Goal: Use online tool/utility: Utilize a website feature to perform a specific function

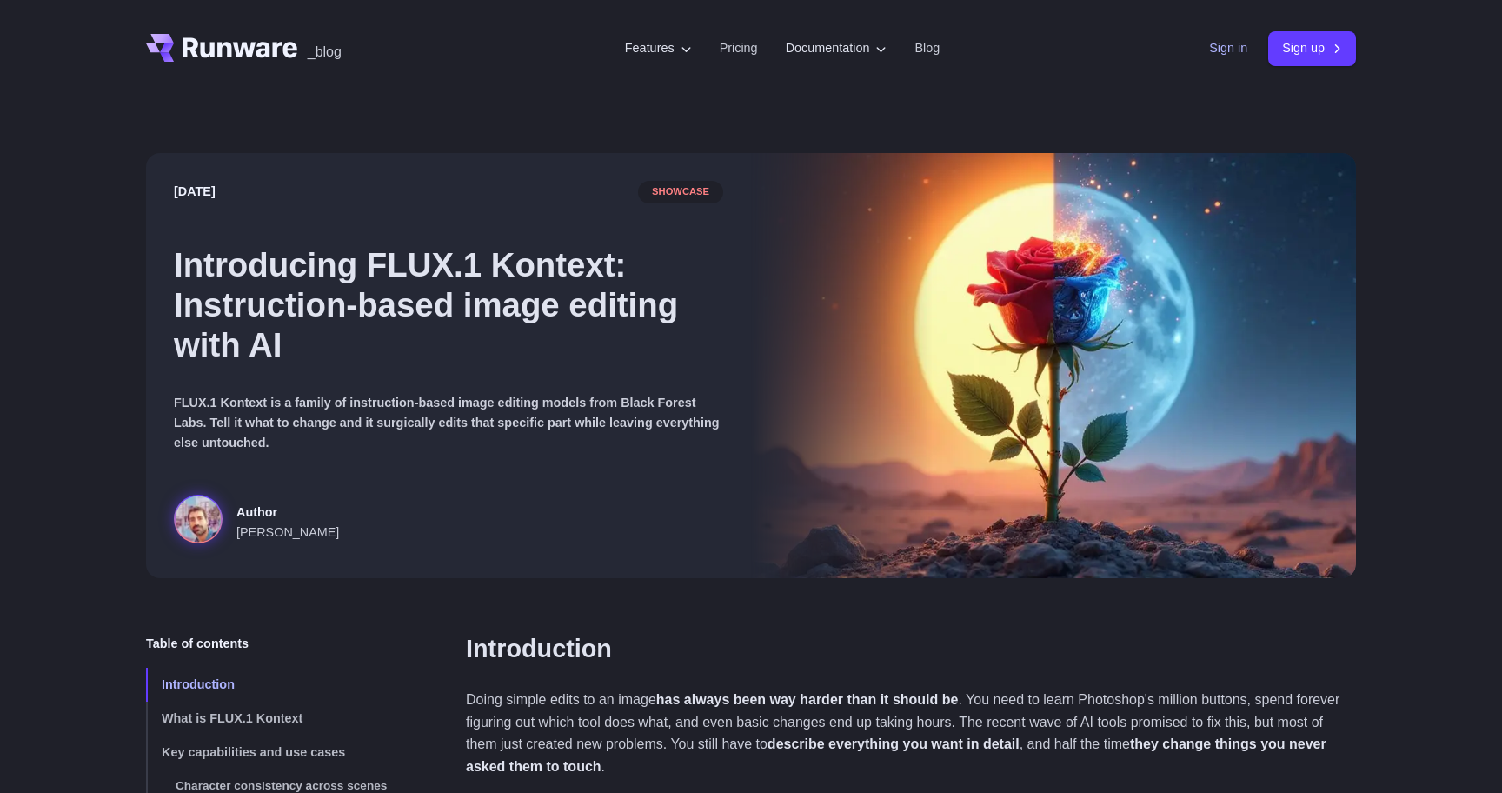
click at [1216, 42] on link "Sign in" at bounding box center [1228, 48] width 38 height 20
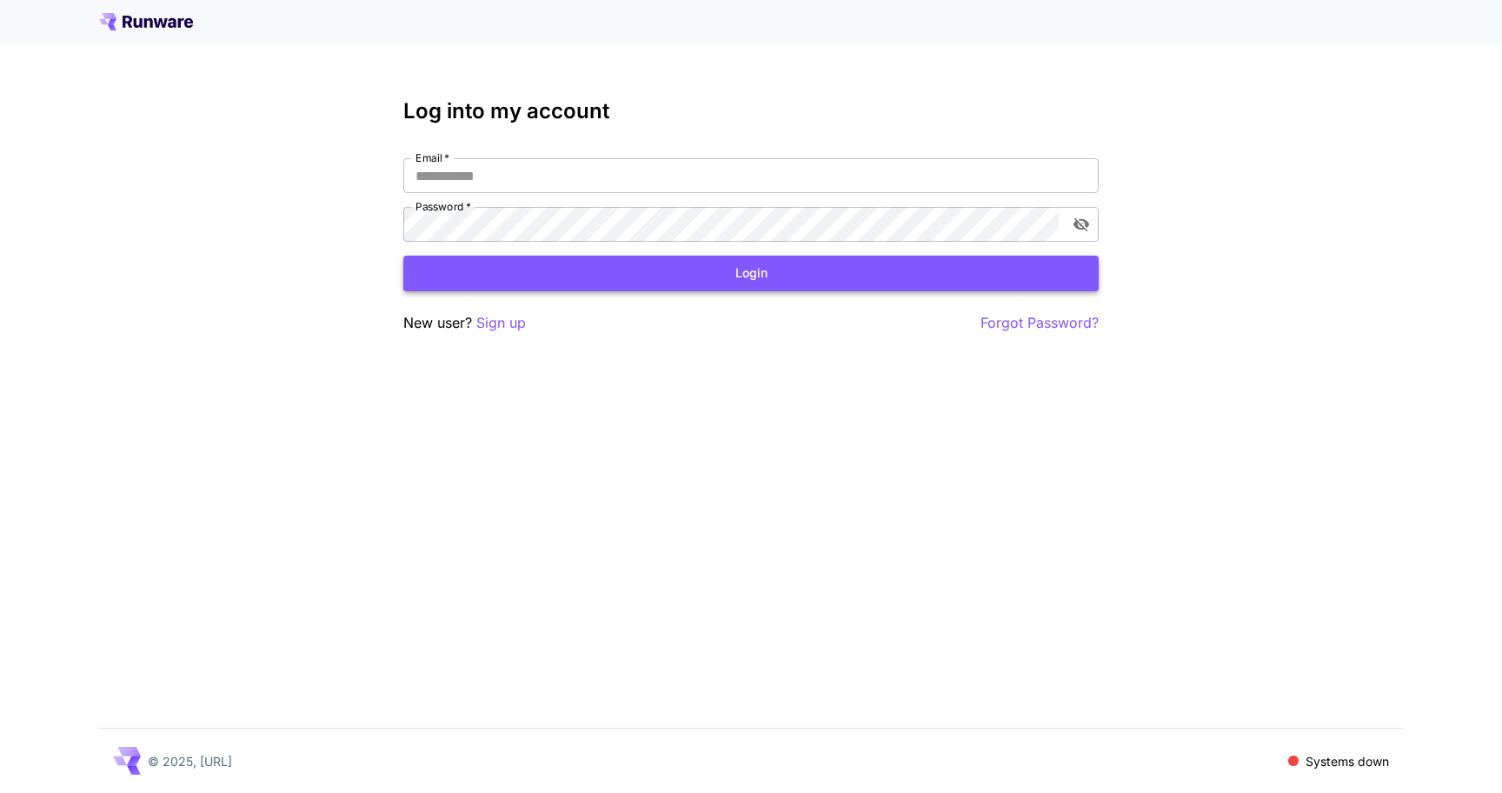
type input "**********"
click at [758, 272] on button "Login" at bounding box center [750, 273] width 695 height 36
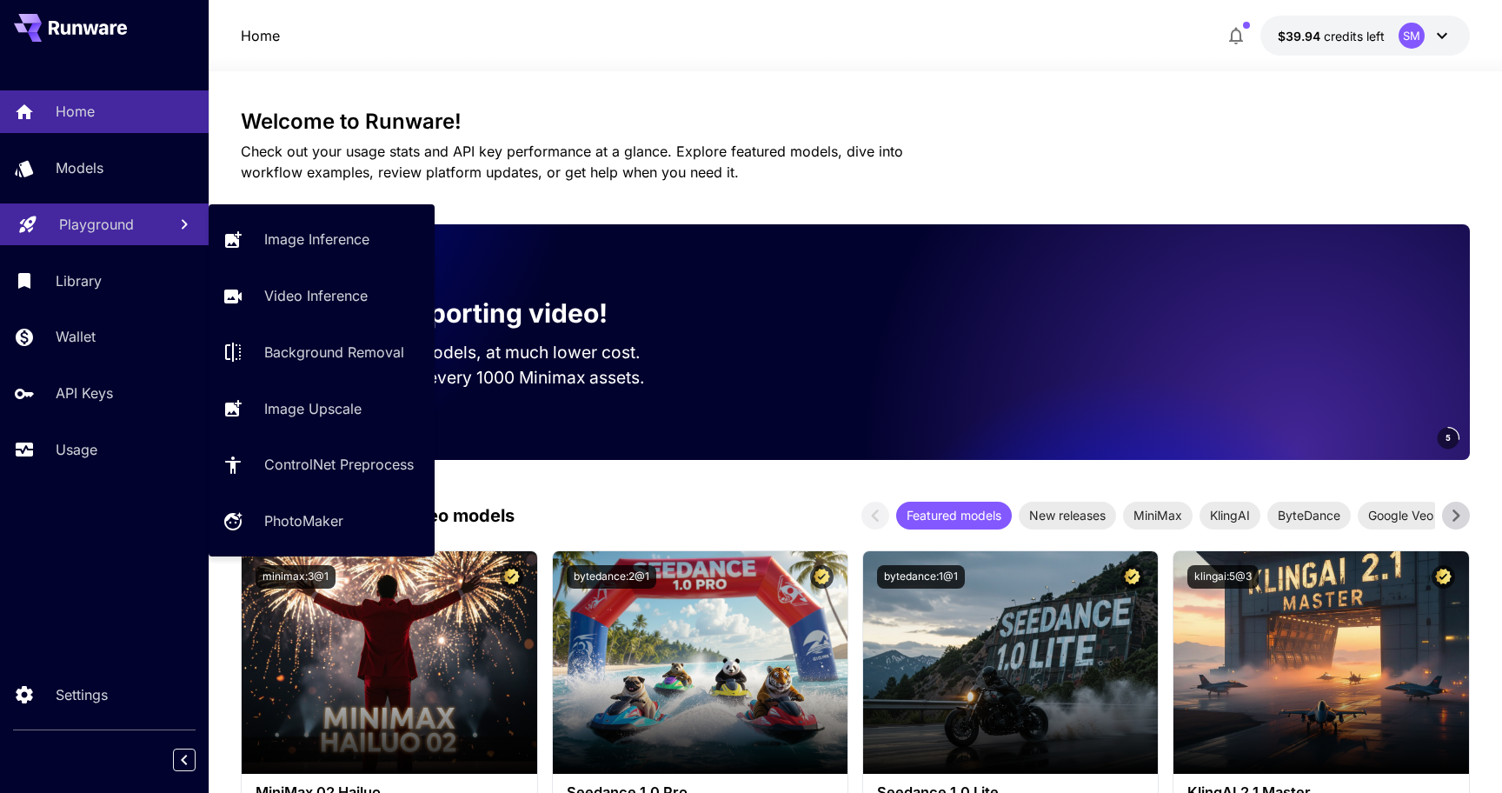
click at [99, 232] on p "Playground" at bounding box center [96, 224] width 75 height 21
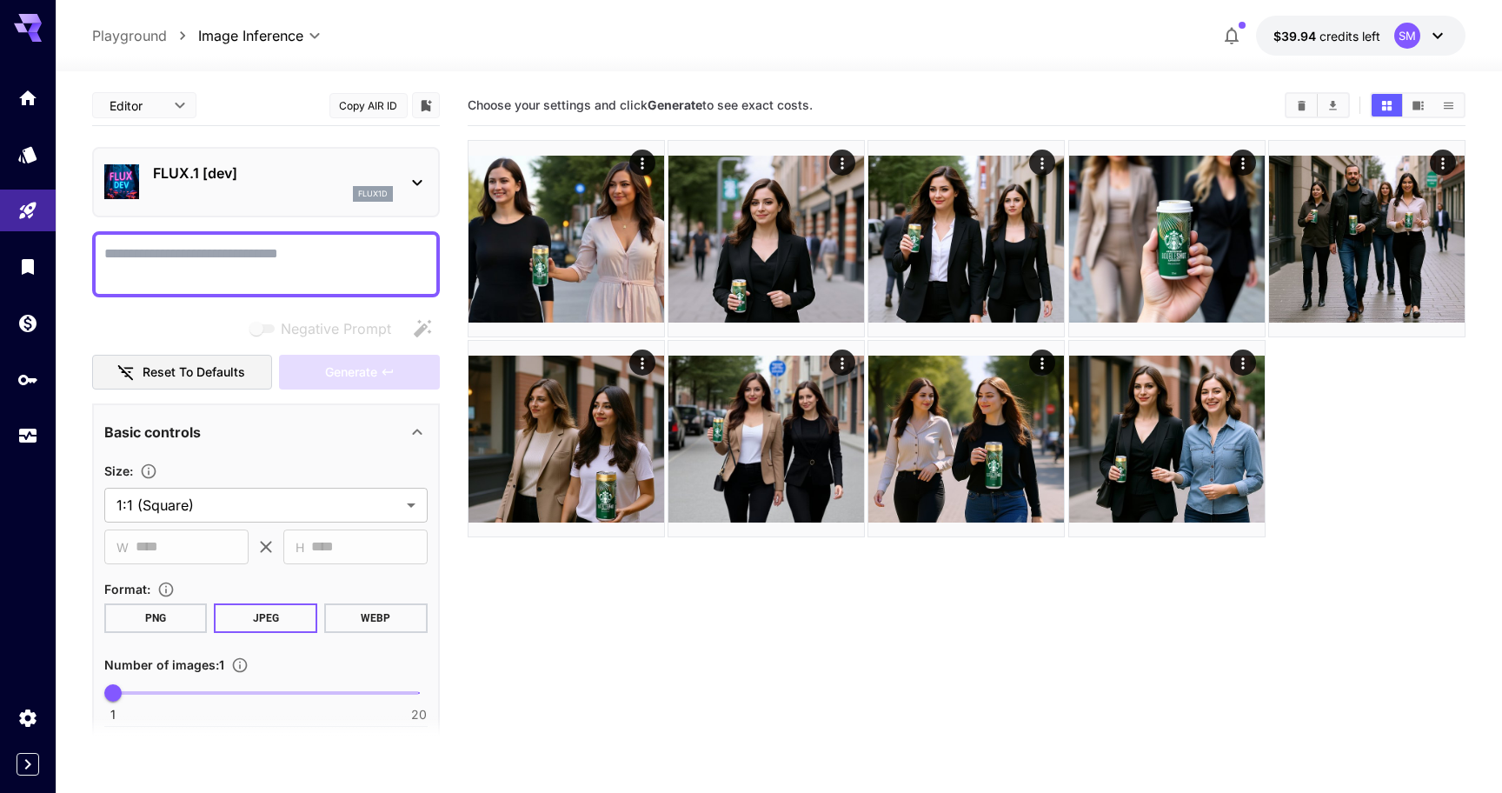
click at [289, 189] on div "flux1d" at bounding box center [273, 194] width 240 height 16
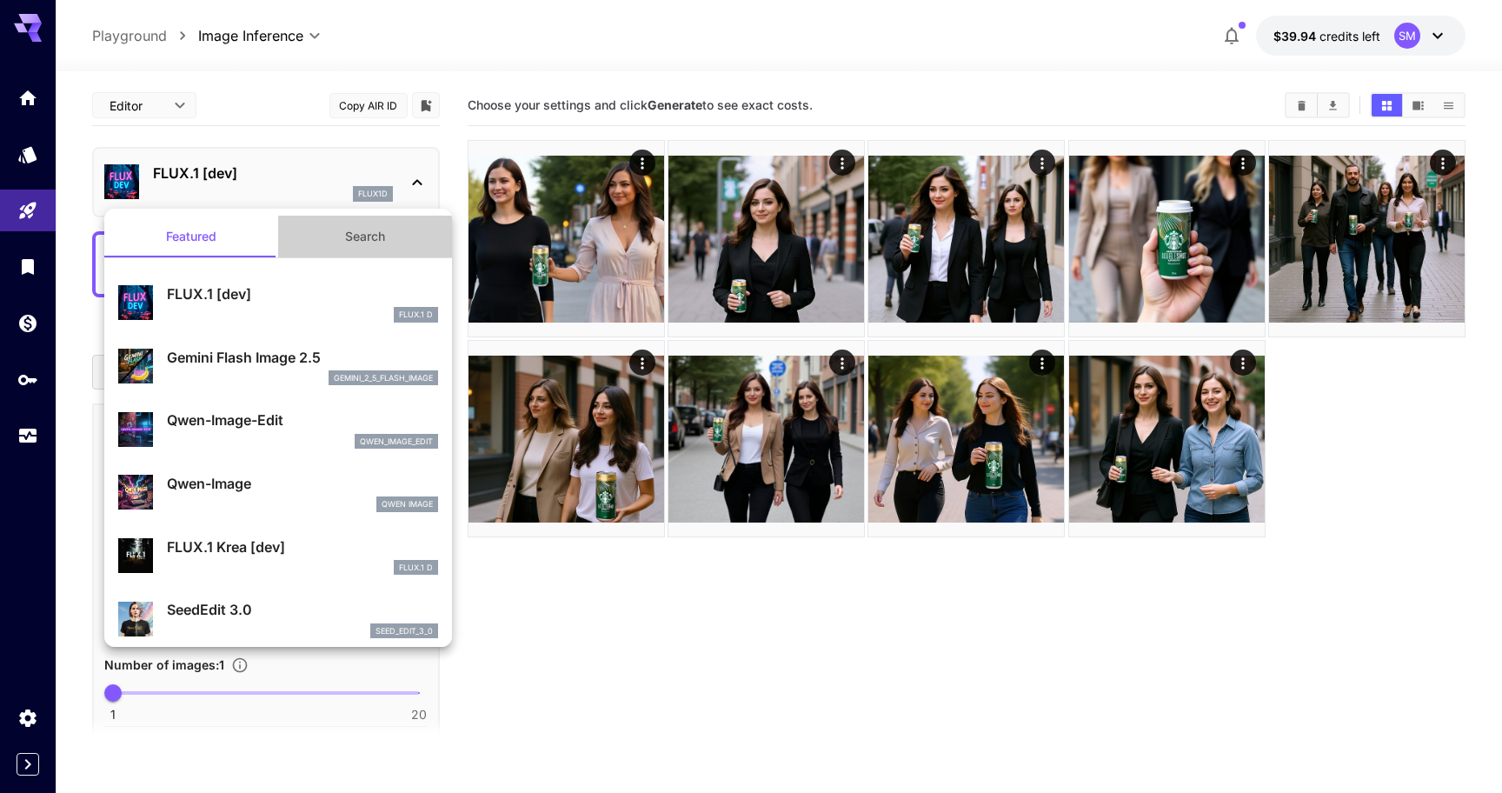
click at [362, 243] on button "Search" at bounding box center [365, 237] width 174 height 42
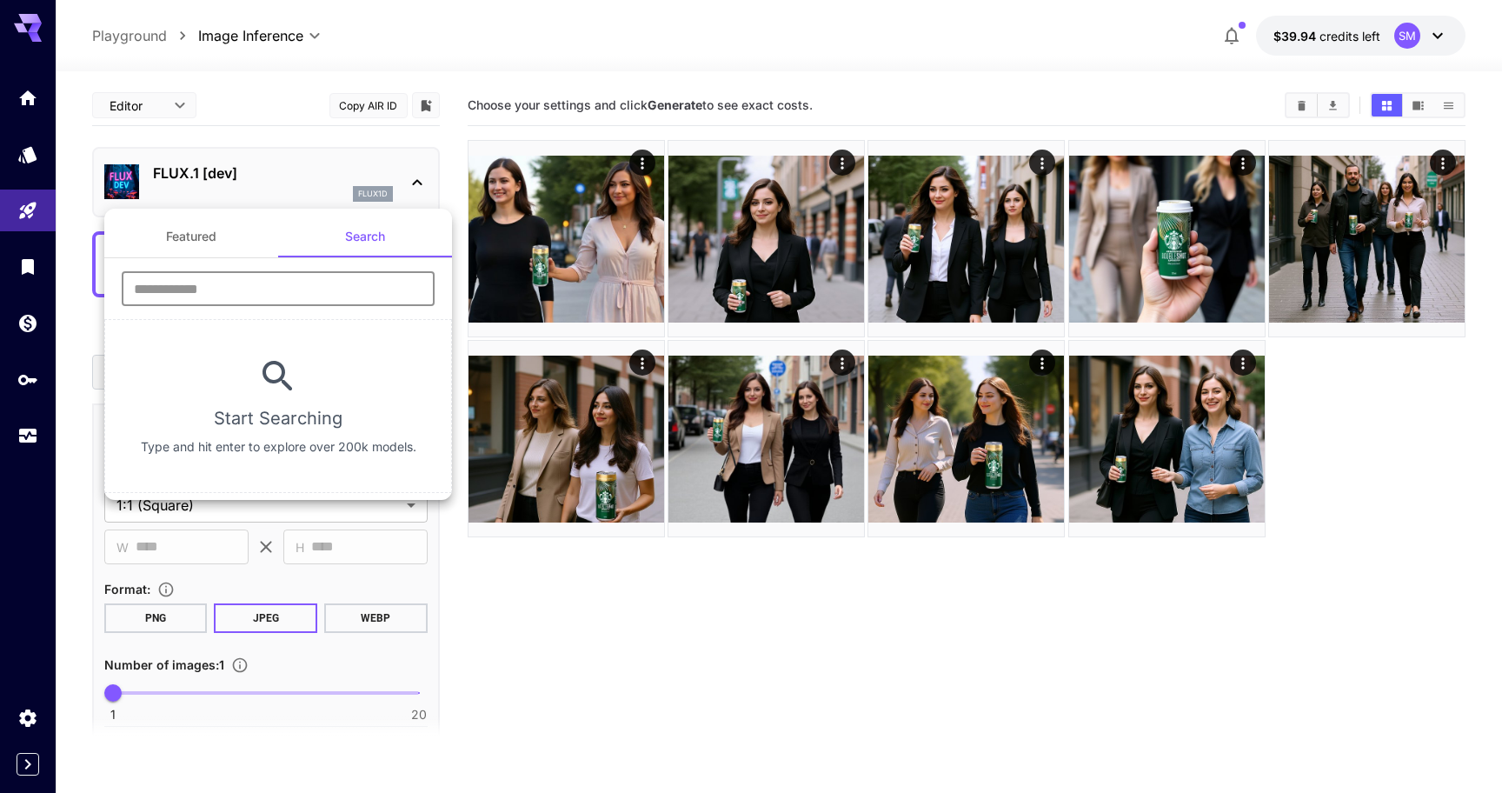
click at [289, 305] on input "text" at bounding box center [278, 288] width 313 height 35
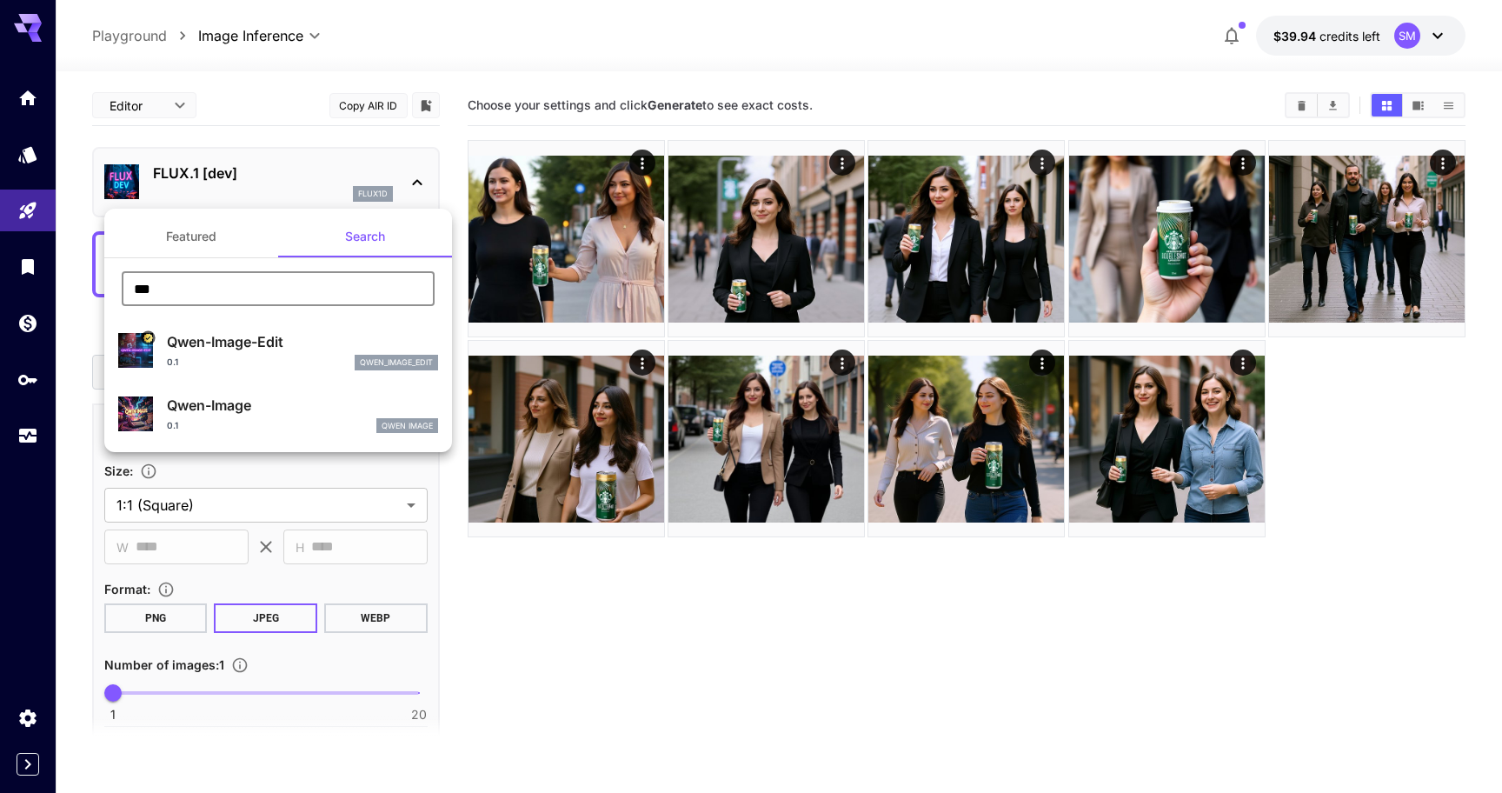
type input "***"
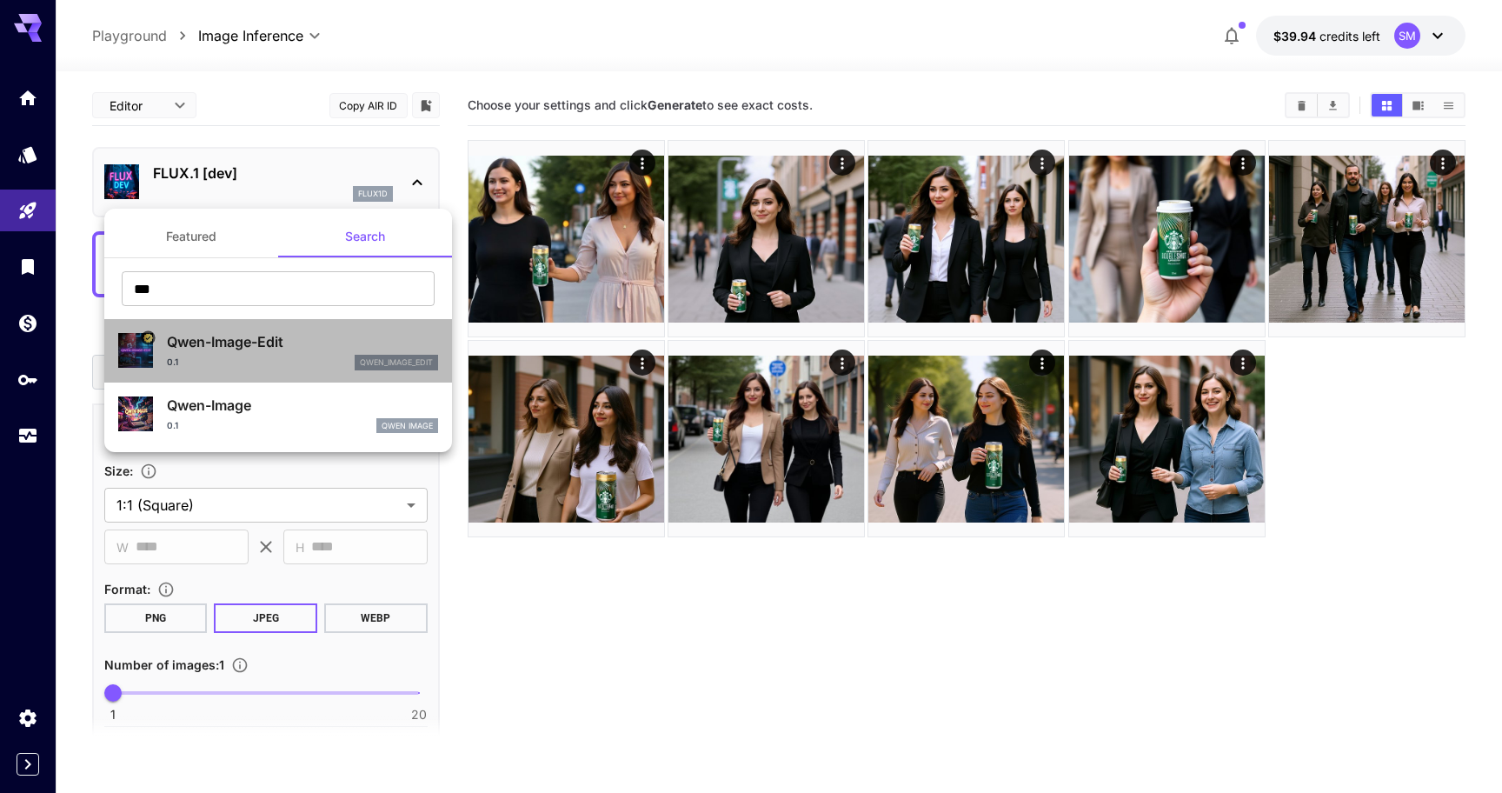
click at [182, 362] on div "0.1 qwen_image_edit" at bounding box center [302, 363] width 271 height 16
type input "*"
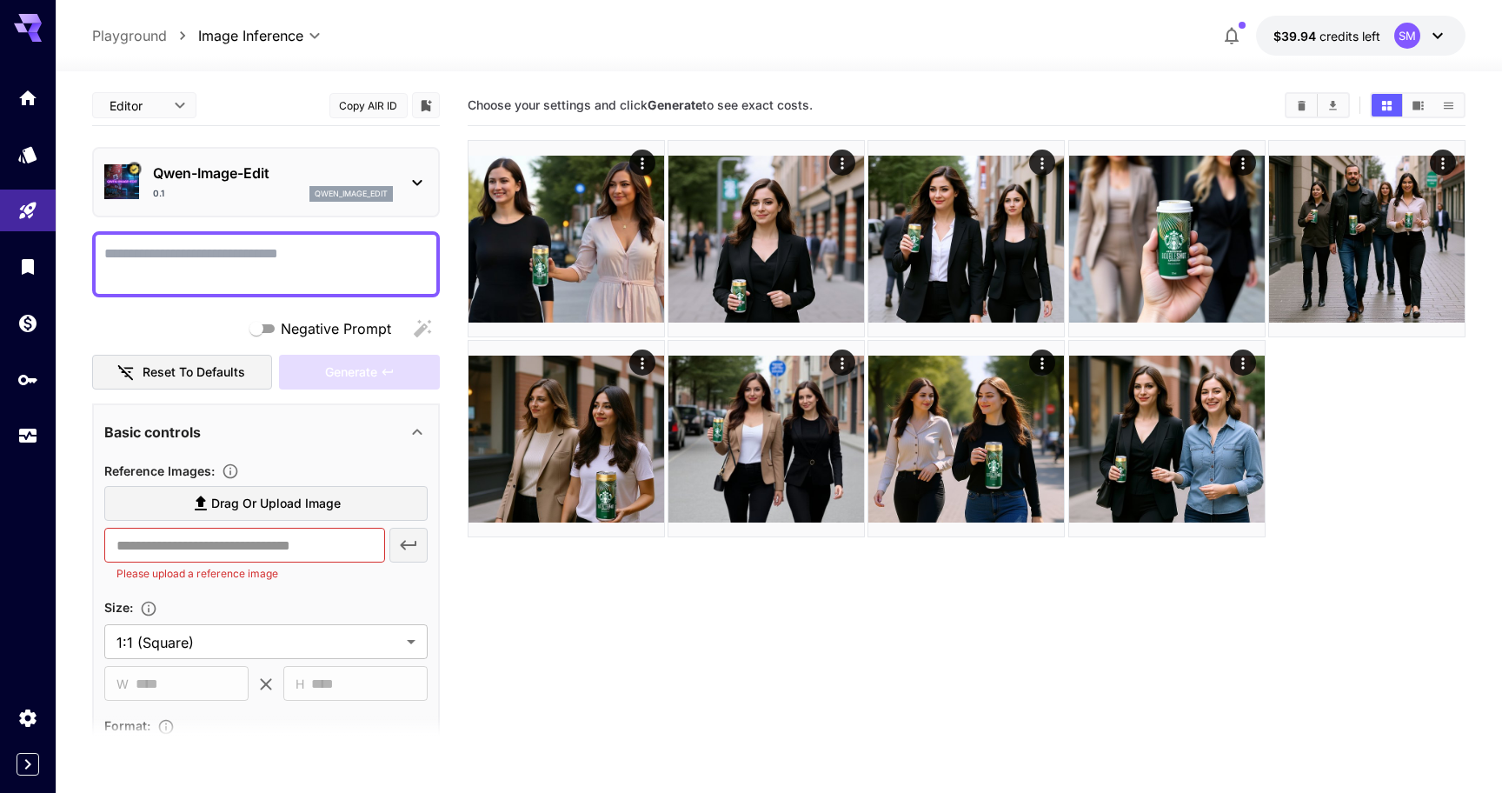
click at [245, 284] on div at bounding box center [266, 264] width 348 height 66
click at [249, 280] on textarea "Negative Prompt" at bounding box center [265, 264] width 323 height 42
paste textarea "**********"
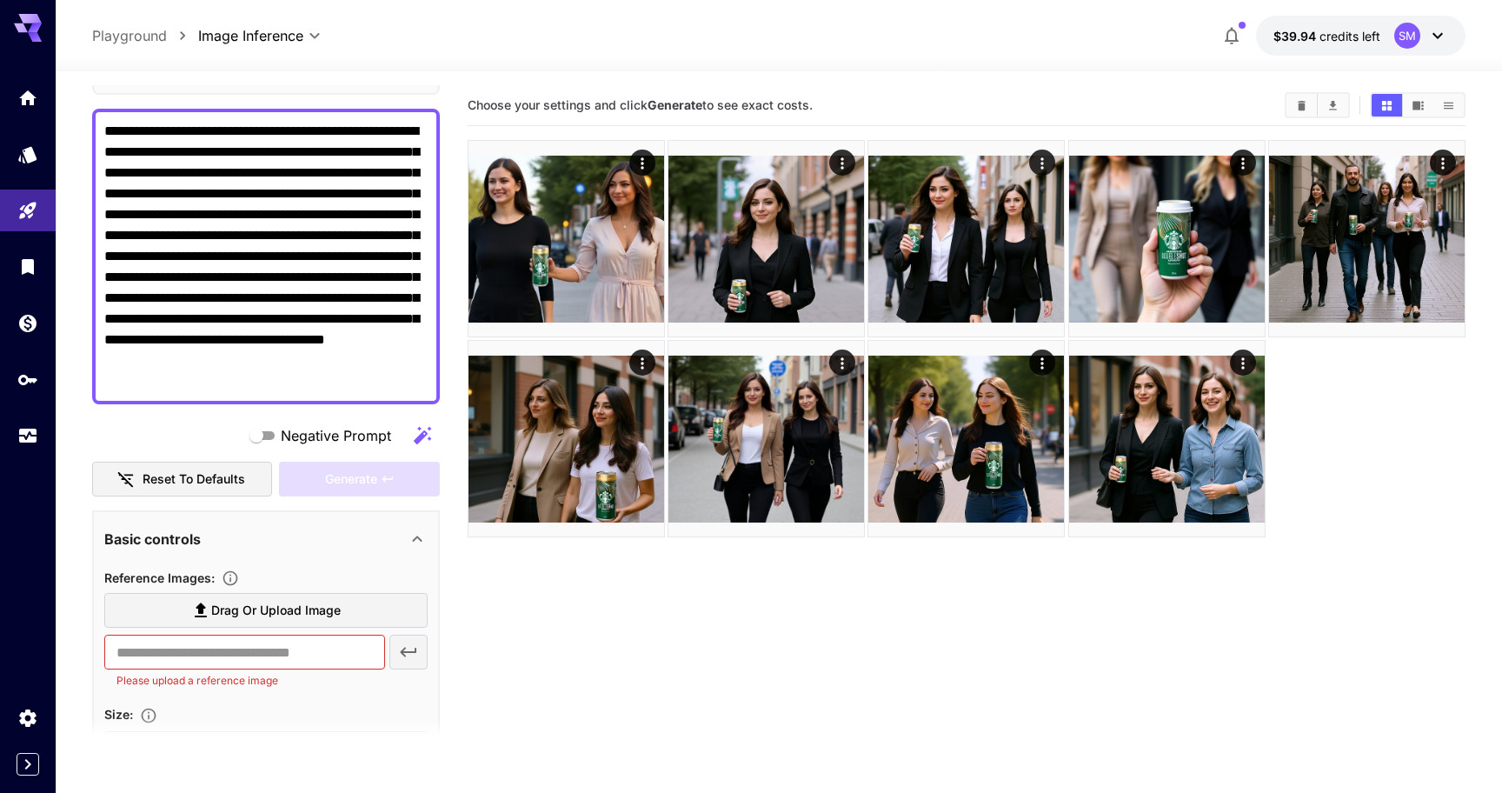
scroll to position [144, 0]
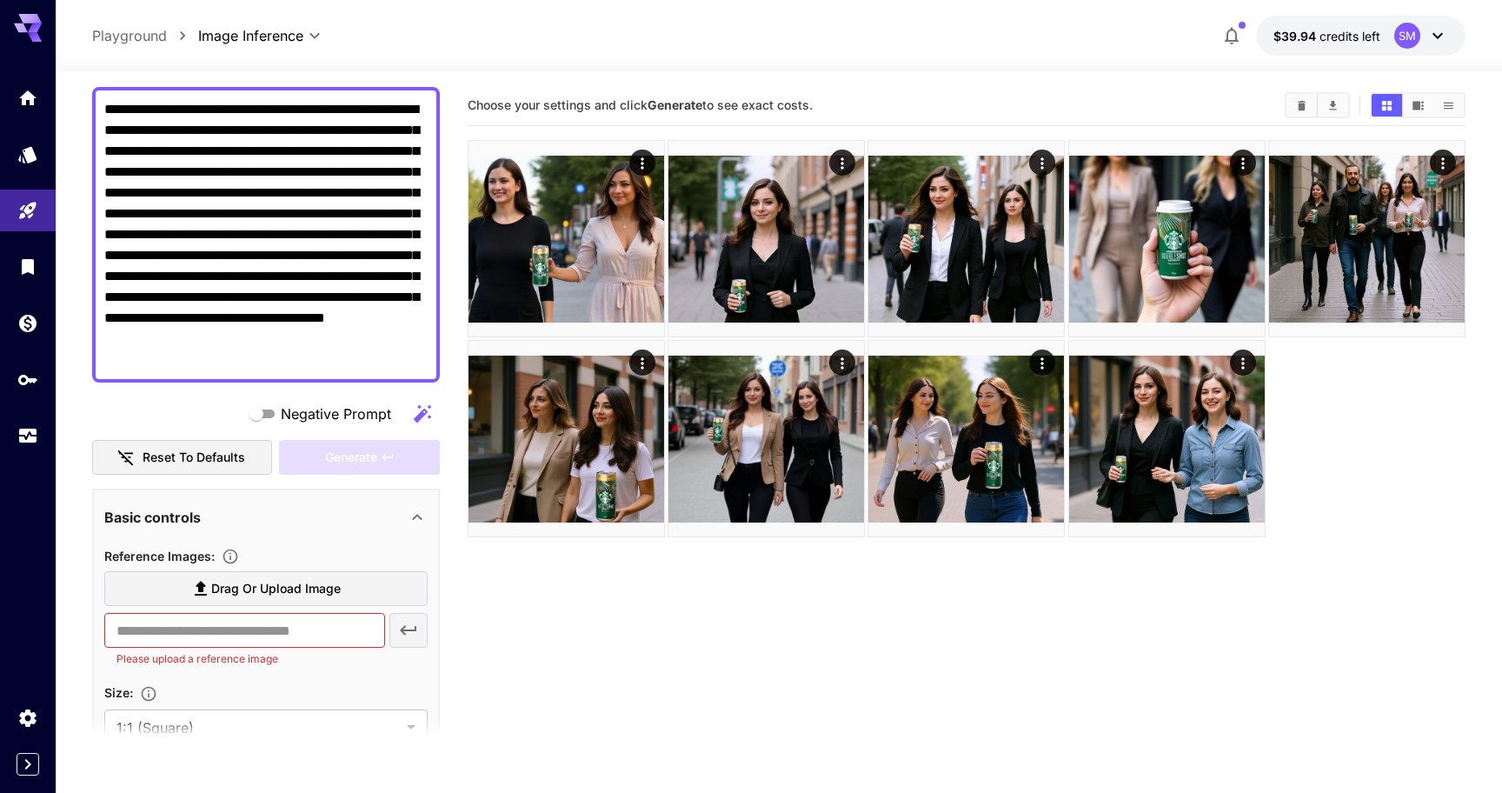
type textarea "**********"
click at [314, 591] on span "Drag or upload image" at bounding box center [275, 589] width 129 height 22
click at [0, 0] on input "Drag or upload image" at bounding box center [0, 0] width 0 height 0
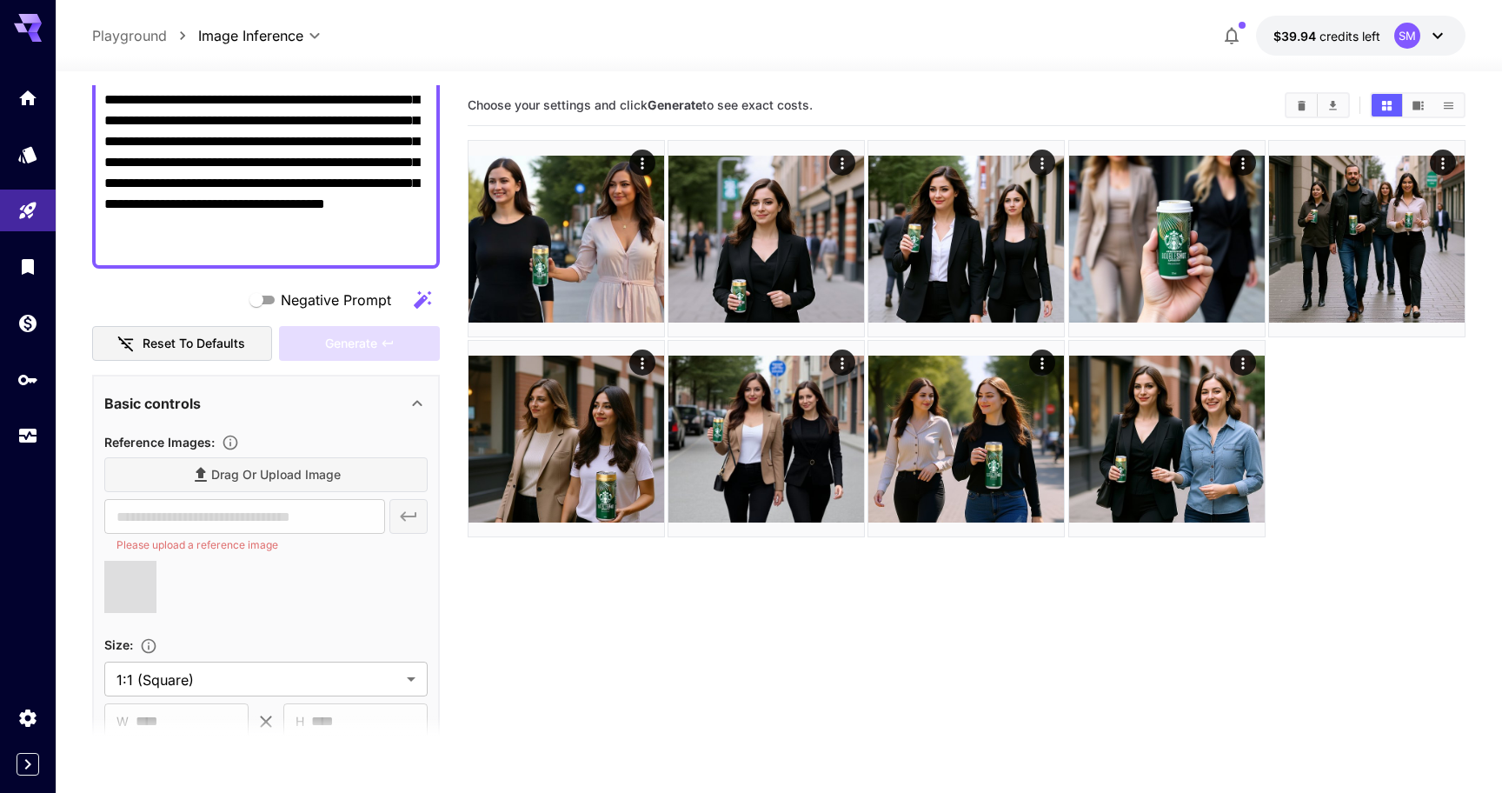
type input "**********"
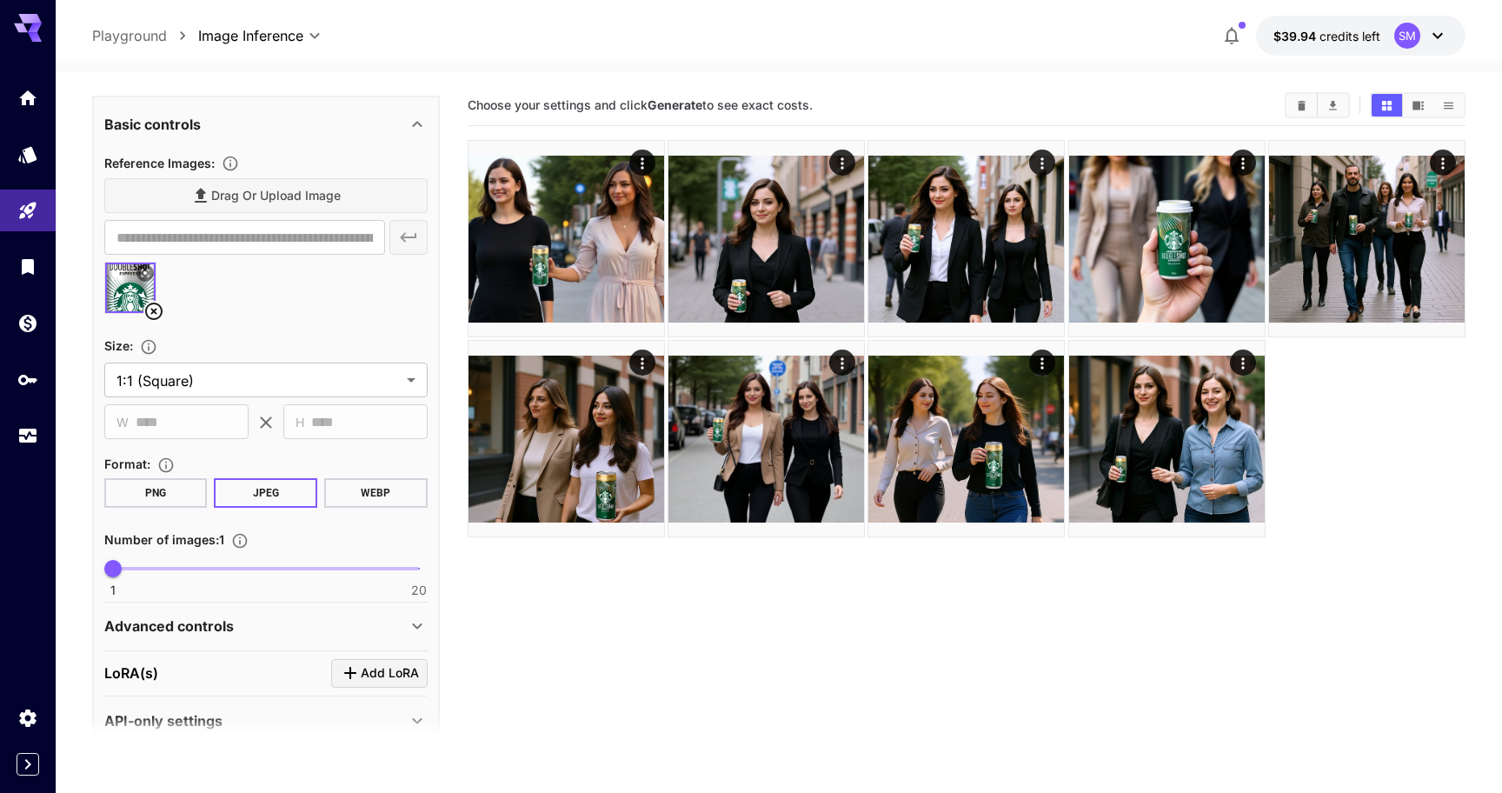
scroll to position [556, 0]
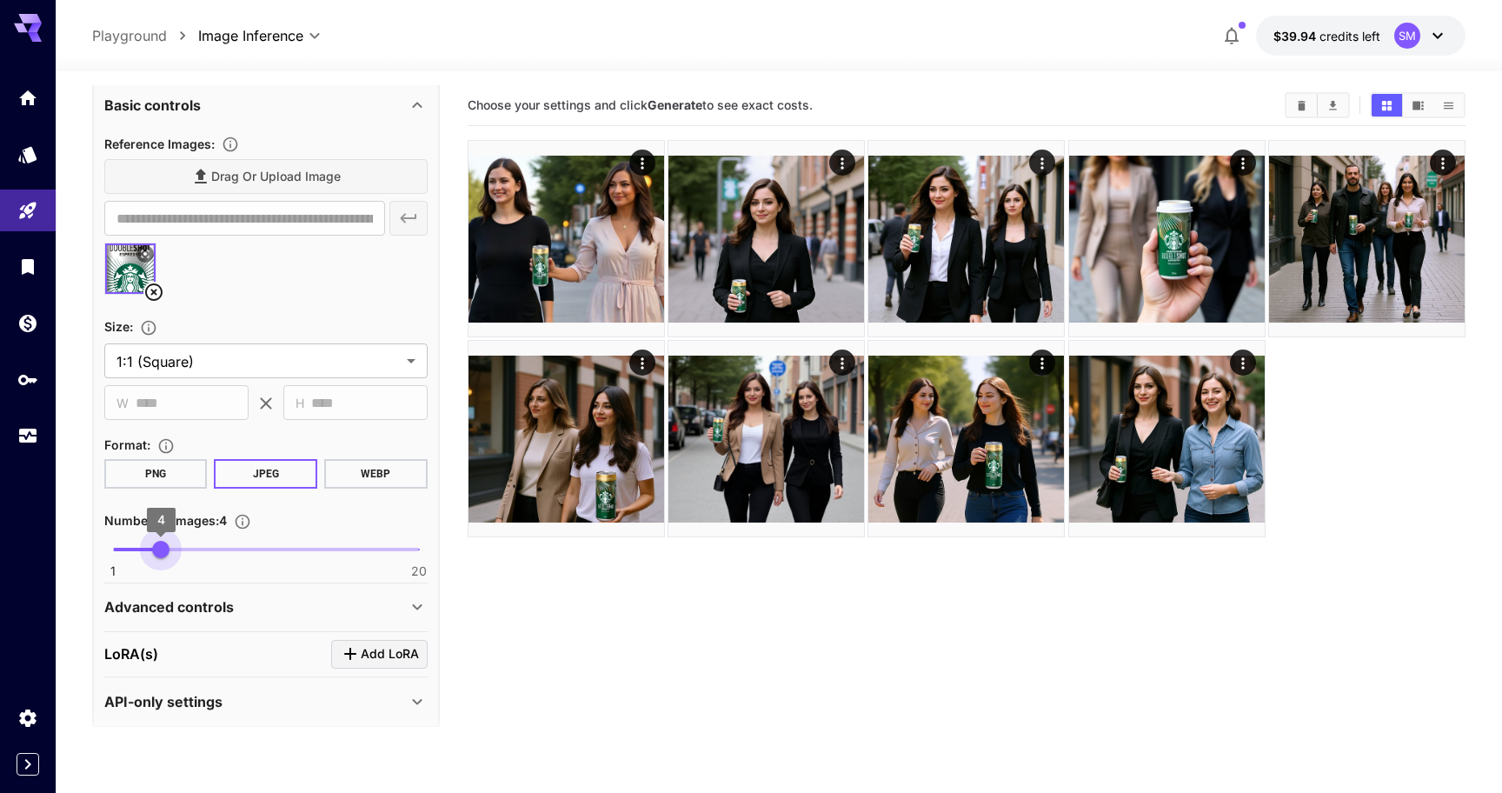
type input "*"
drag, startPoint x: 120, startPoint y: 549, endPoint x: 143, endPoint y: 547, distance: 22.7
click at [143, 547] on span "3" at bounding box center [144, 549] width 17 height 17
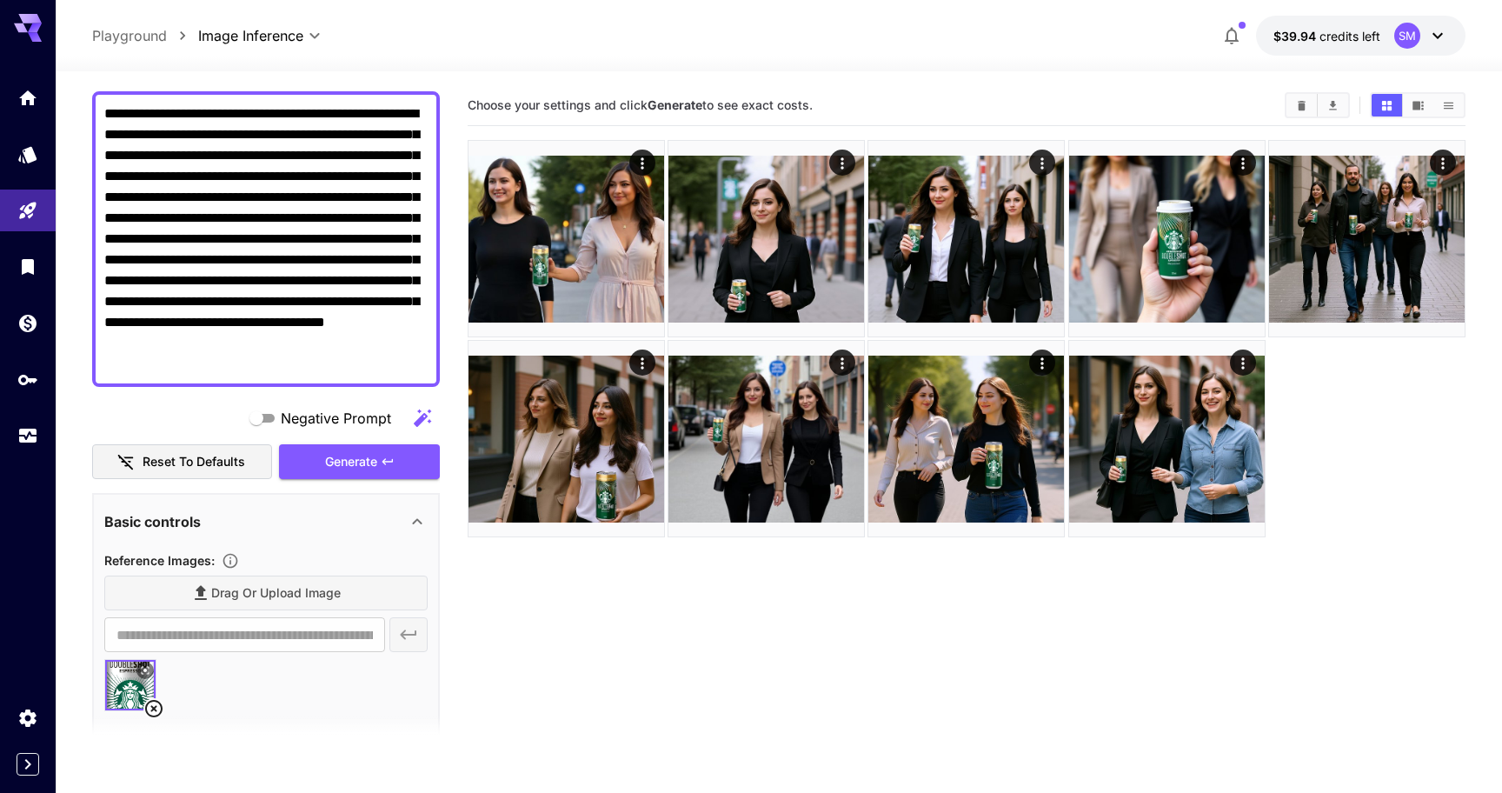
scroll to position [138, 0]
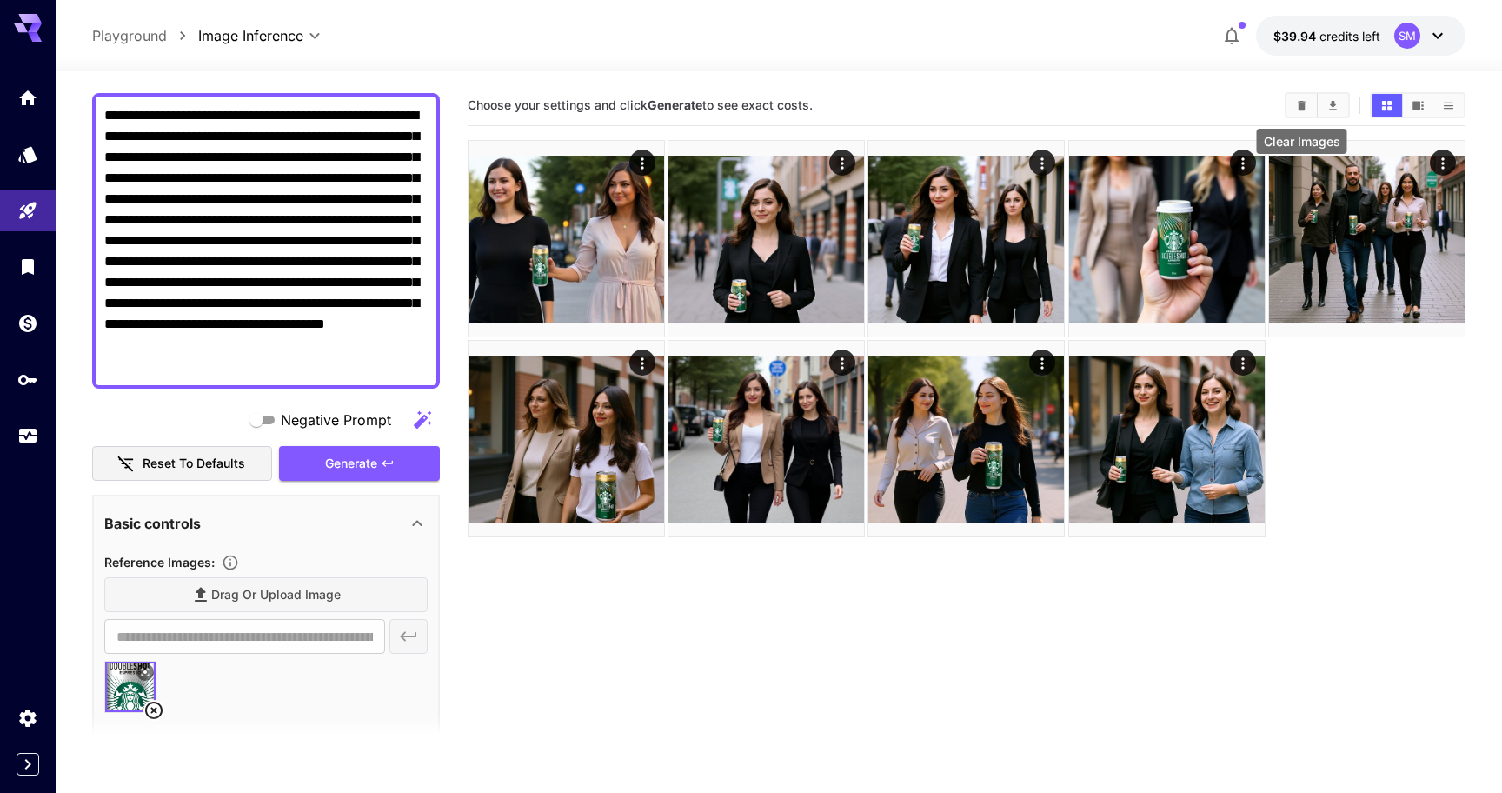
click at [1296, 106] on icon "Clear Images" at bounding box center [1301, 105] width 13 height 13
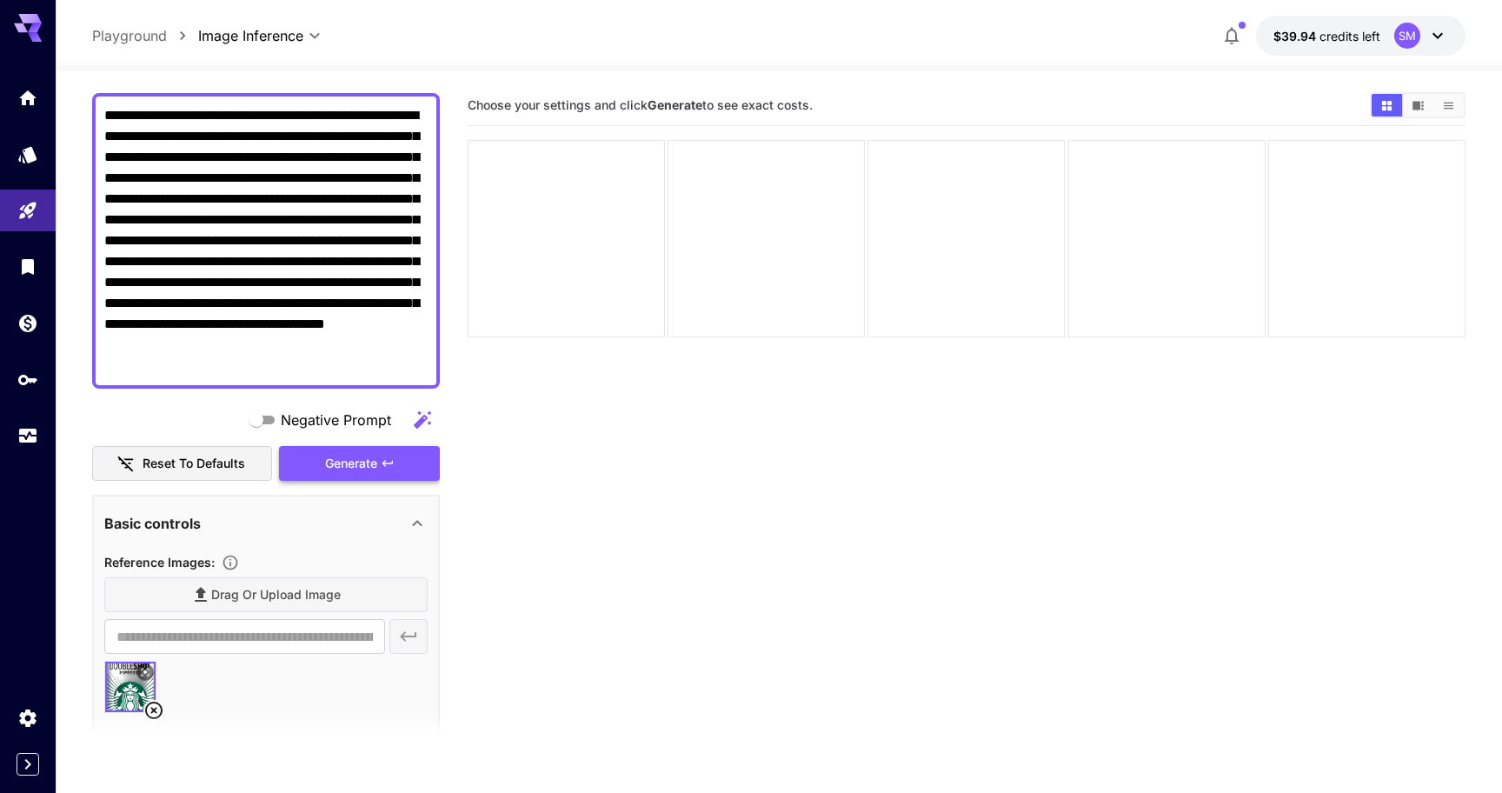
click at [373, 457] on span "Generate" at bounding box center [351, 464] width 52 height 22
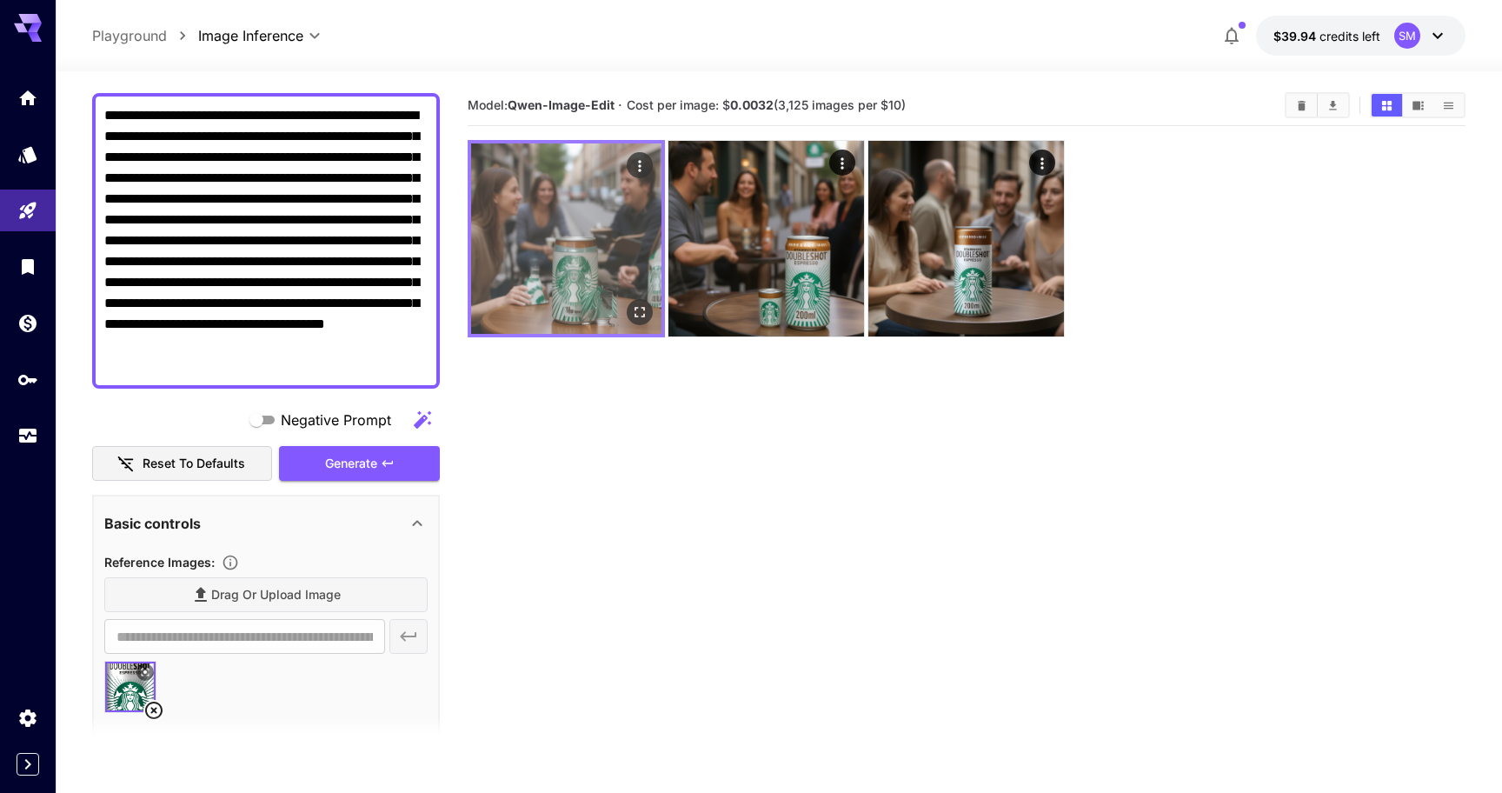
click at [555, 256] on img at bounding box center [566, 238] width 190 height 190
click at [640, 315] on icon "Open in fullscreen" at bounding box center [639, 311] width 17 height 17
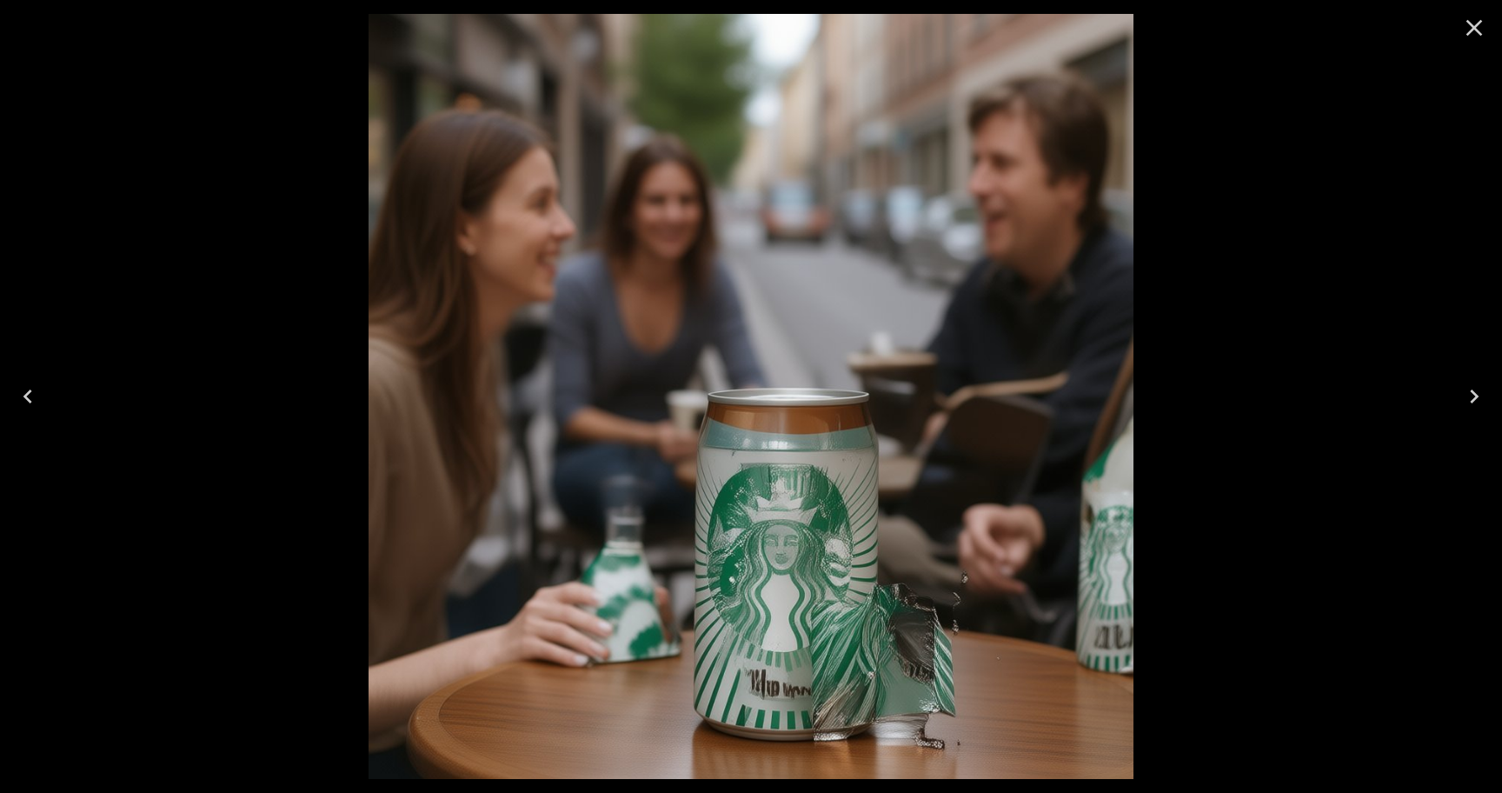
click at [1473, 393] on icon "Next" at bounding box center [1473, 396] width 9 height 14
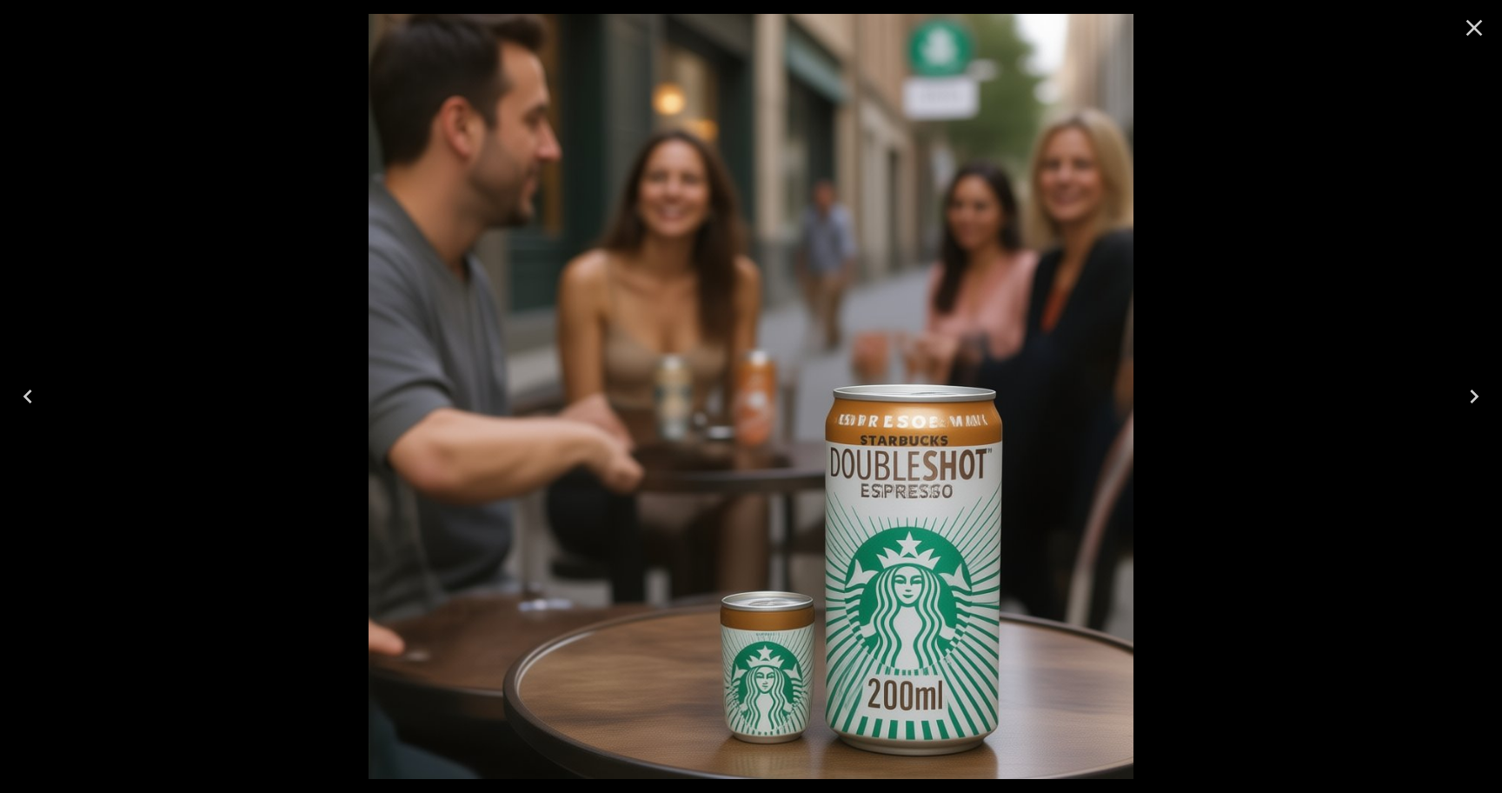
click at [1471, 399] on icon "Next" at bounding box center [1474, 396] width 28 height 28
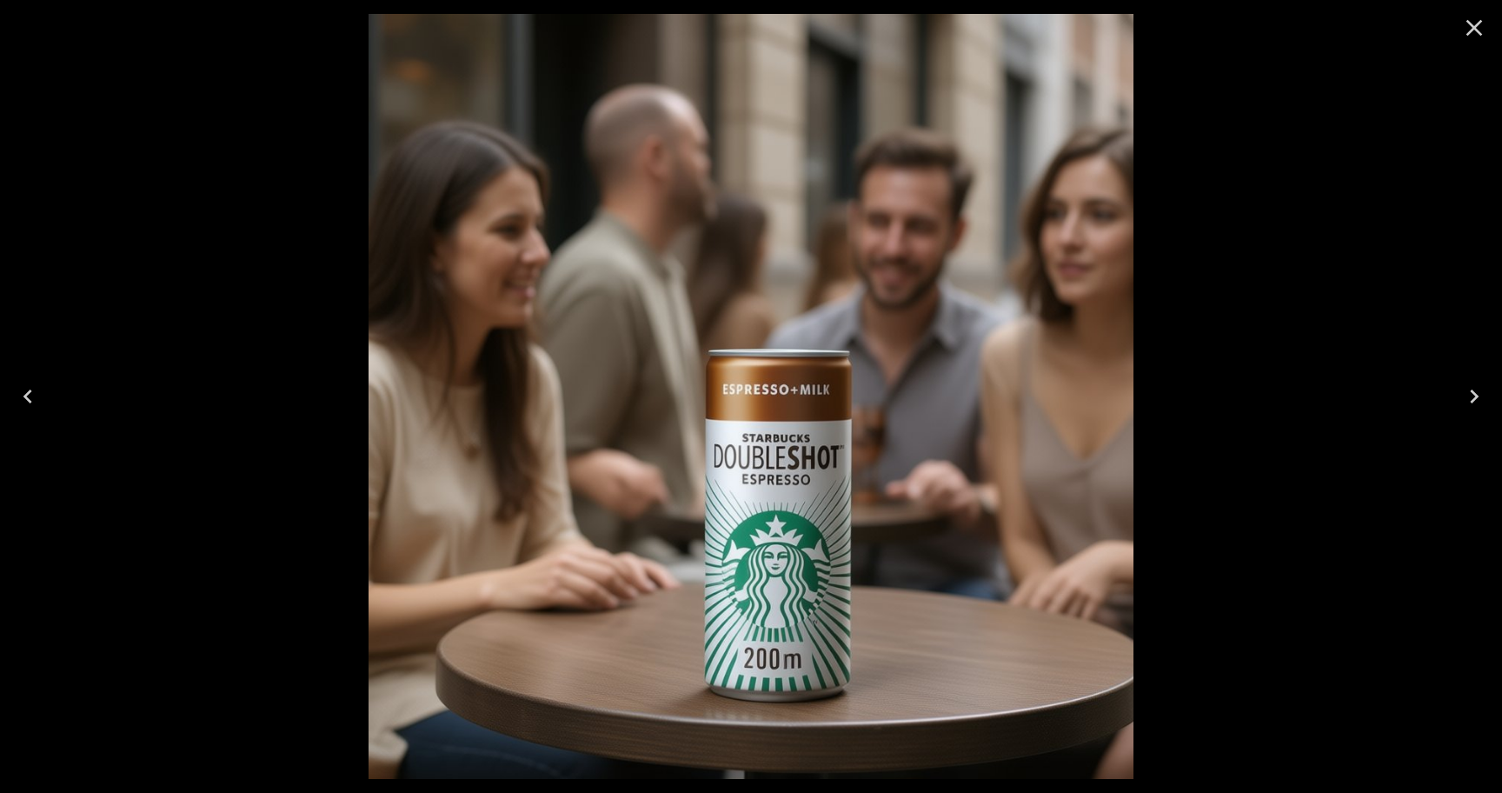
click at [1467, 29] on icon "Close" at bounding box center [1474, 28] width 28 height 28
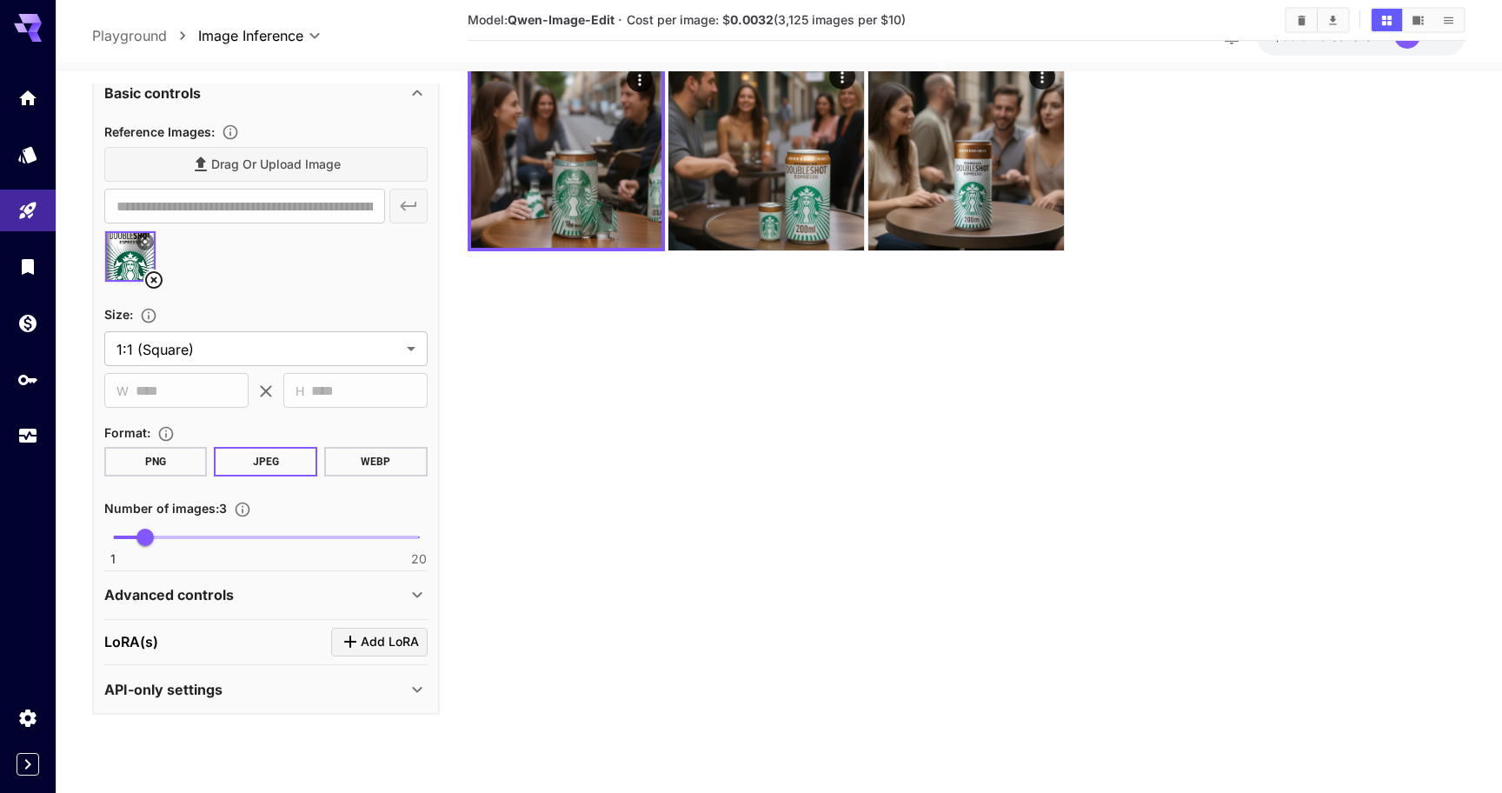
scroll to position [95, 0]
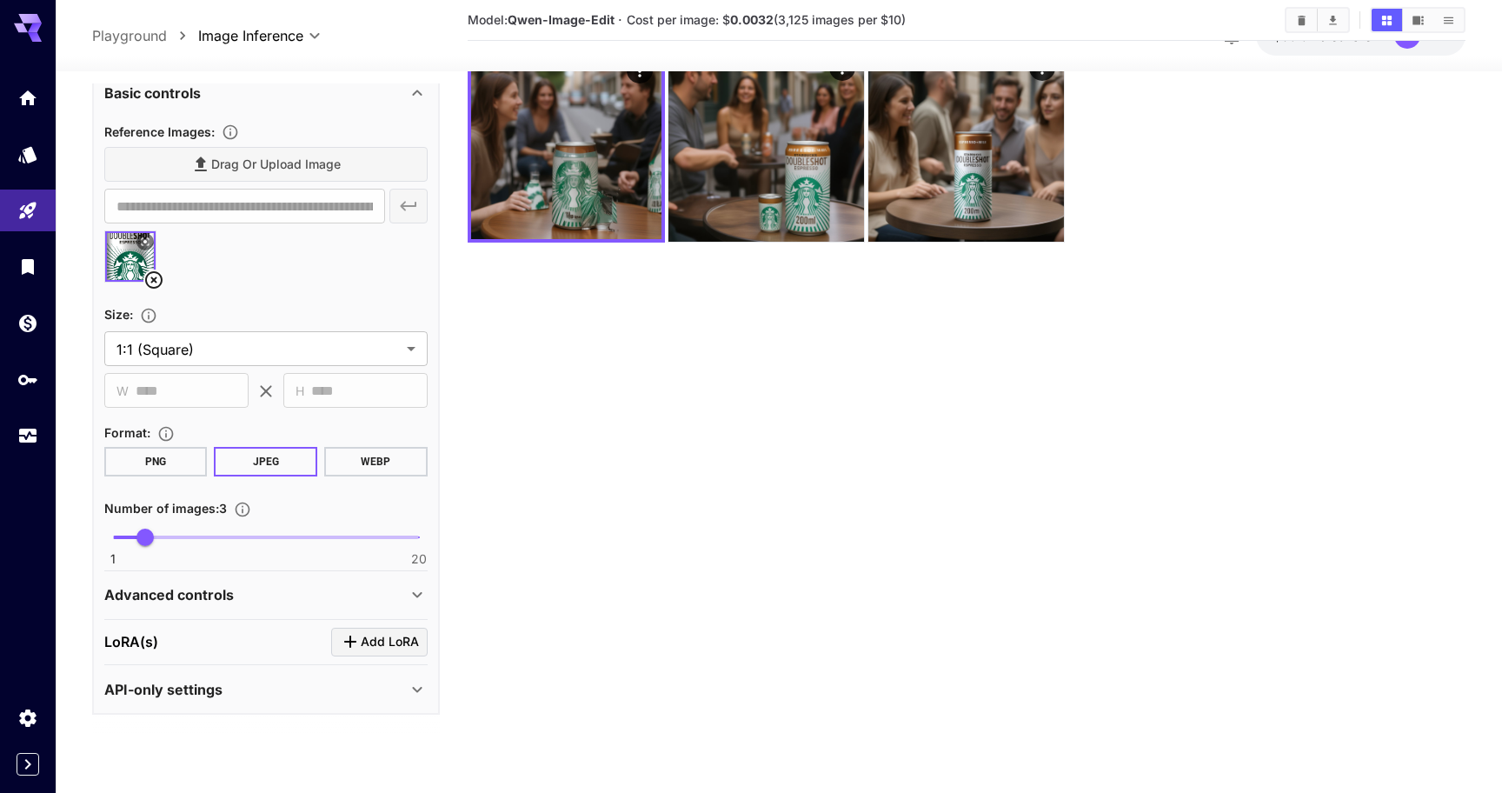
click at [221, 592] on p "Advanced controls" at bounding box center [168, 594] width 129 height 21
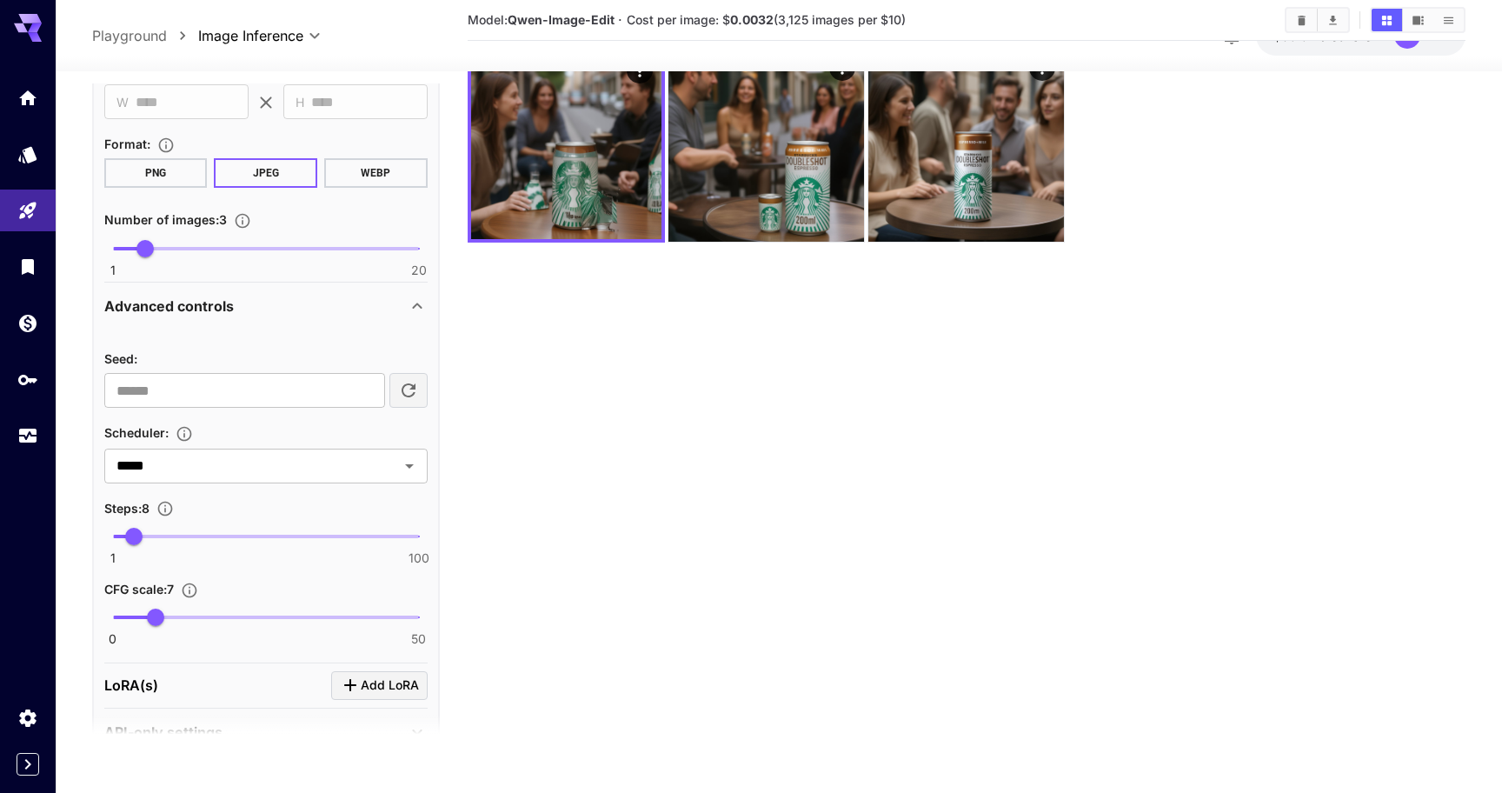
scroll to position [884, 0]
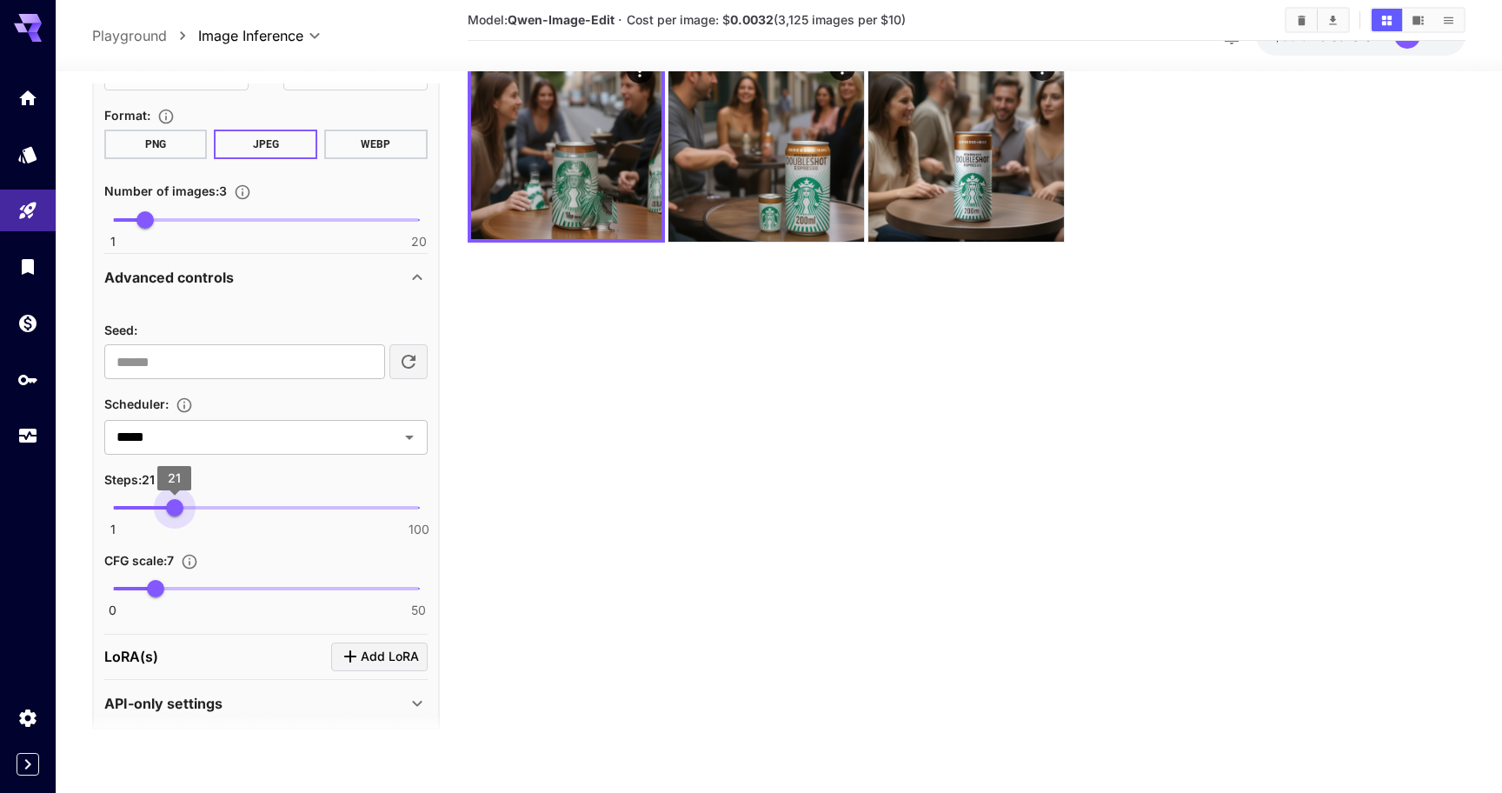
type input "**"
drag, startPoint x: 139, startPoint y: 512, endPoint x: 170, endPoint y: 512, distance: 31.3
click at [170, 512] on span "20" at bounding box center [171, 507] width 17 height 17
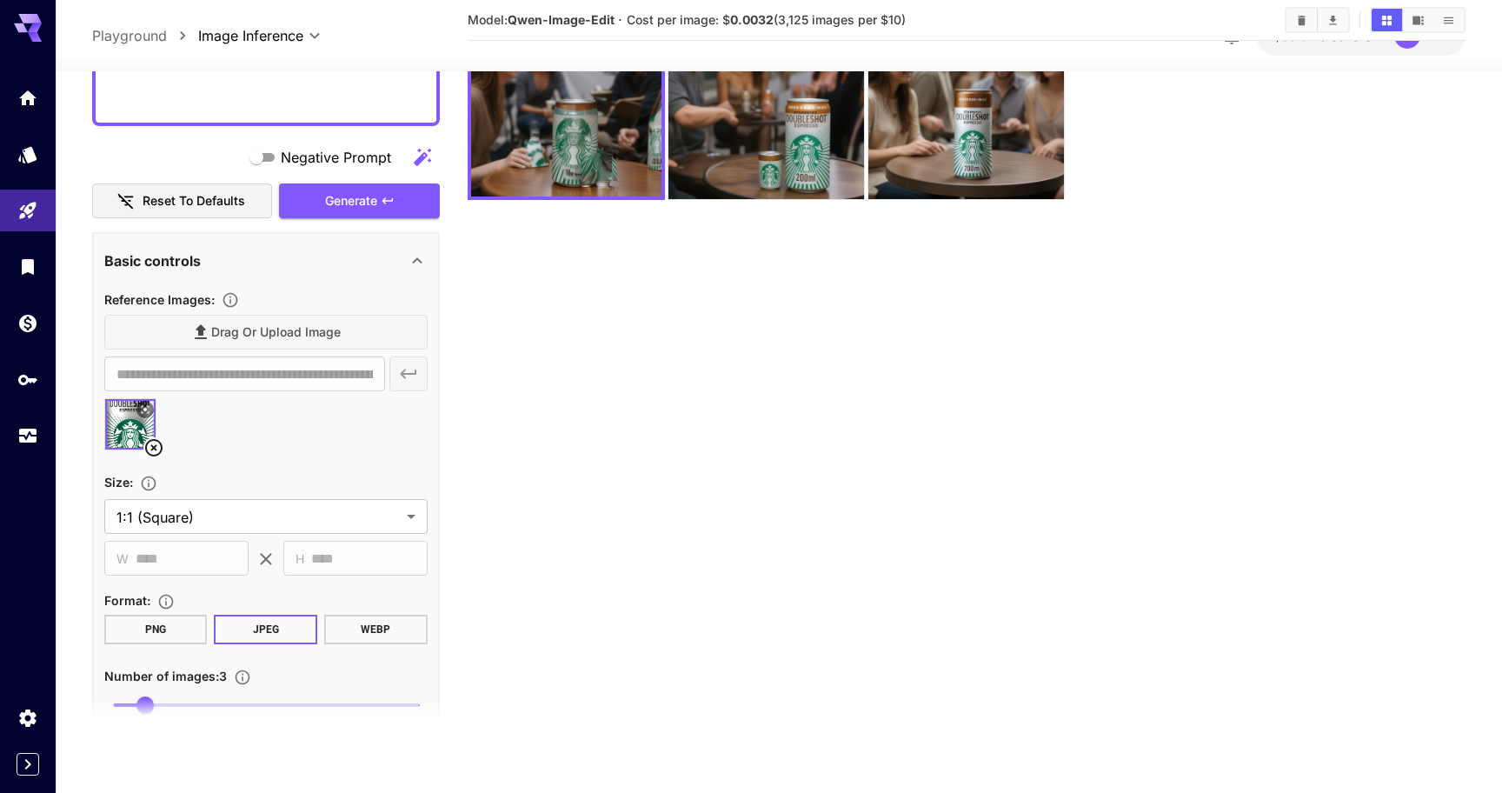
scroll to position [369, 0]
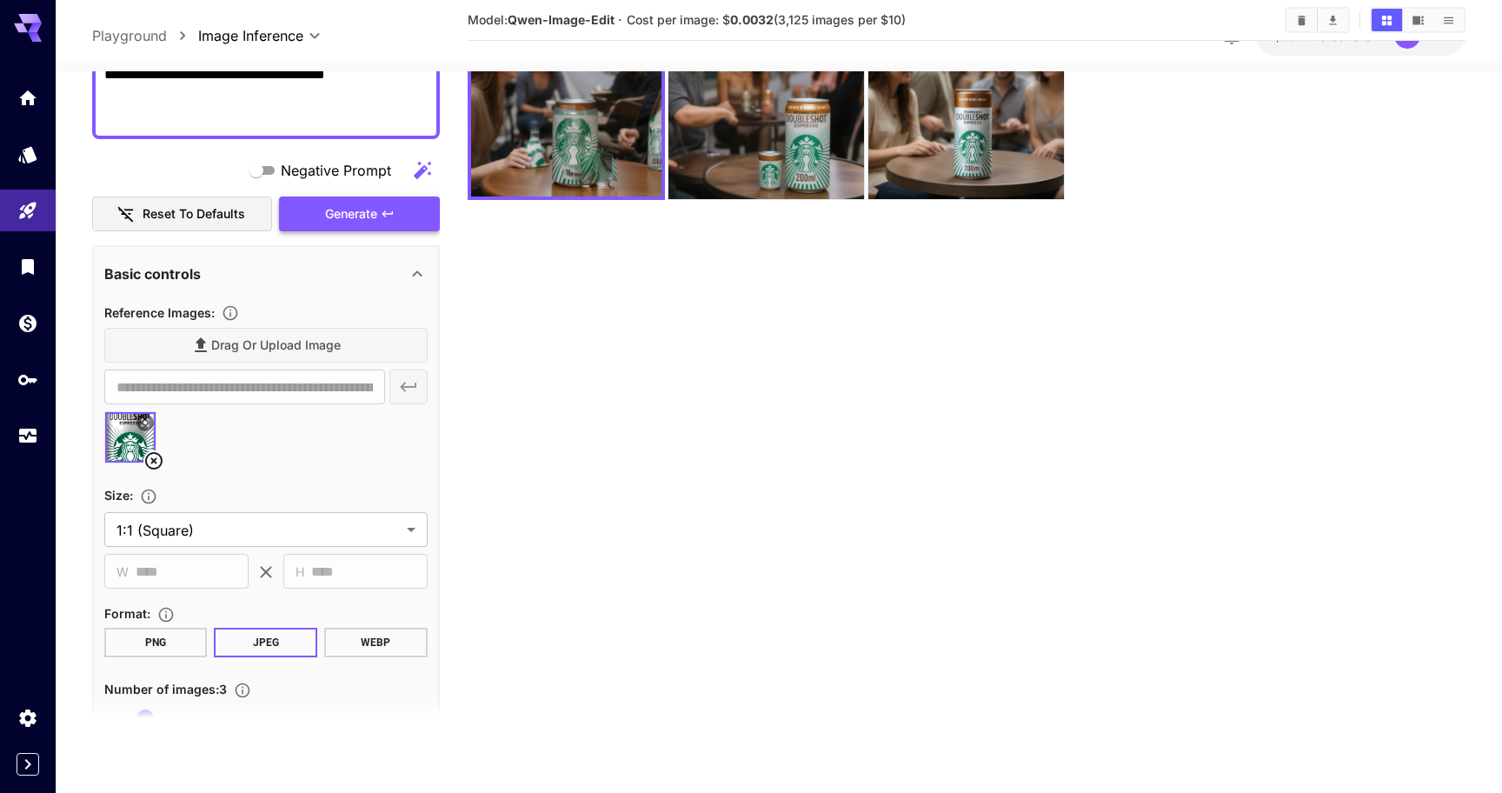
click at [366, 220] on span "Generate" at bounding box center [351, 214] width 52 height 22
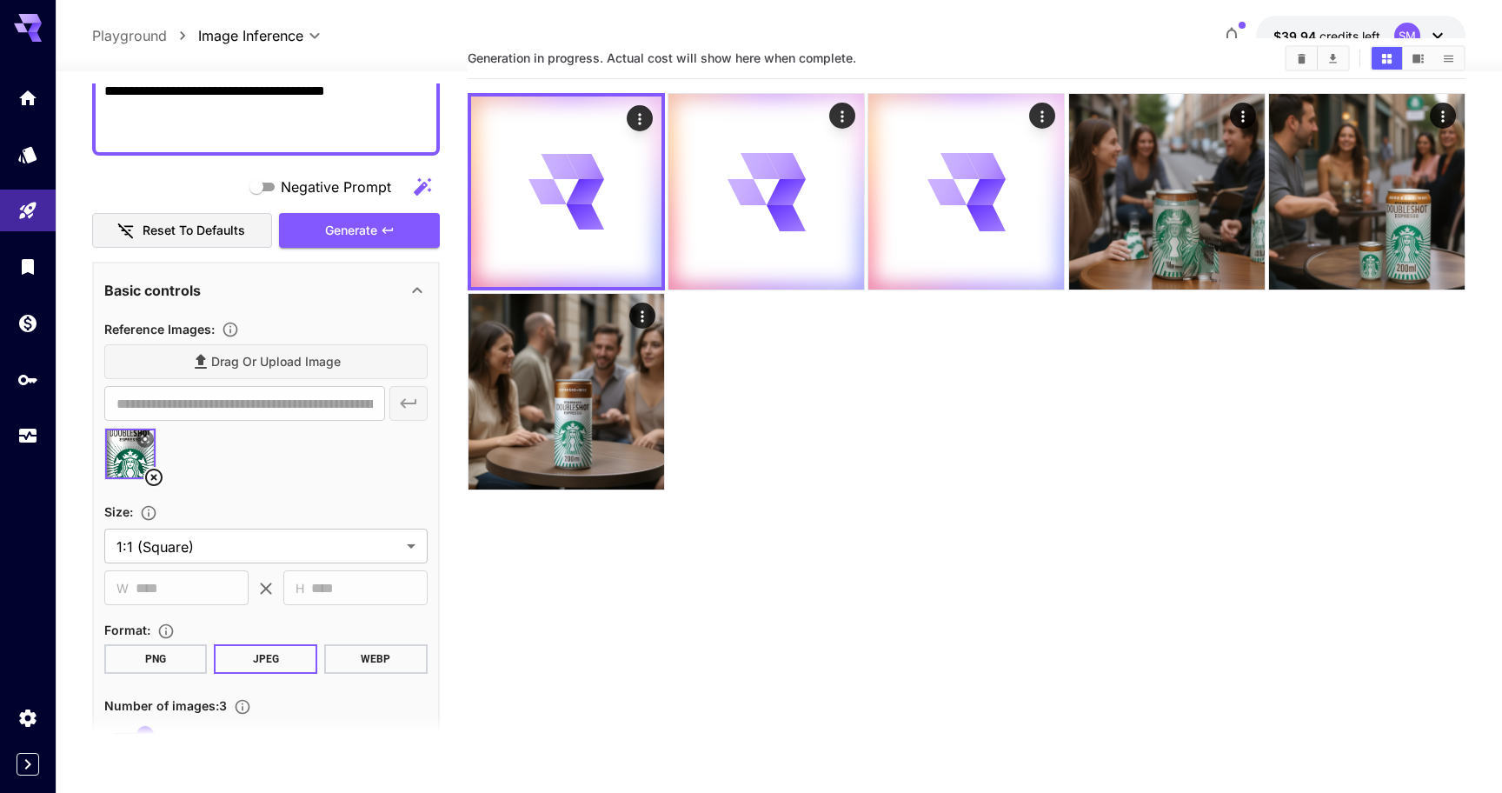
scroll to position [0, 0]
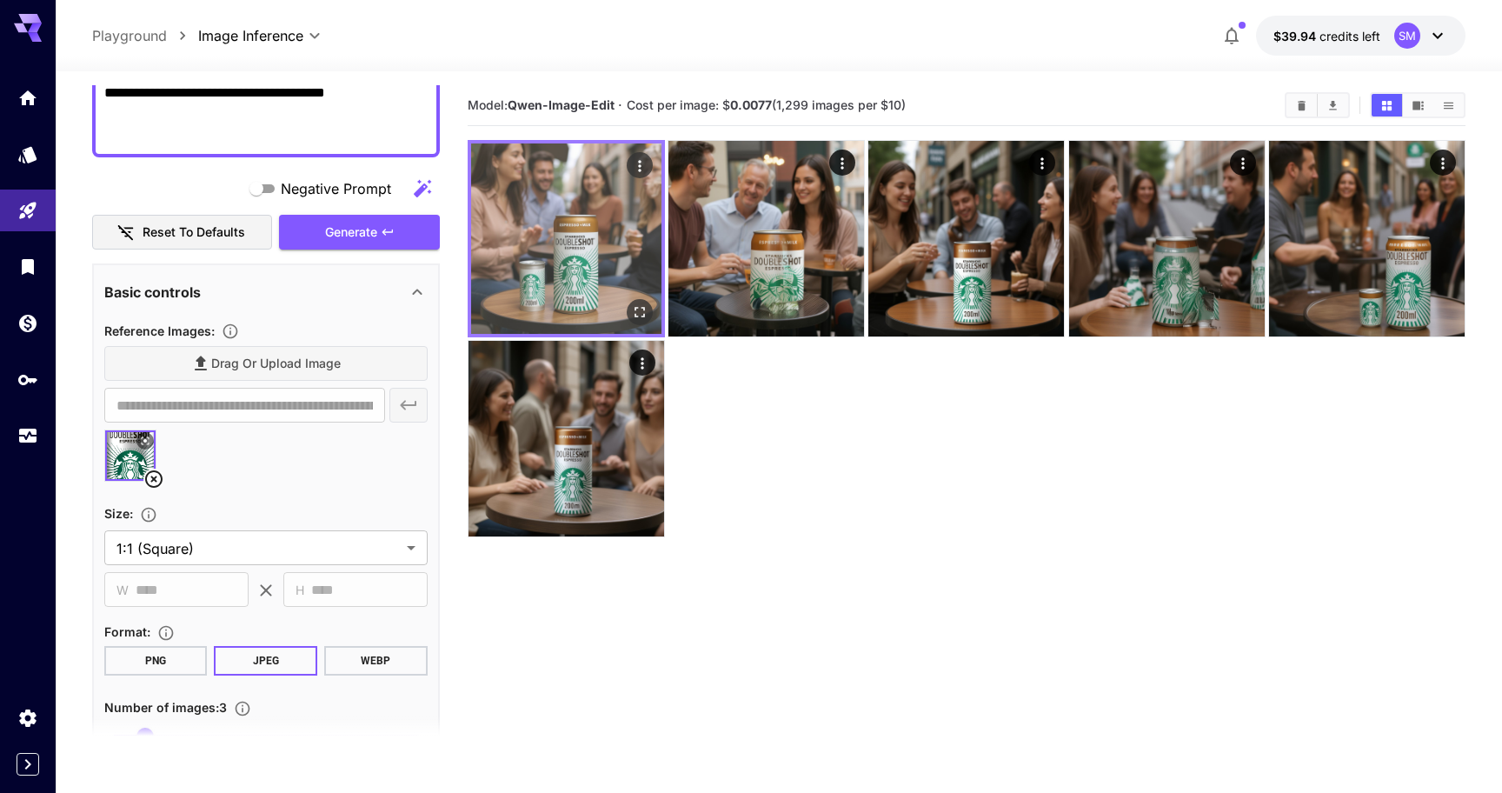
click at [580, 276] on img at bounding box center [566, 238] width 190 height 190
click at [600, 221] on img at bounding box center [566, 238] width 190 height 190
click at [640, 322] on button "Open in fullscreen" at bounding box center [640, 312] width 26 height 26
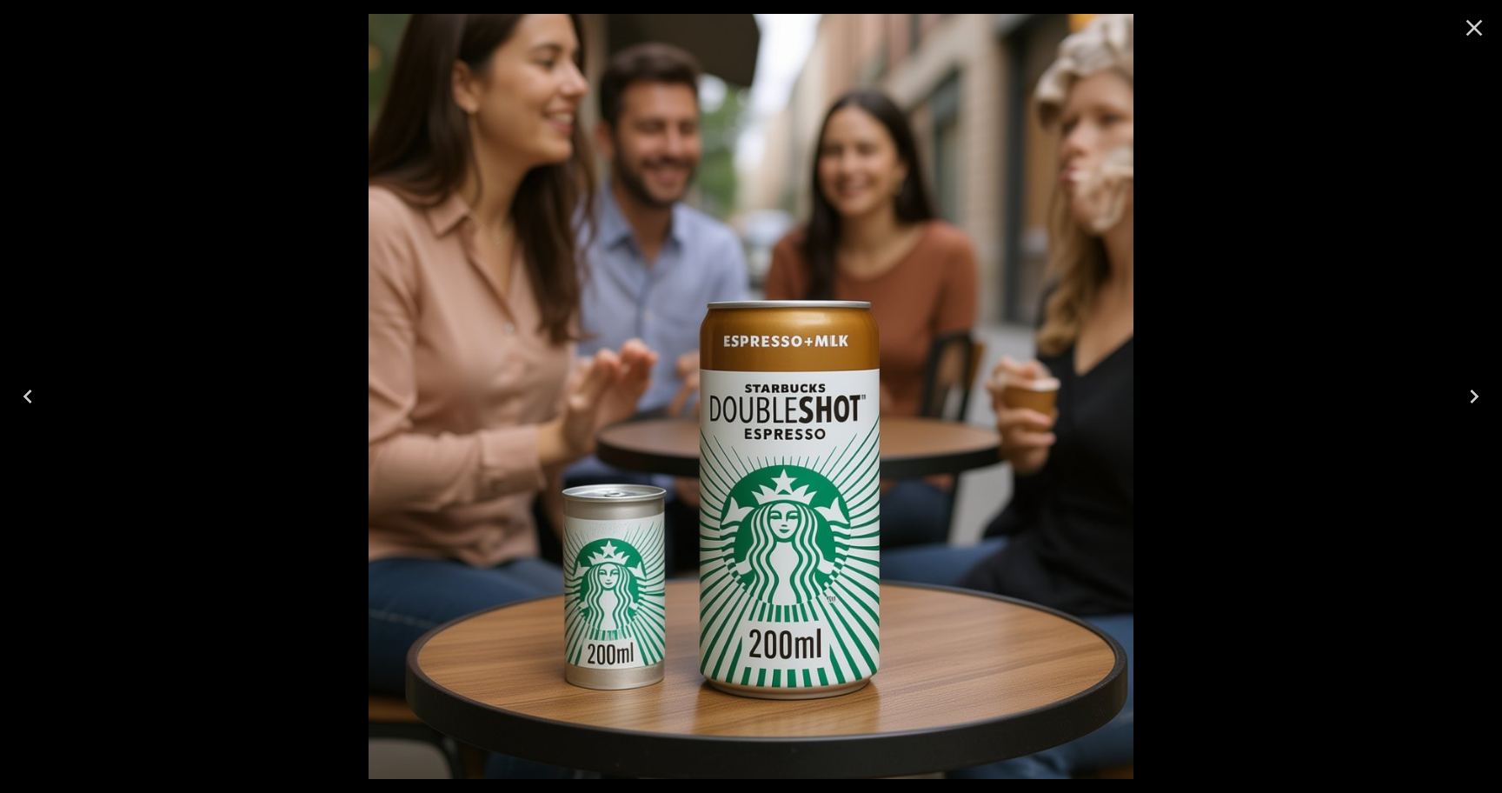
click at [1469, 391] on icon "Next" at bounding box center [1474, 396] width 28 height 28
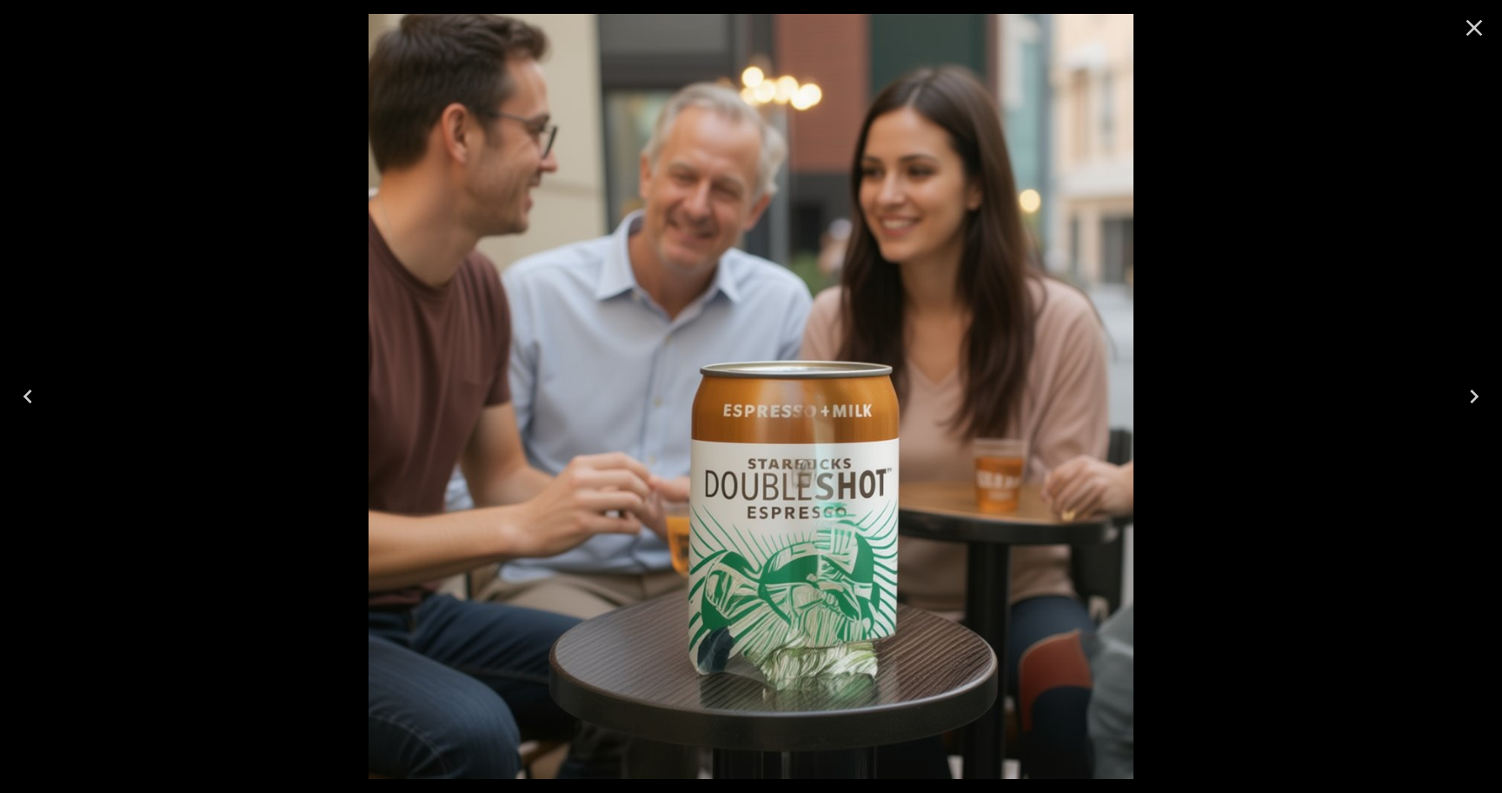
click at [1469, 391] on icon "Next" at bounding box center [1474, 396] width 28 height 28
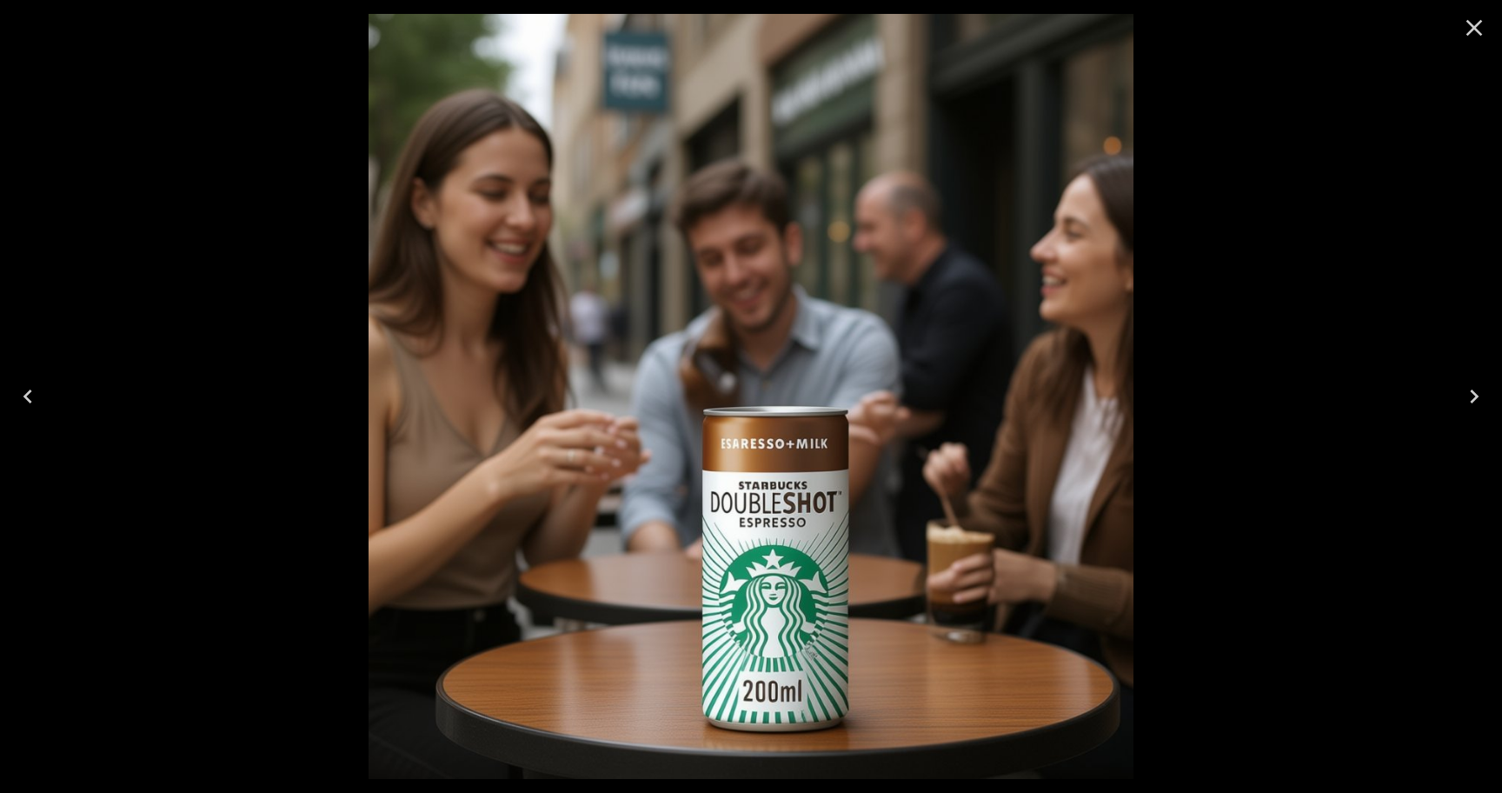
click at [1474, 32] on icon "Close" at bounding box center [1474, 28] width 28 height 28
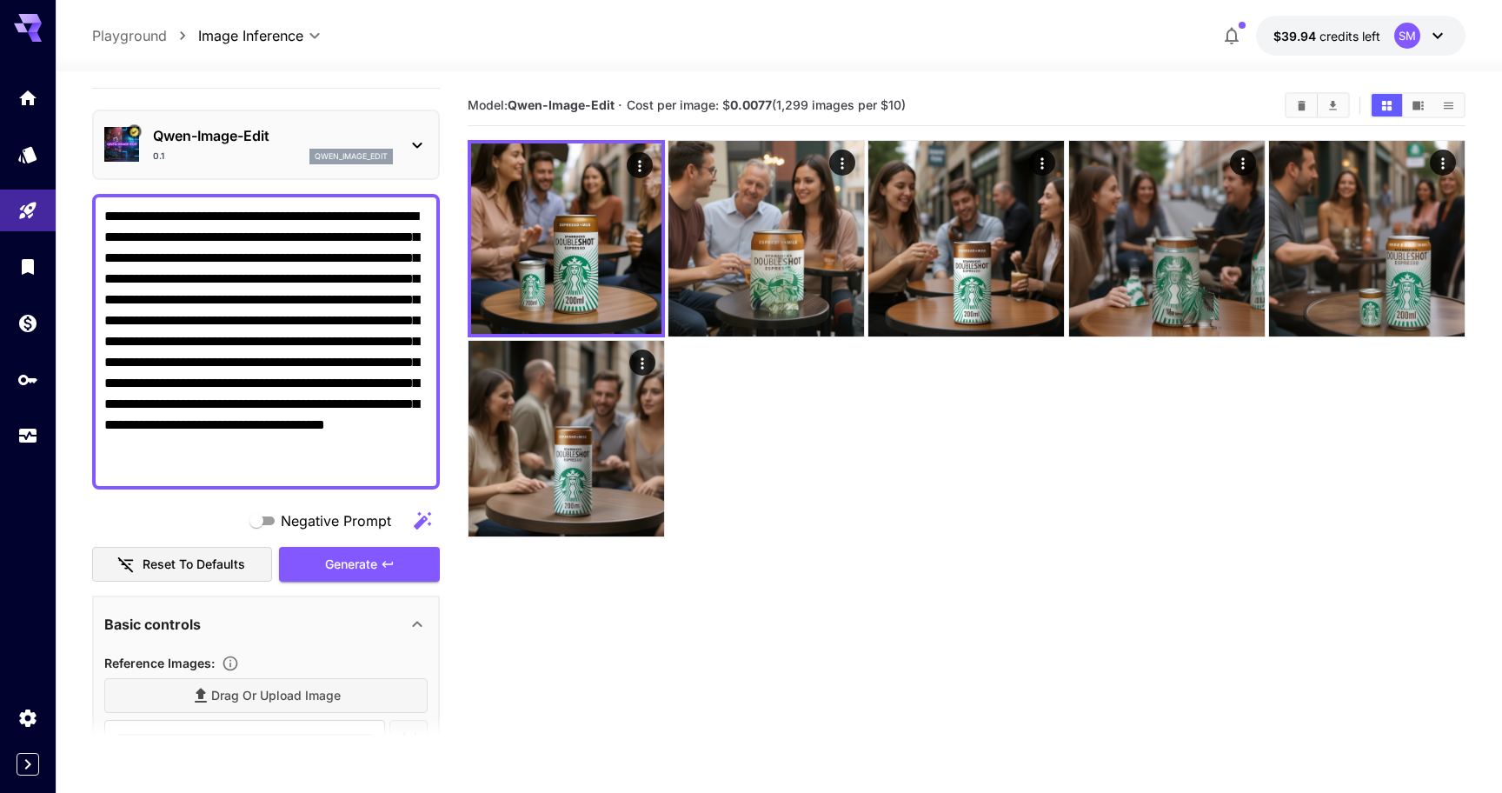
scroll to position [36, 0]
drag, startPoint x: 372, startPoint y: 303, endPoint x: 79, endPoint y: 188, distance: 314.8
click at [79, 188] on section "**********" at bounding box center [779, 500] width 1446 height 859
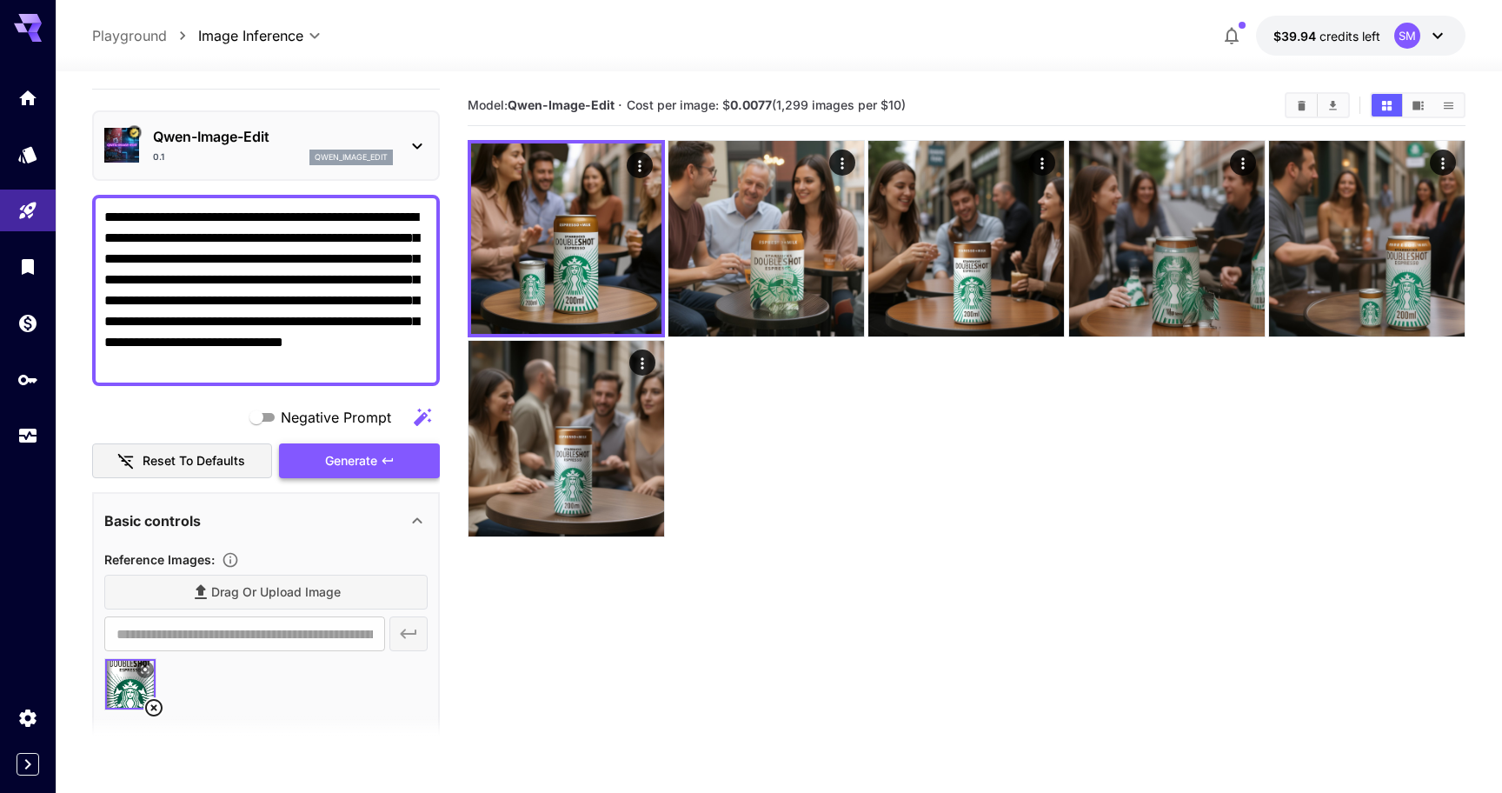
type textarea "**********"
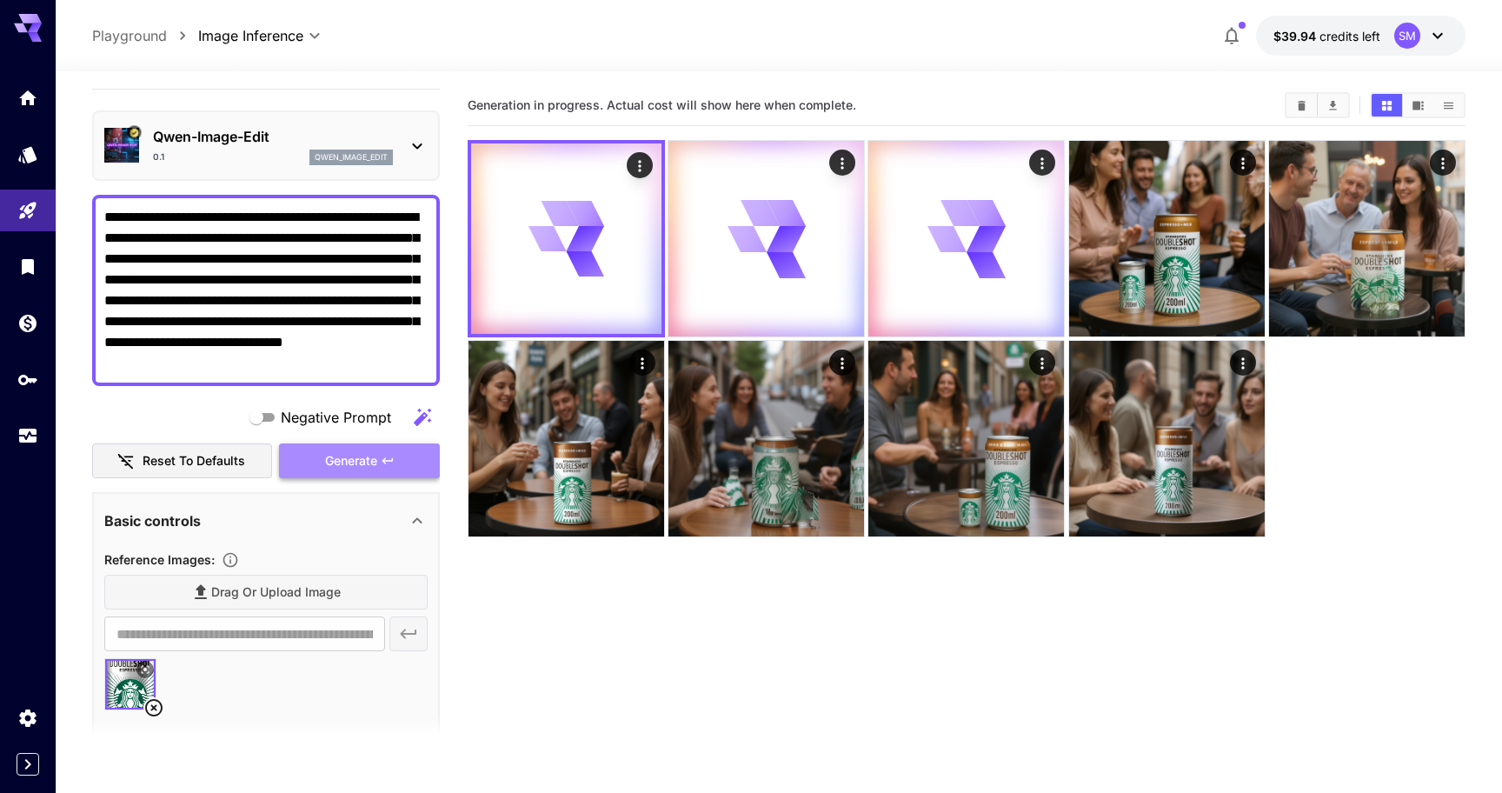
click at [373, 456] on span "Generate" at bounding box center [351, 461] width 52 height 22
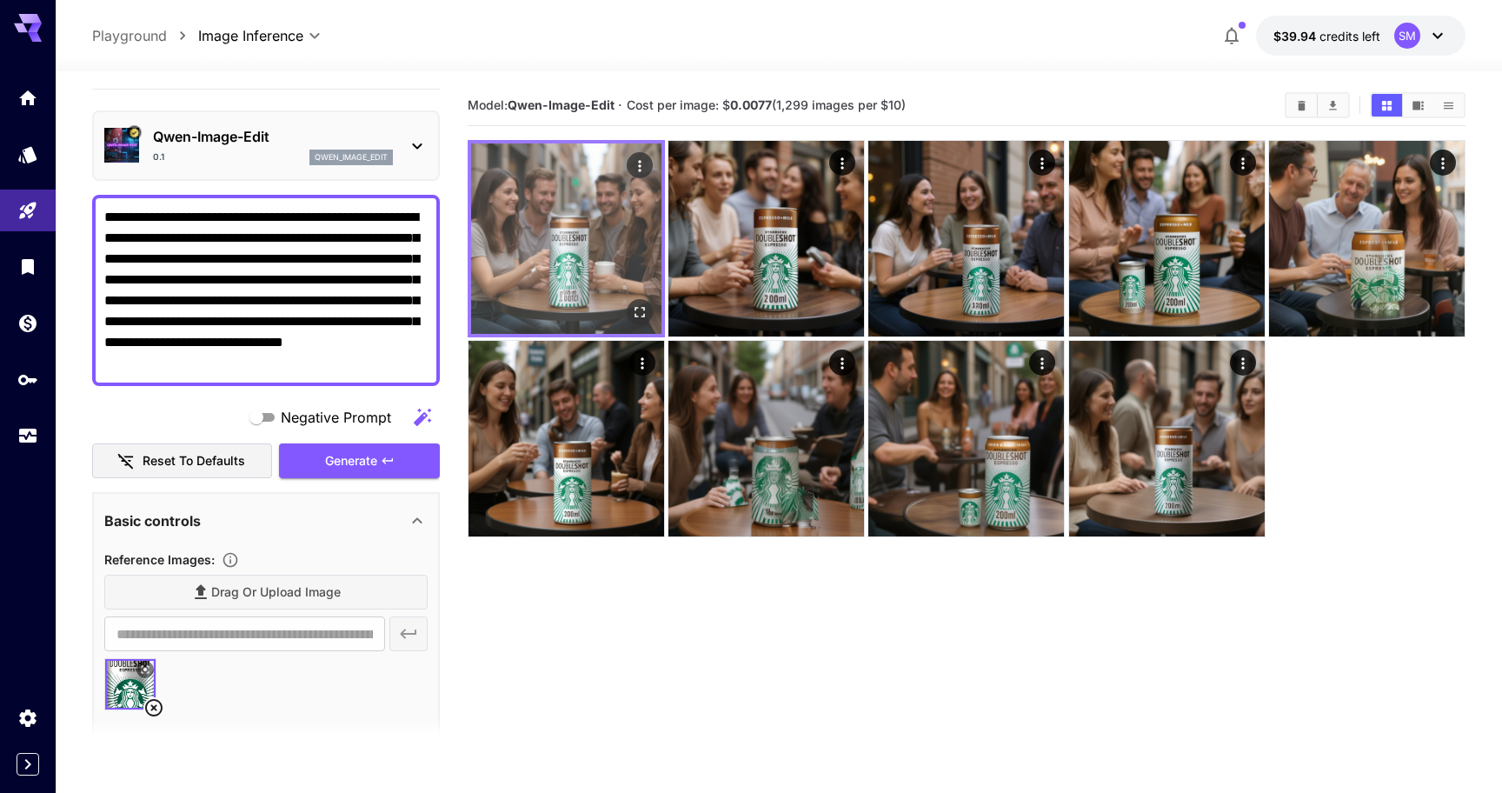
click at [592, 280] on img at bounding box center [566, 238] width 190 height 190
click at [638, 312] on icon "Open in fullscreen" at bounding box center [639, 311] width 17 height 17
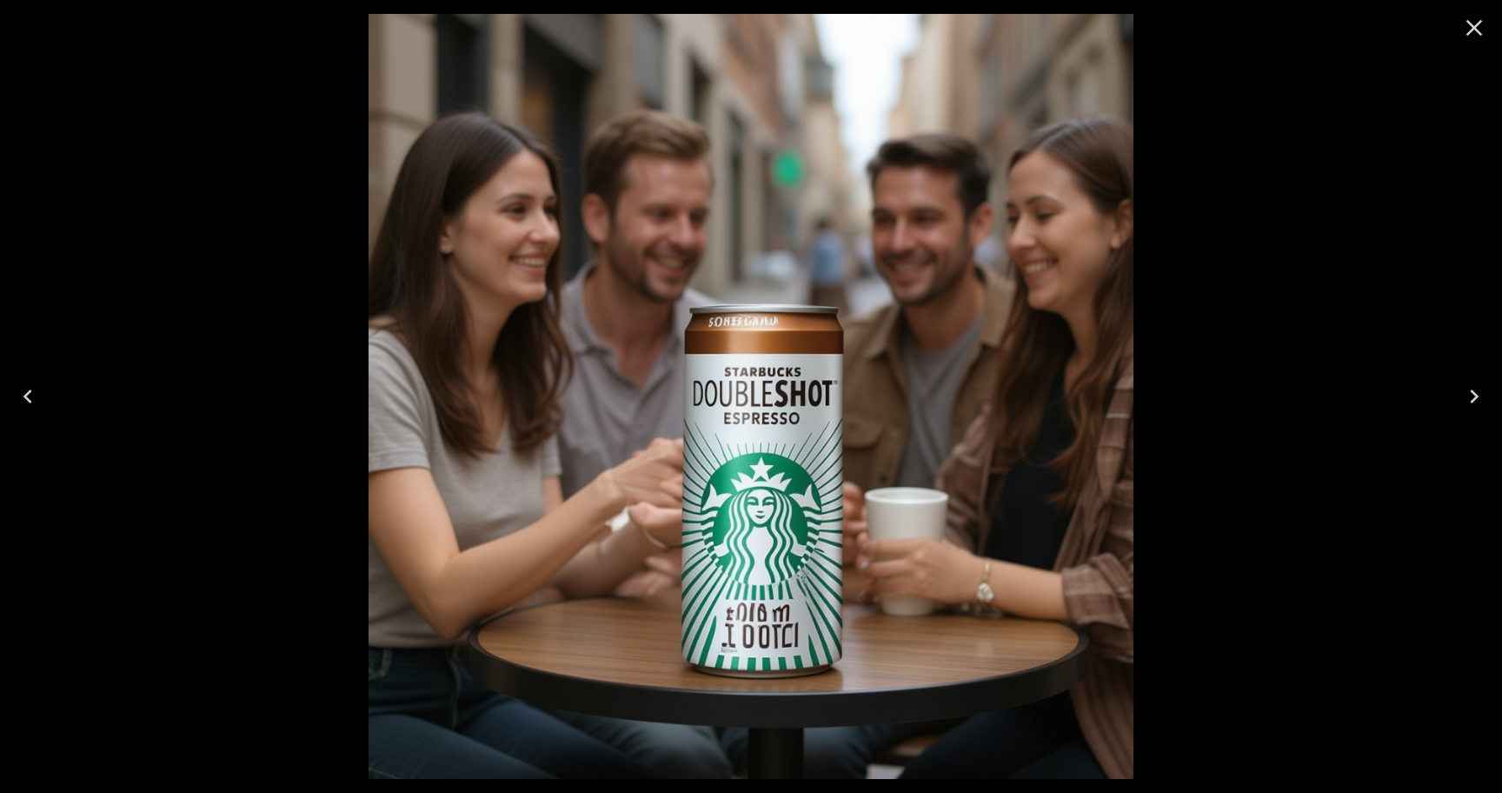
click at [1474, 396] on icon "Next" at bounding box center [1474, 396] width 28 height 28
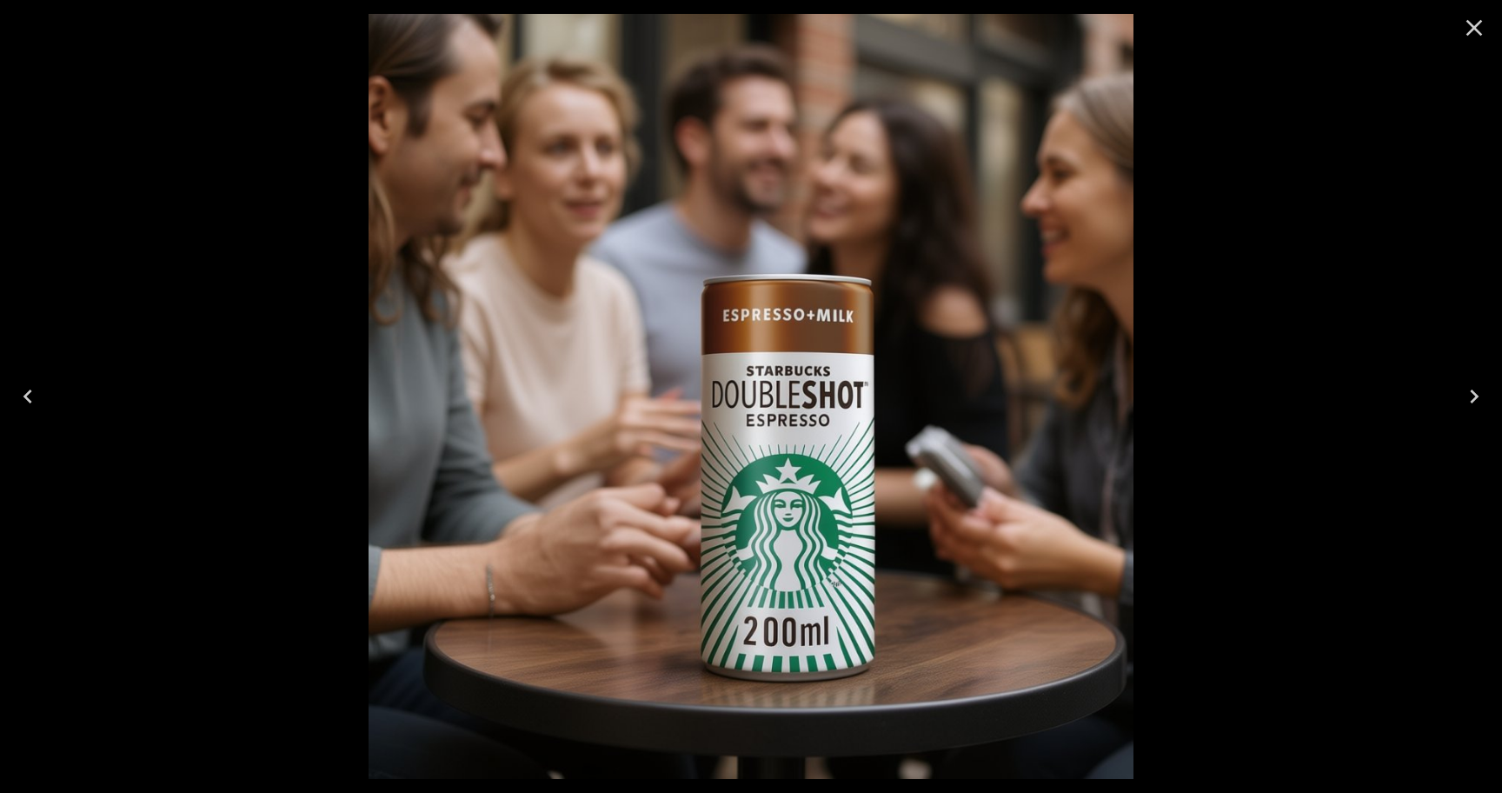
click at [1474, 396] on icon "Next" at bounding box center [1474, 396] width 28 height 28
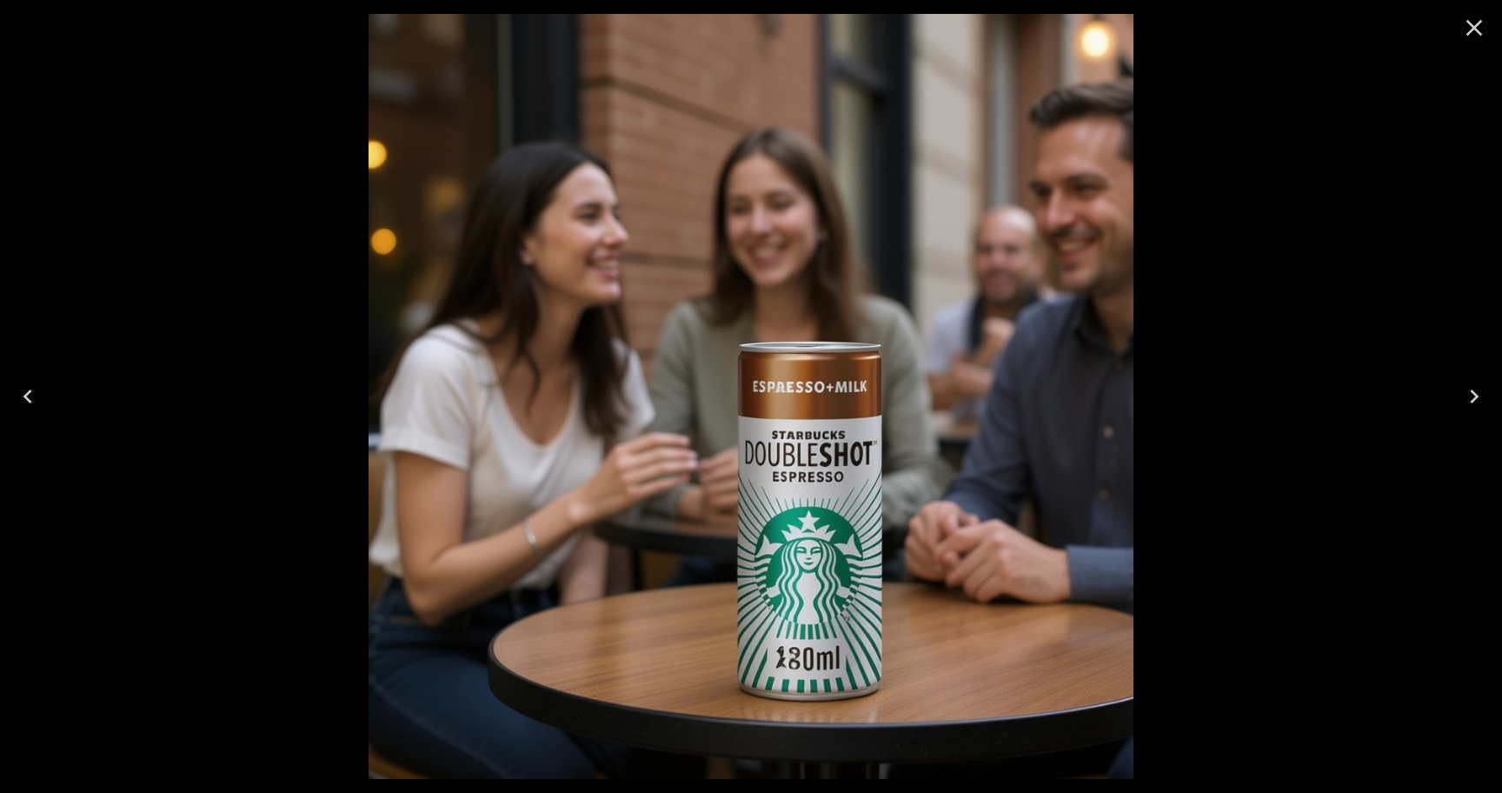
click at [1469, 33] on icon "Close" at bounding box center [1474, 28] width 17 height 17
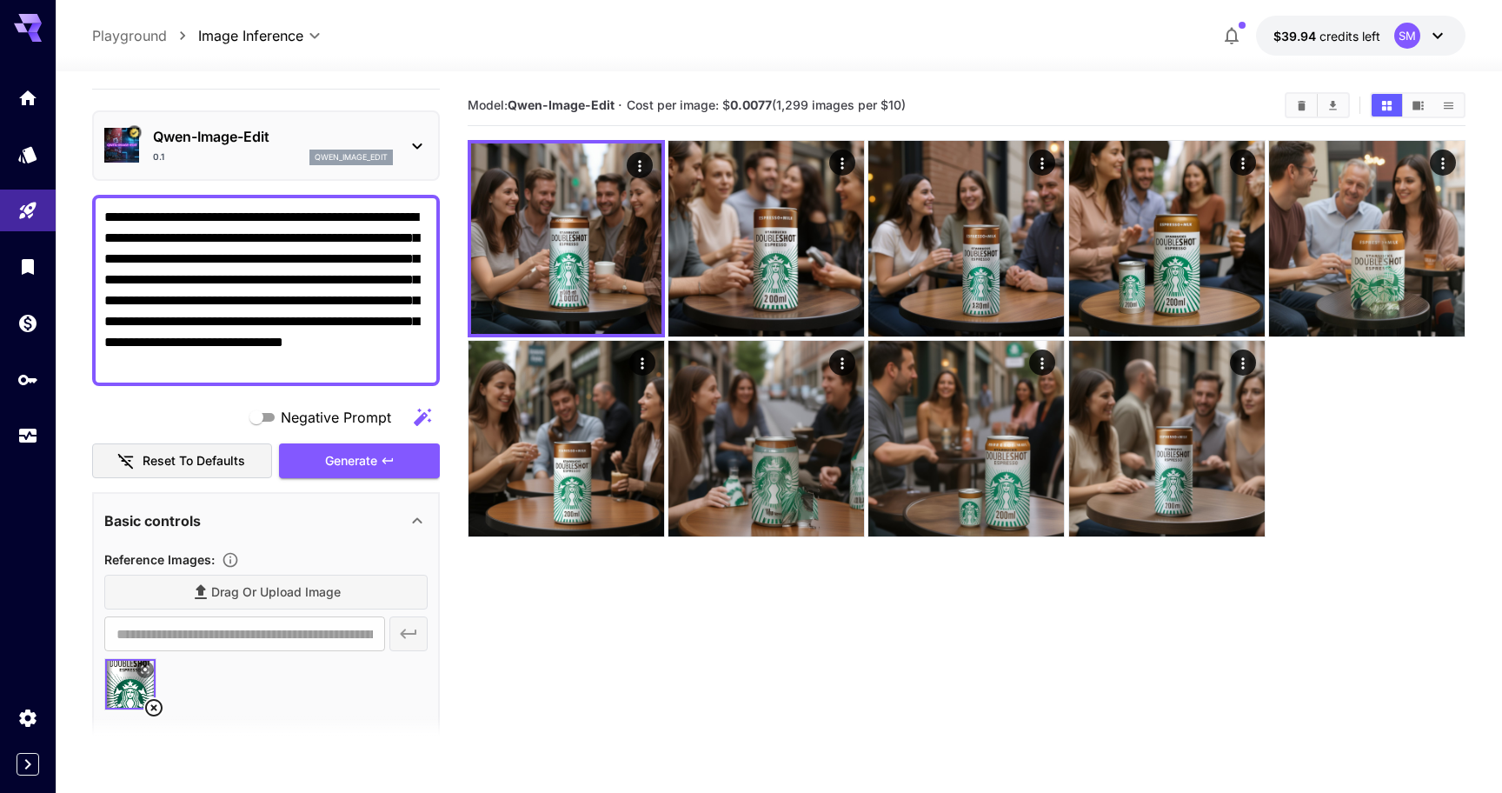
click at [226, 130] on p "Qwen-Image-Edit" at bounding box center [273, 136] width 240 height 21
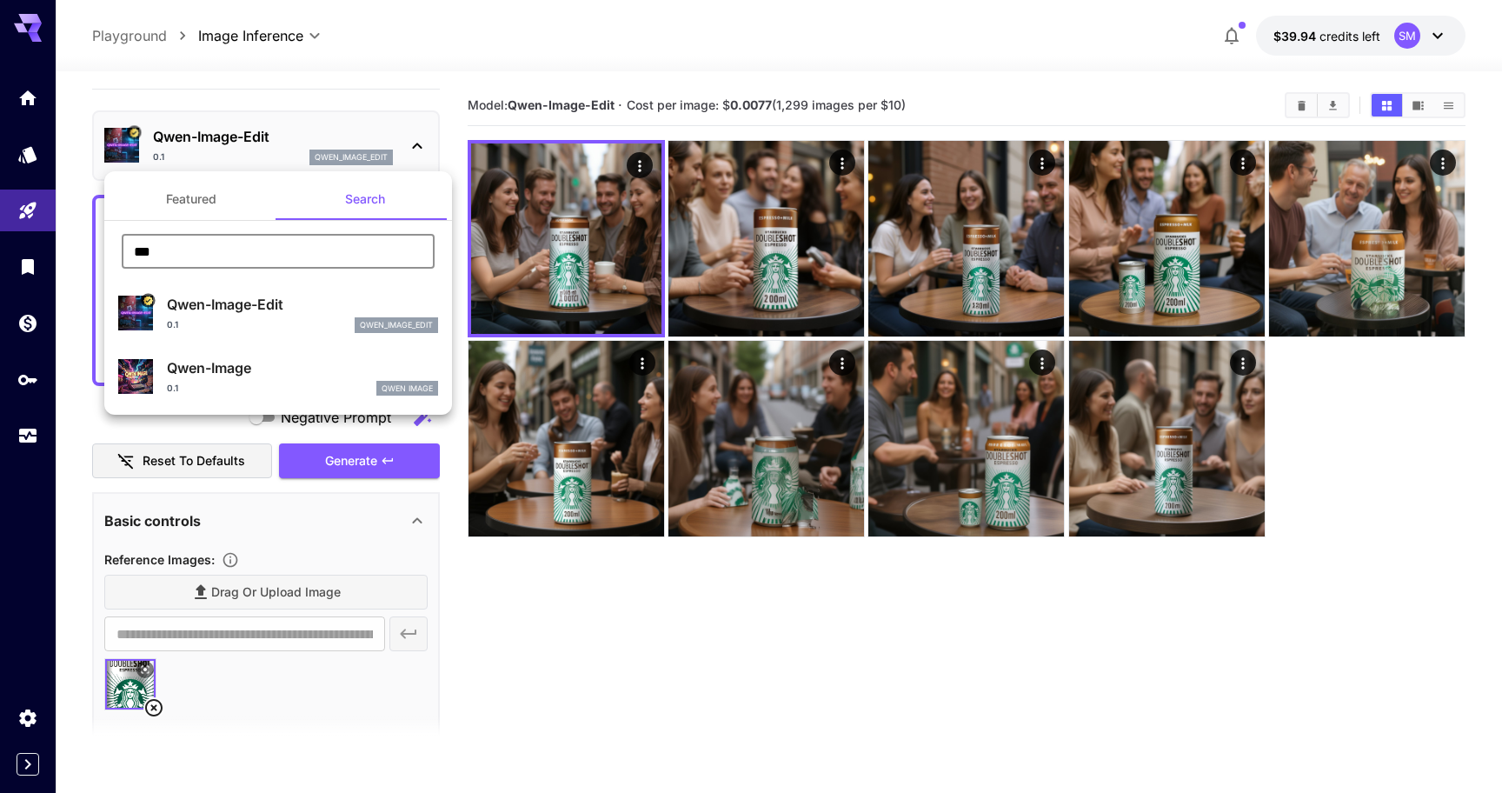
click at [182, 249] on input "***" at bounding box center [278, 251] width 313 height 35
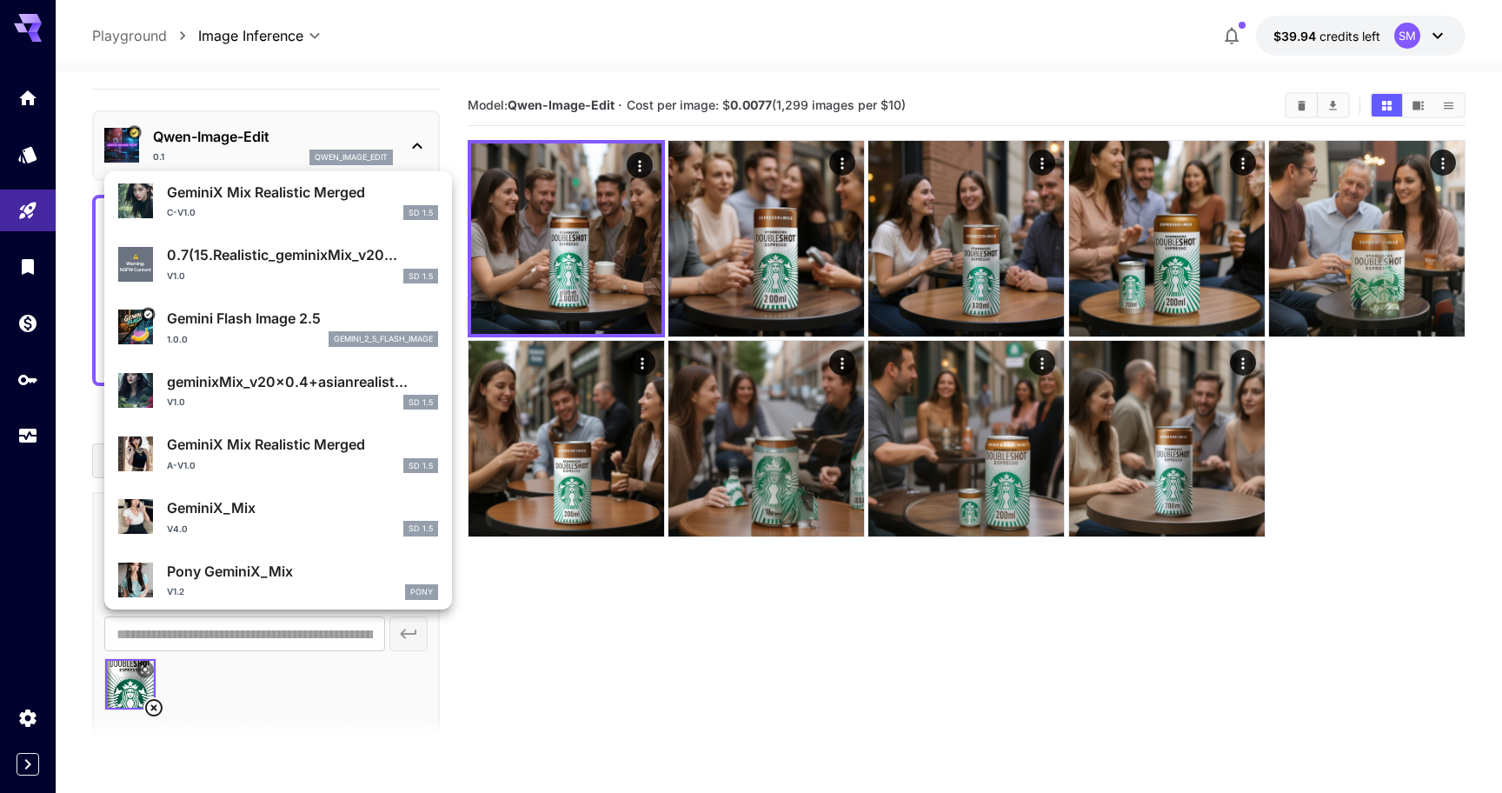
scroll to position [375, 0]
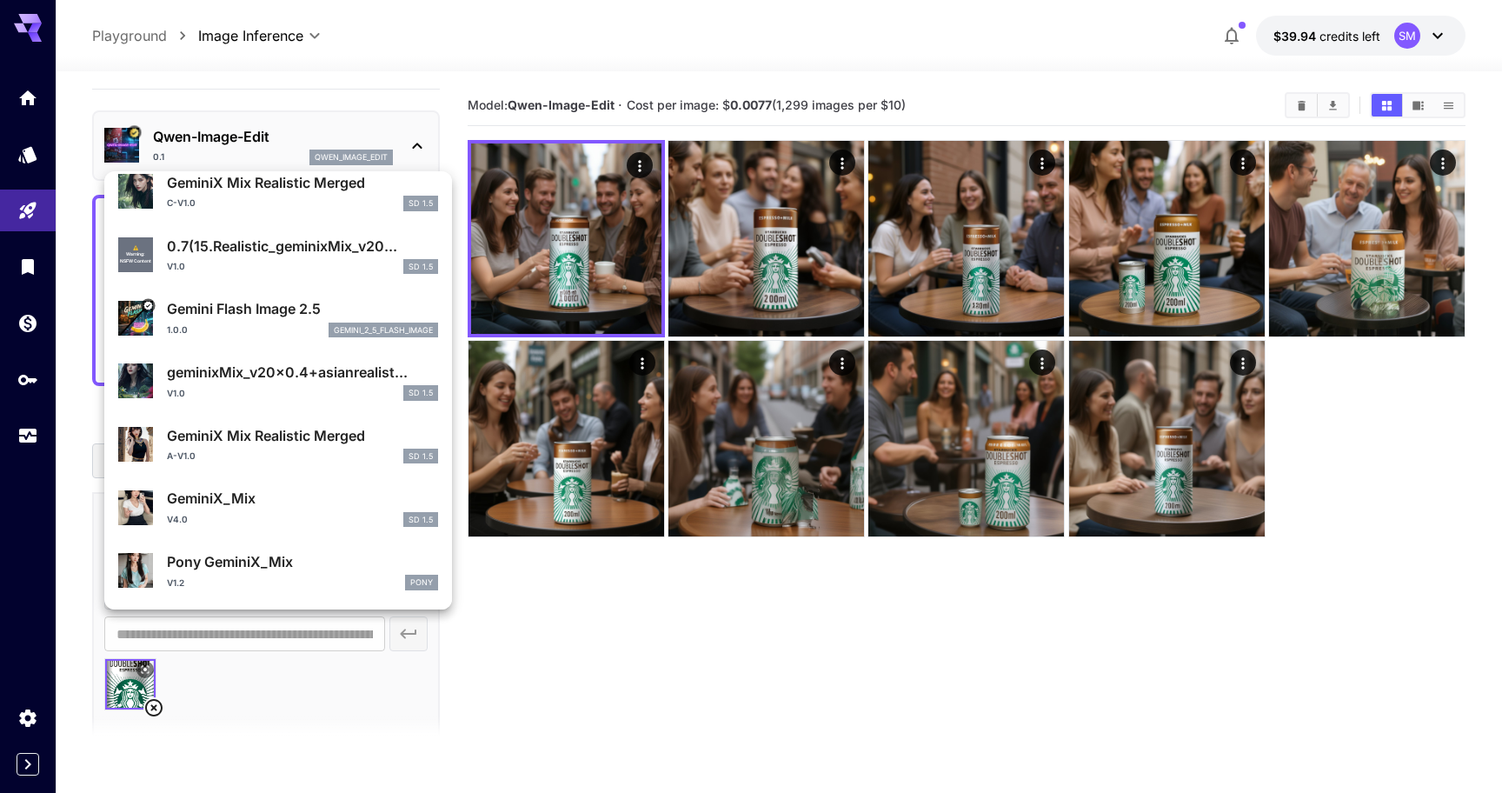
type input "******"
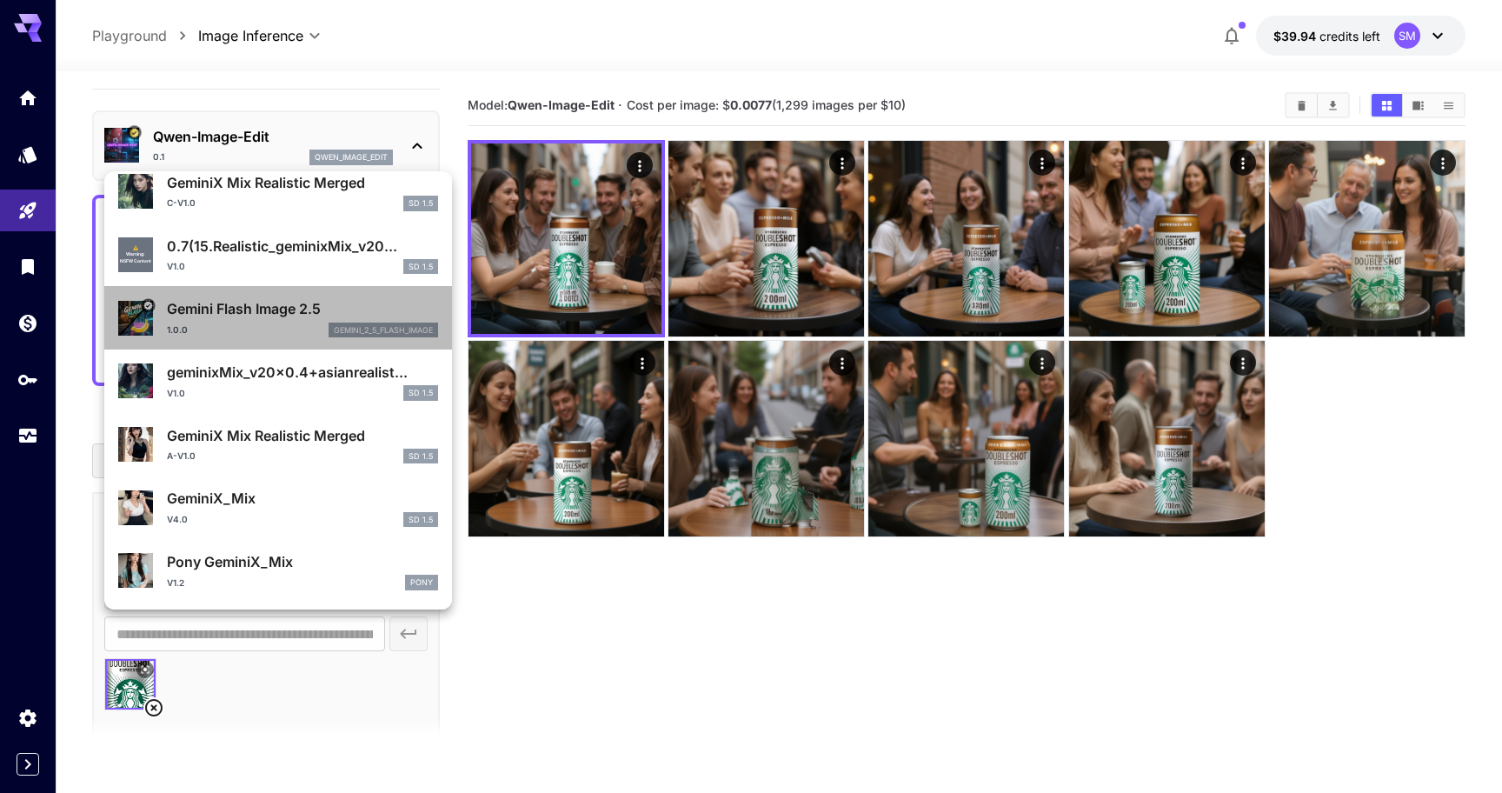
click at [249, 322] on div "1.0.0 gemini_2_5_flash_image" at bounding box center [302, 330] width 271 height 16
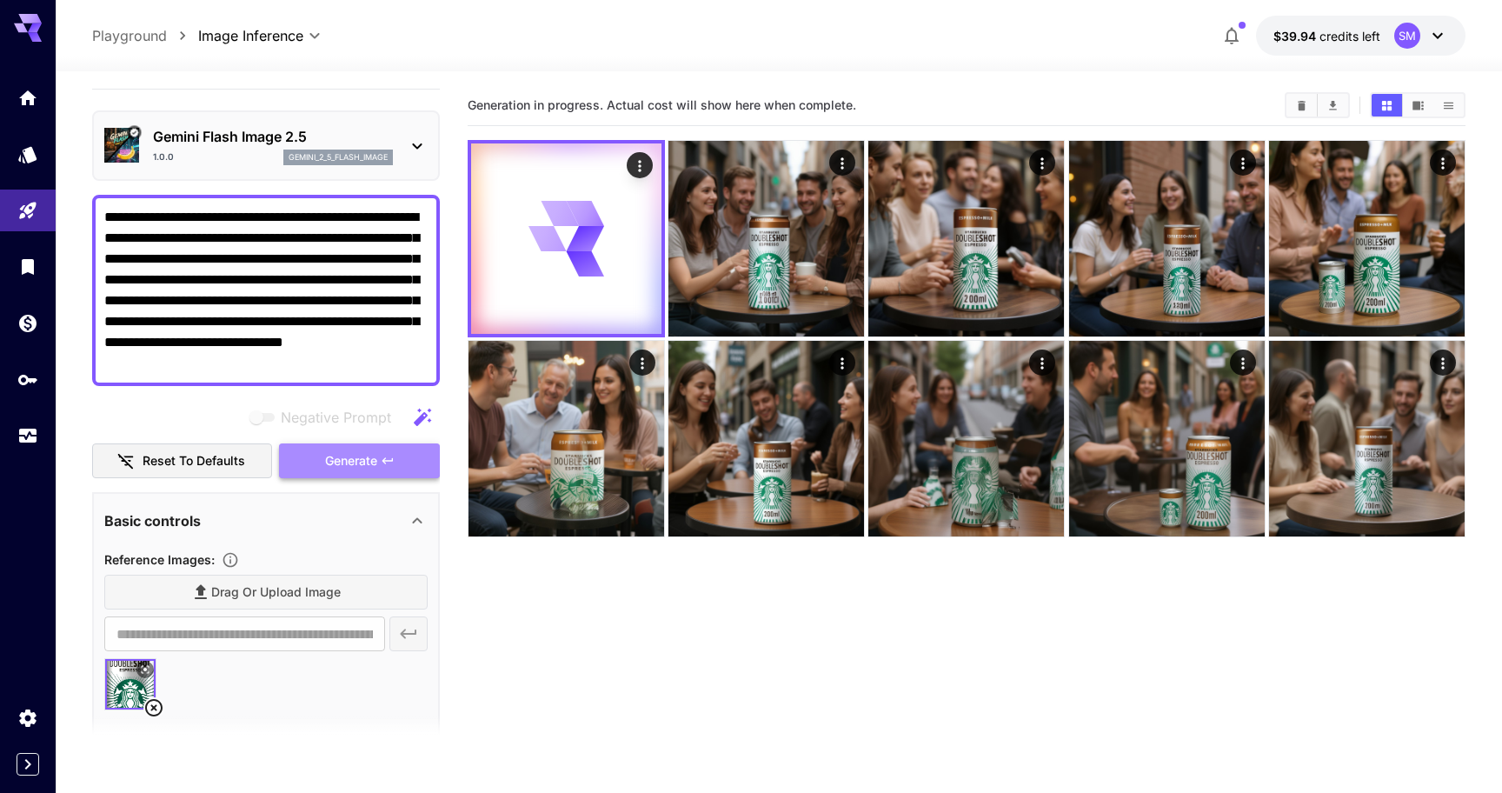
click at [366, 460] on span "Generate" at bounding box center [351, 461] width 52 height 22
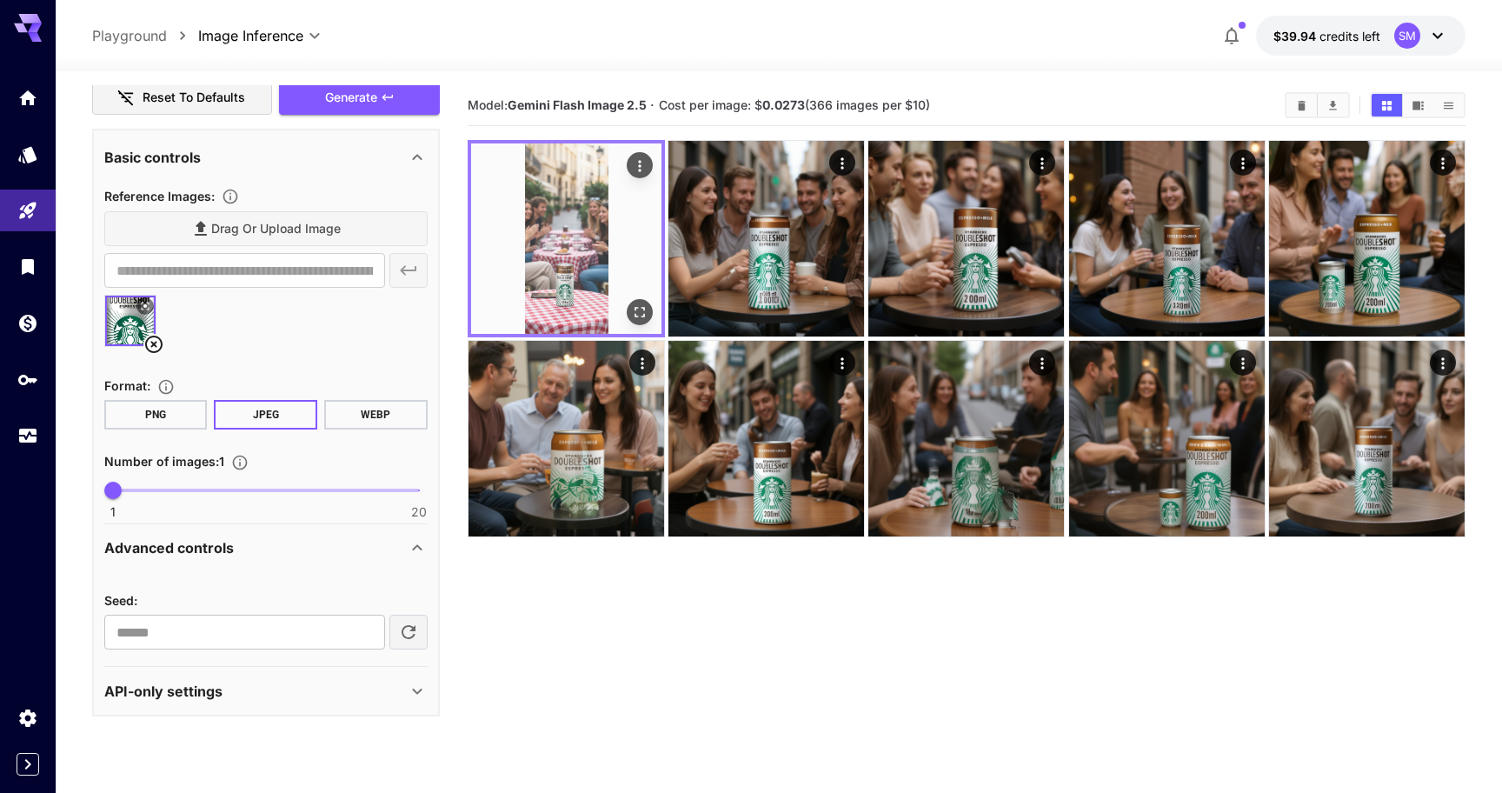
click at [572, 263] on img at bounding box center [566, 238] width 190 height 190
click at [634, 308] on icon "Open in fullscreen" at bounding box center [639, 312] width 10 height 10
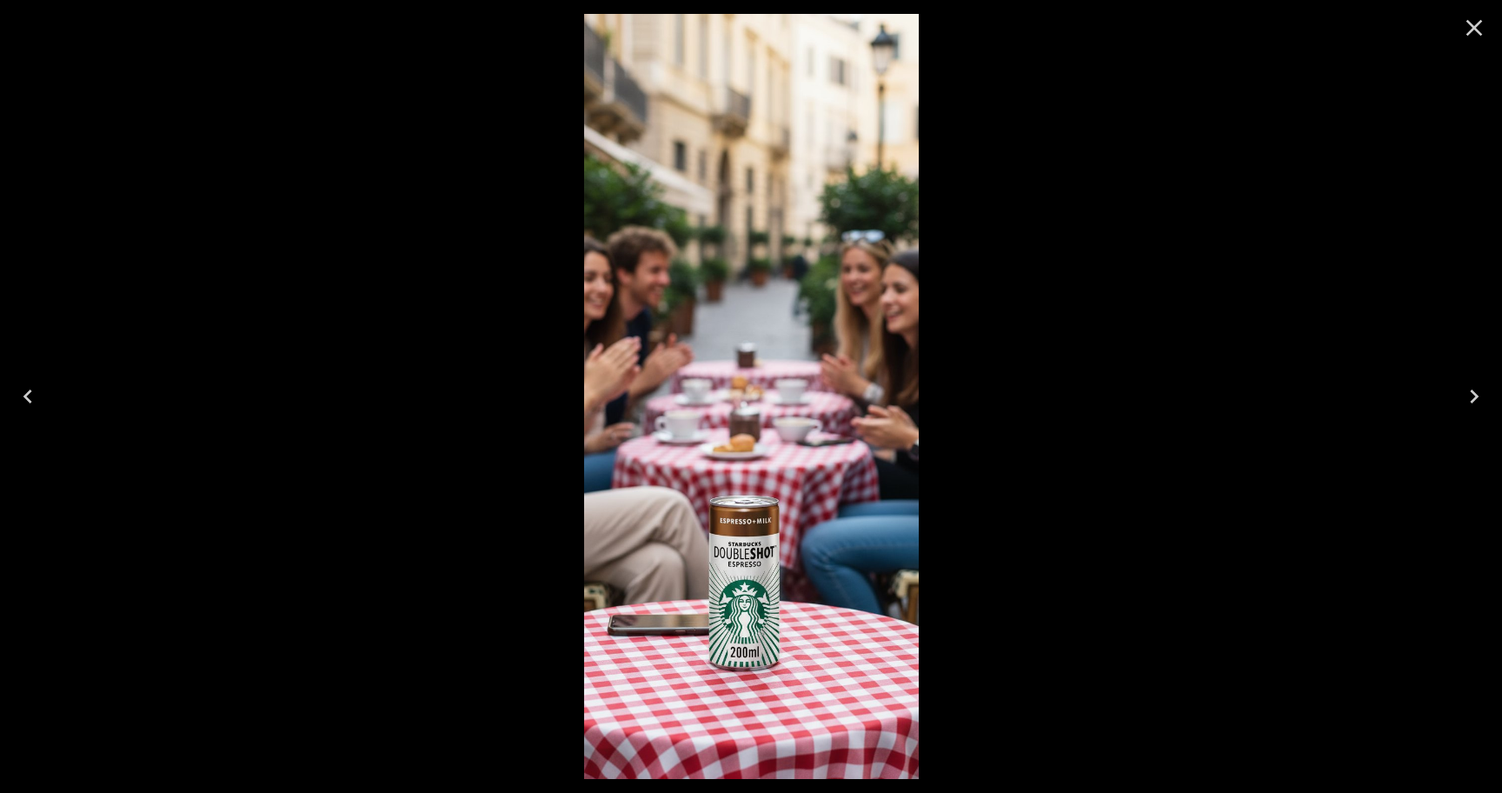
click at [1471, 31] on icon "Close" at bounding box center [1474, 28] width 17 height 17
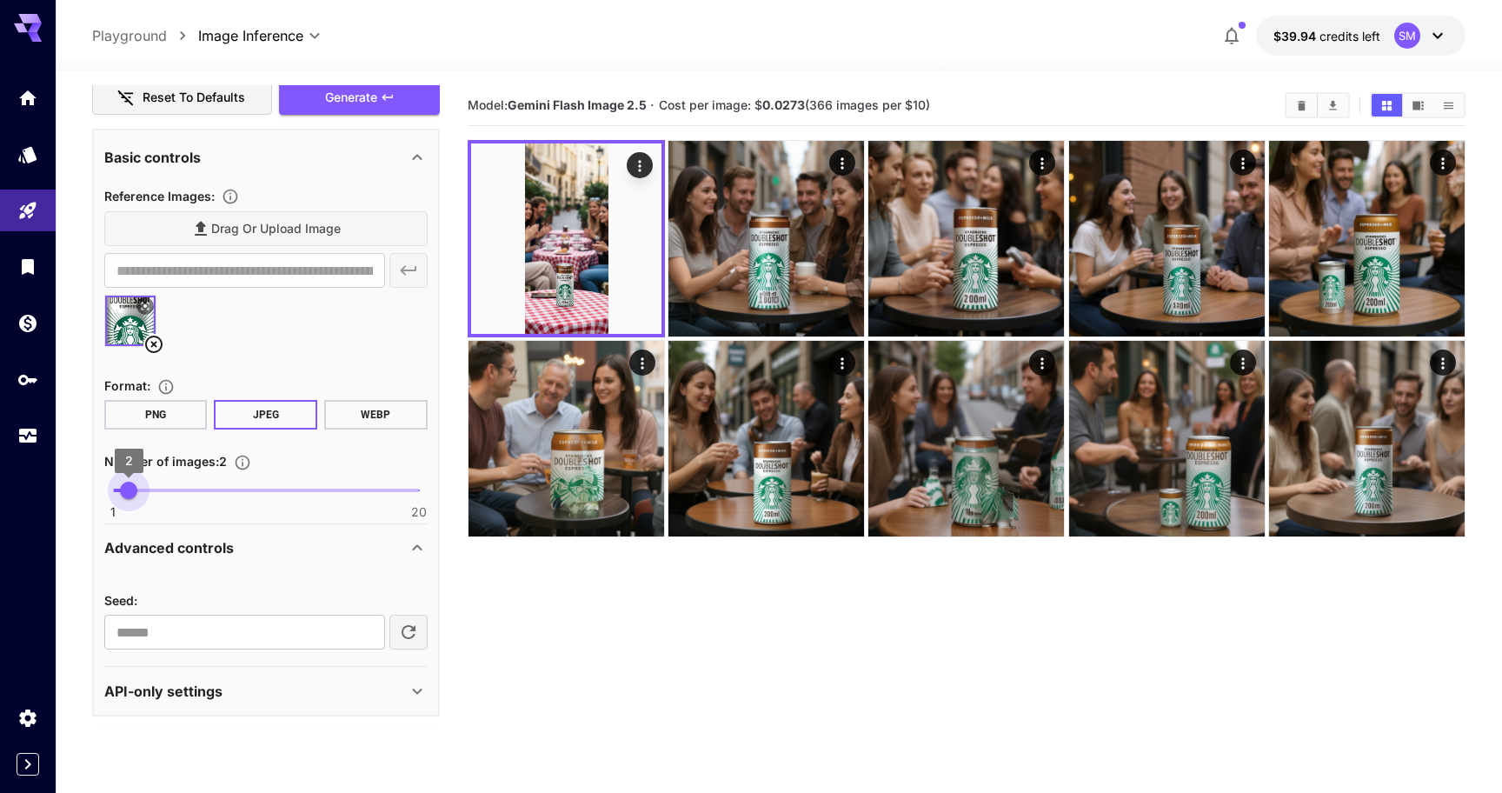
type input "*"
drag, startPoint x: 120, startPoint y: 484, endPoint x: 143, endPoint y: 488, distance: 23.7
click at [143, 488] on span "3" at bounding box center [144, 489] width 17 height 17
click at [213, 553] on p "Advanced controls" at bounding box center [168, 547] width 129 height 21
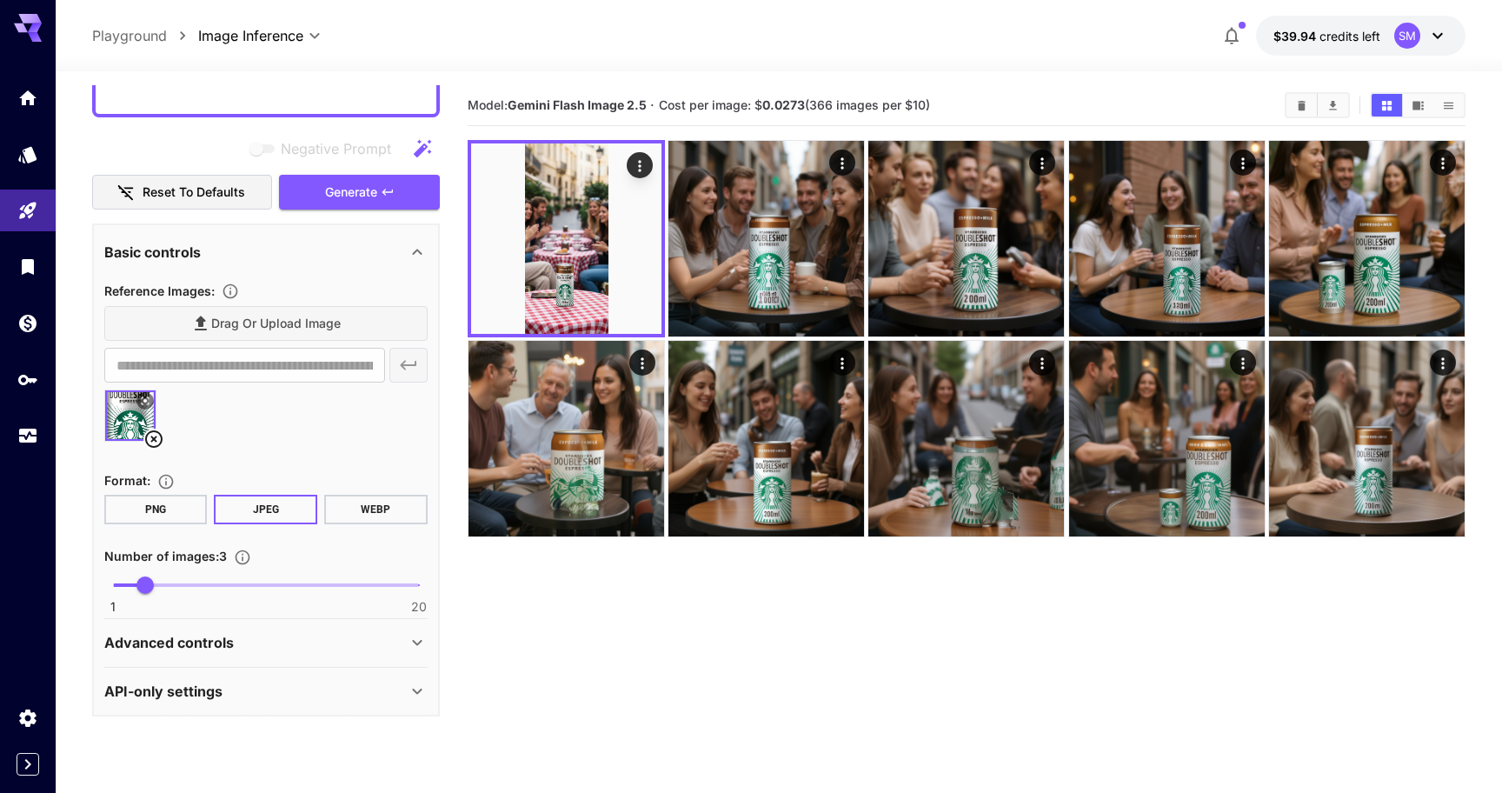
click at [205, 640] on p "Advanced controls" at bounding box center [168, 642] width 129 height 21
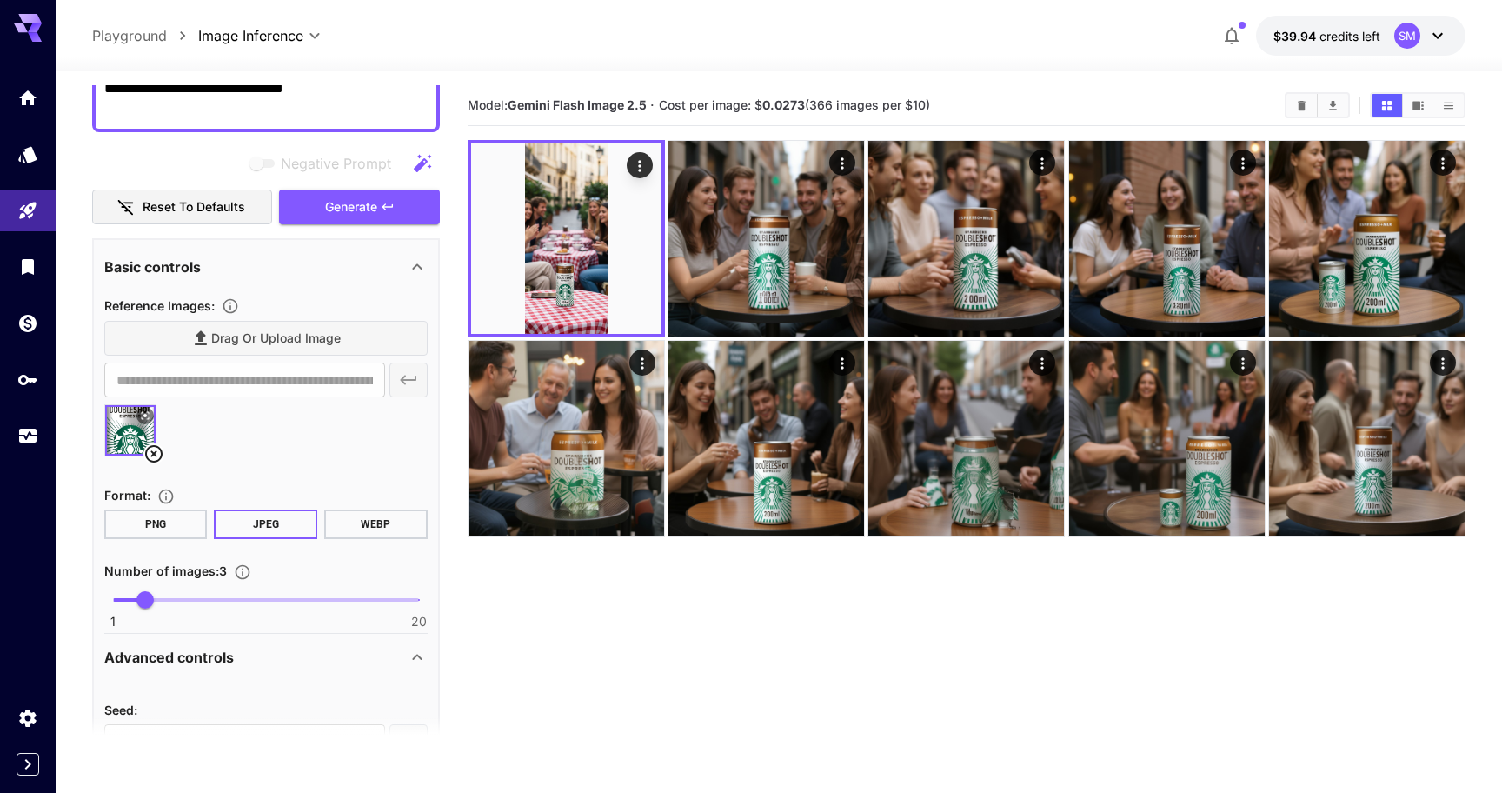
scroll to position [289, 0]
click at [375, 204] on span "Generate" at bounding box center [351, 209] width 52 height 22
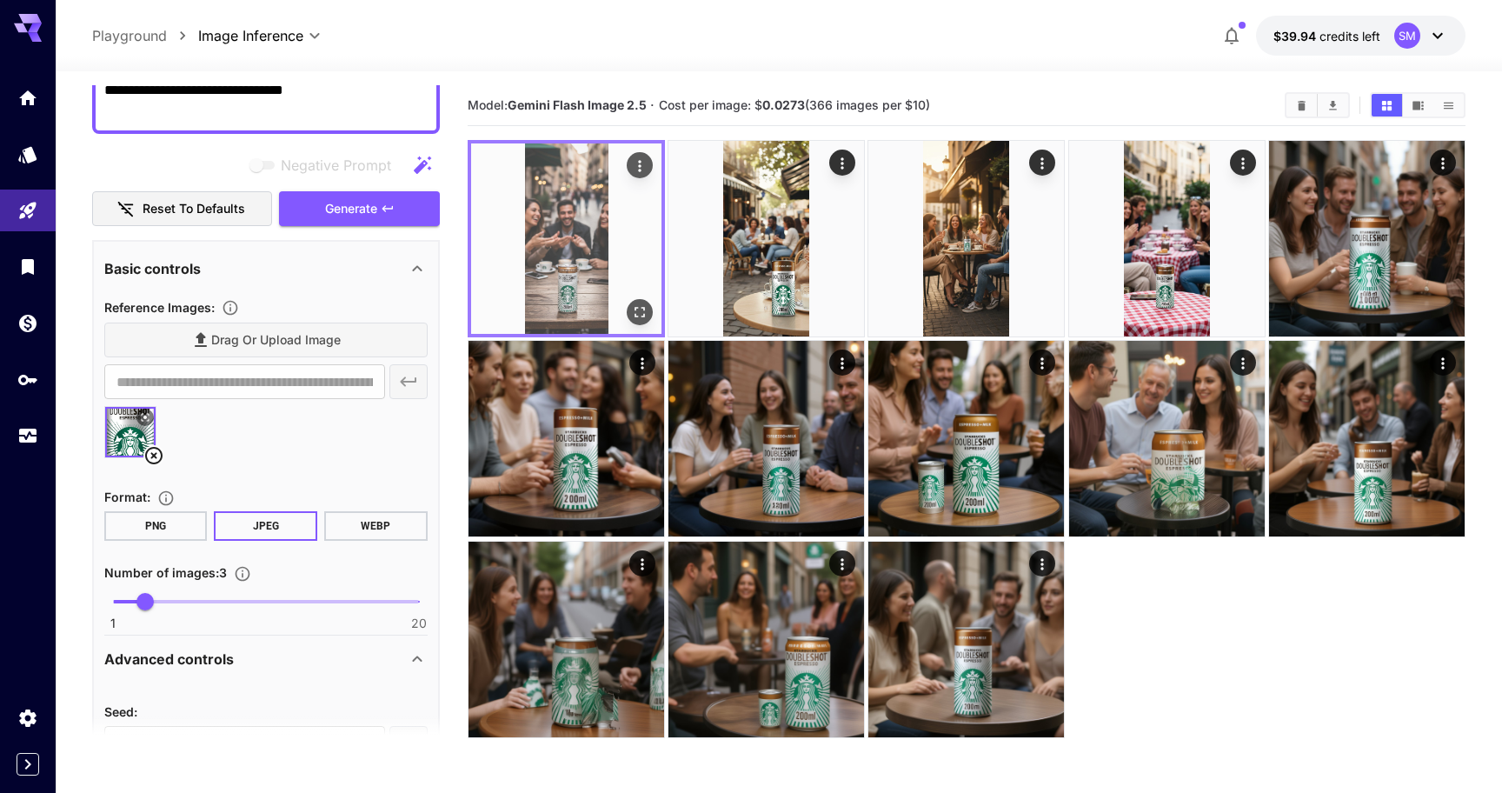
click at [565, 270] on img at bounding box center [566, 238] width 190 height 190
click at [643, 309] on icon "Open in fullscreen" at bounding box center [639, 312] width 10 height 10
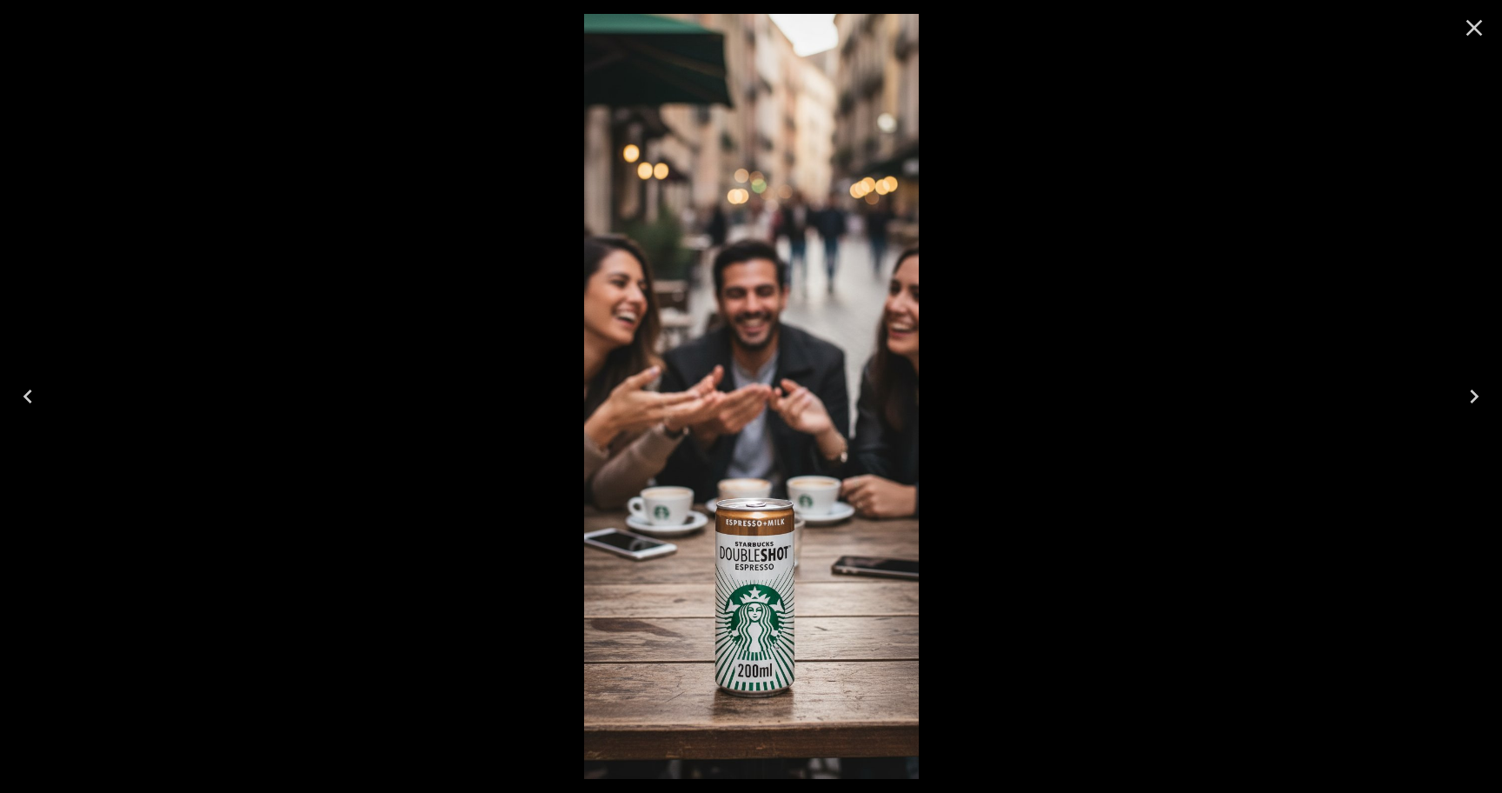
click at [1475, 395] on icon "Next" at bounding box center [1473, 396] width 9 height 14
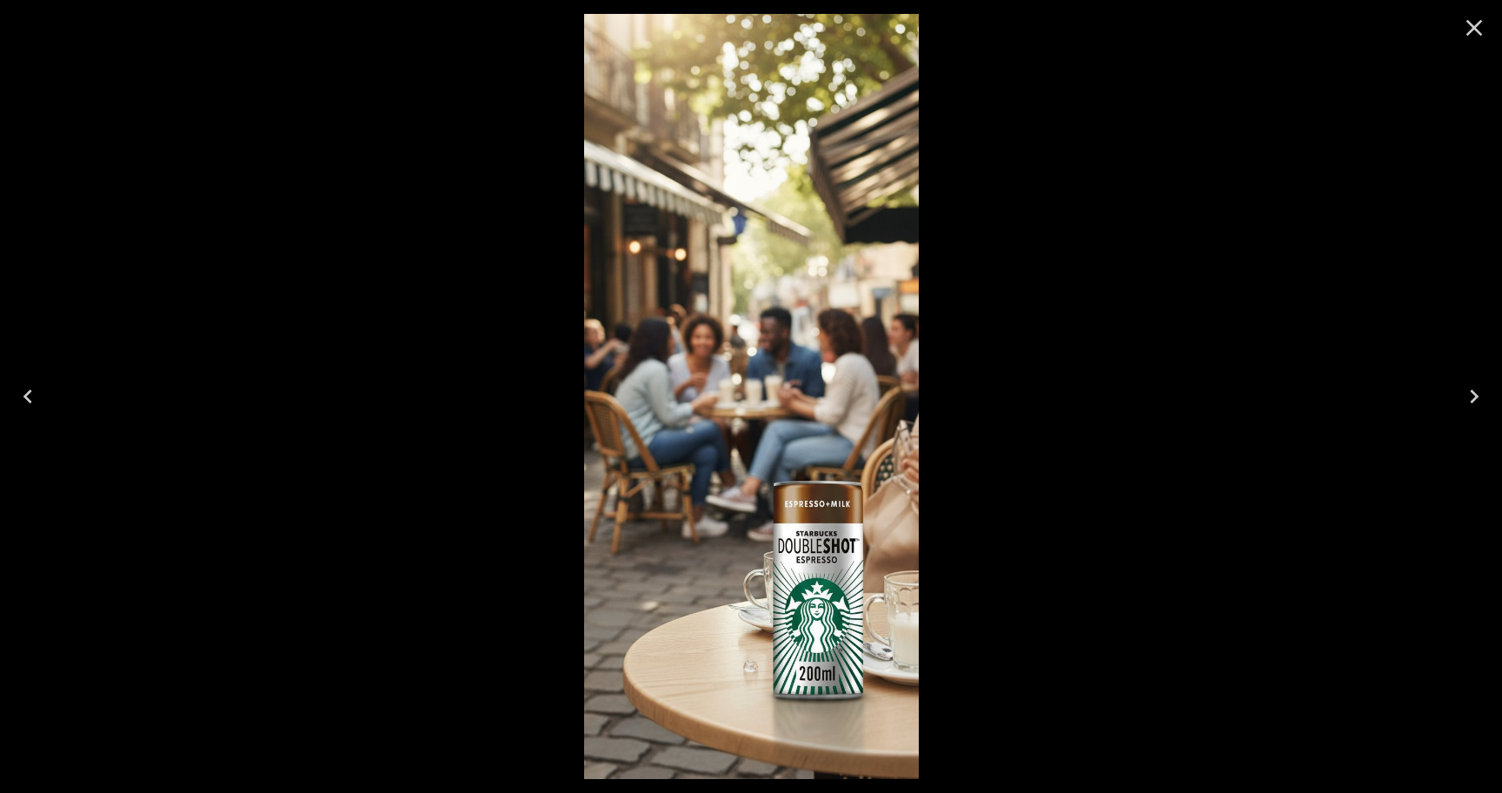
click at [1475, 395] on icon "Next" at bounding box center [1473, 396] width 9 height 14
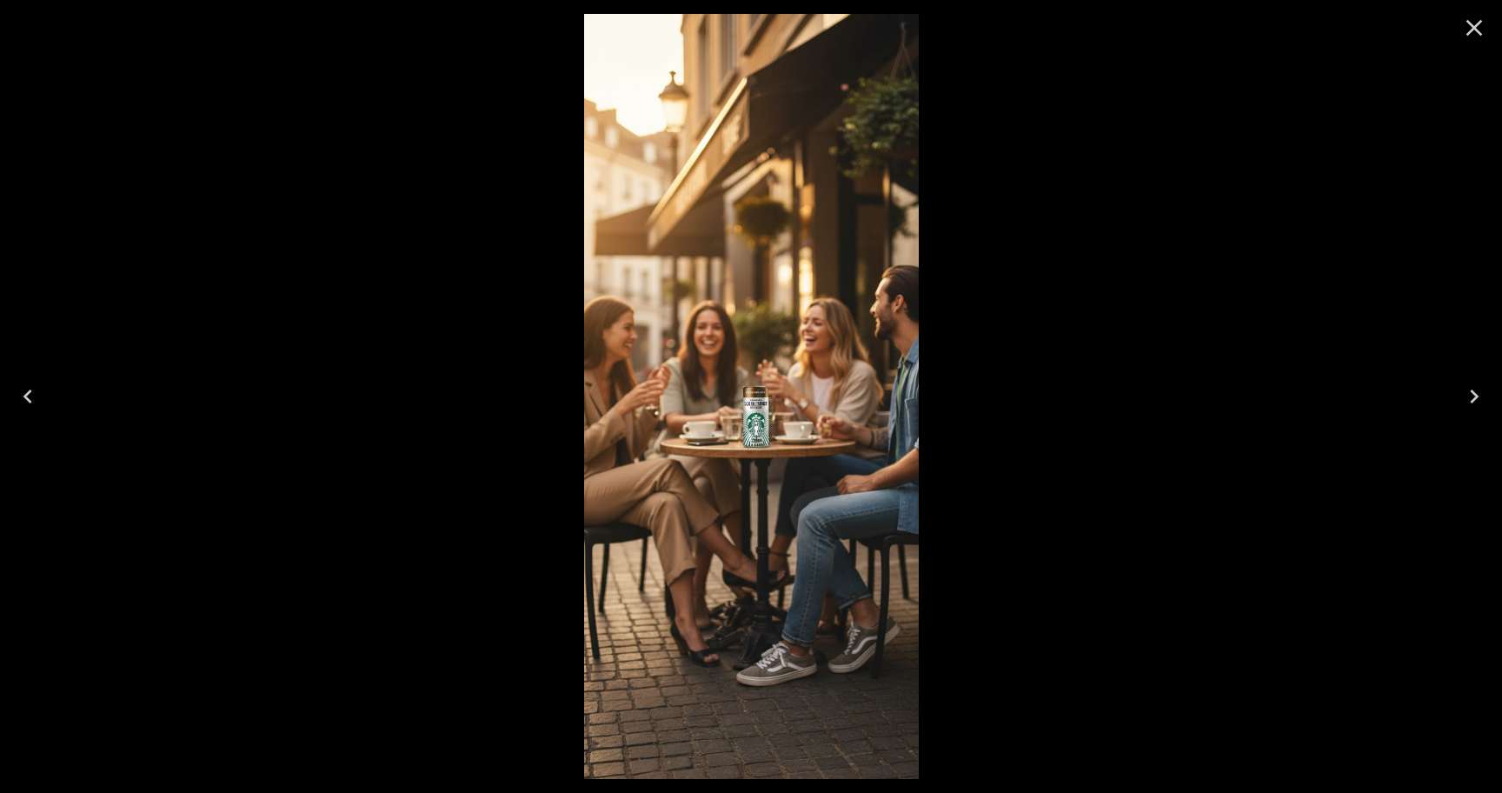
click at [30, 393] on icon "Previous" at bounding box center [28, 396] width 28 height 28
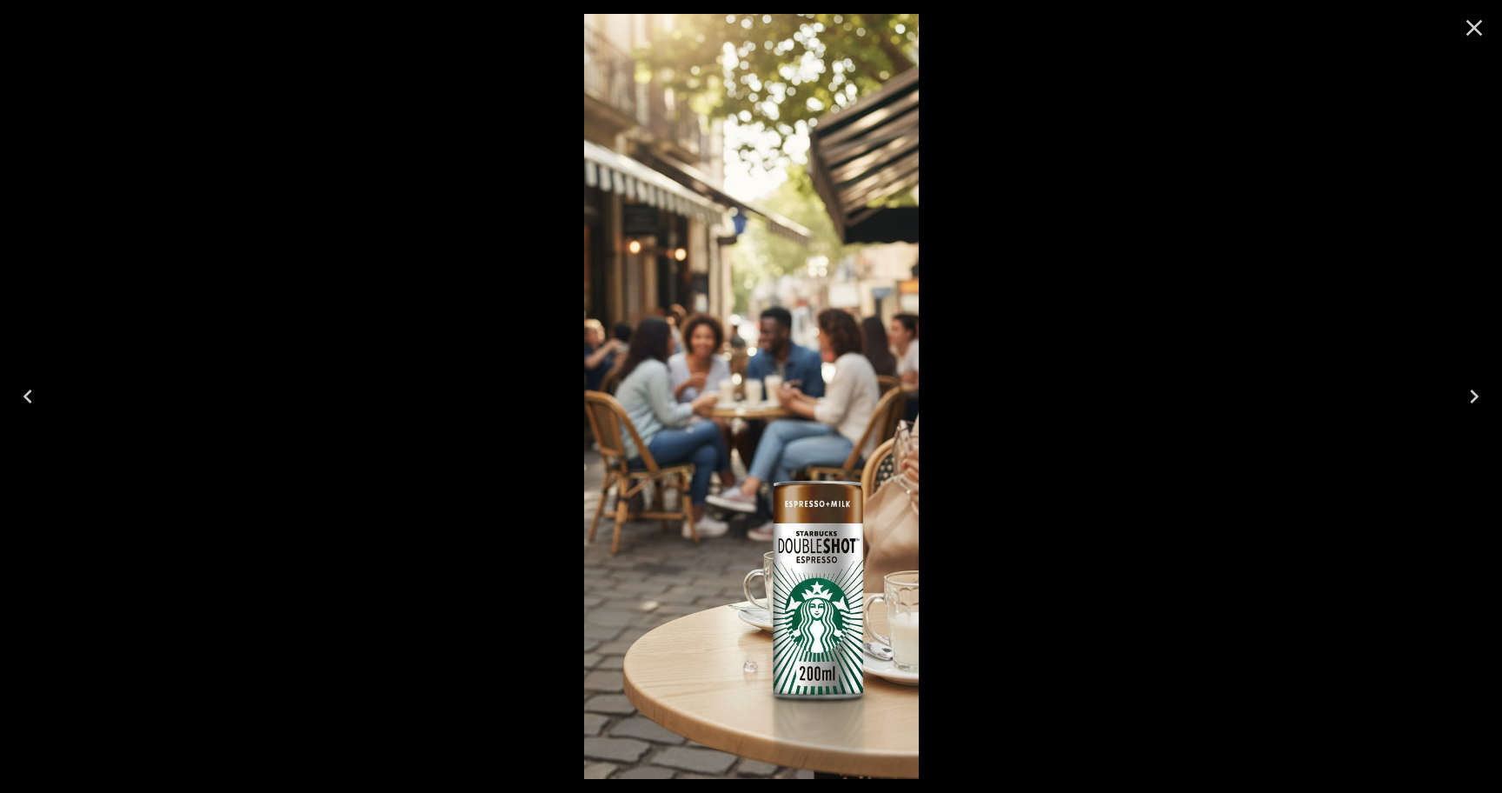
click at [30, 393] on icon "Previous" at bounding box center [28, 396] width 28 height 28
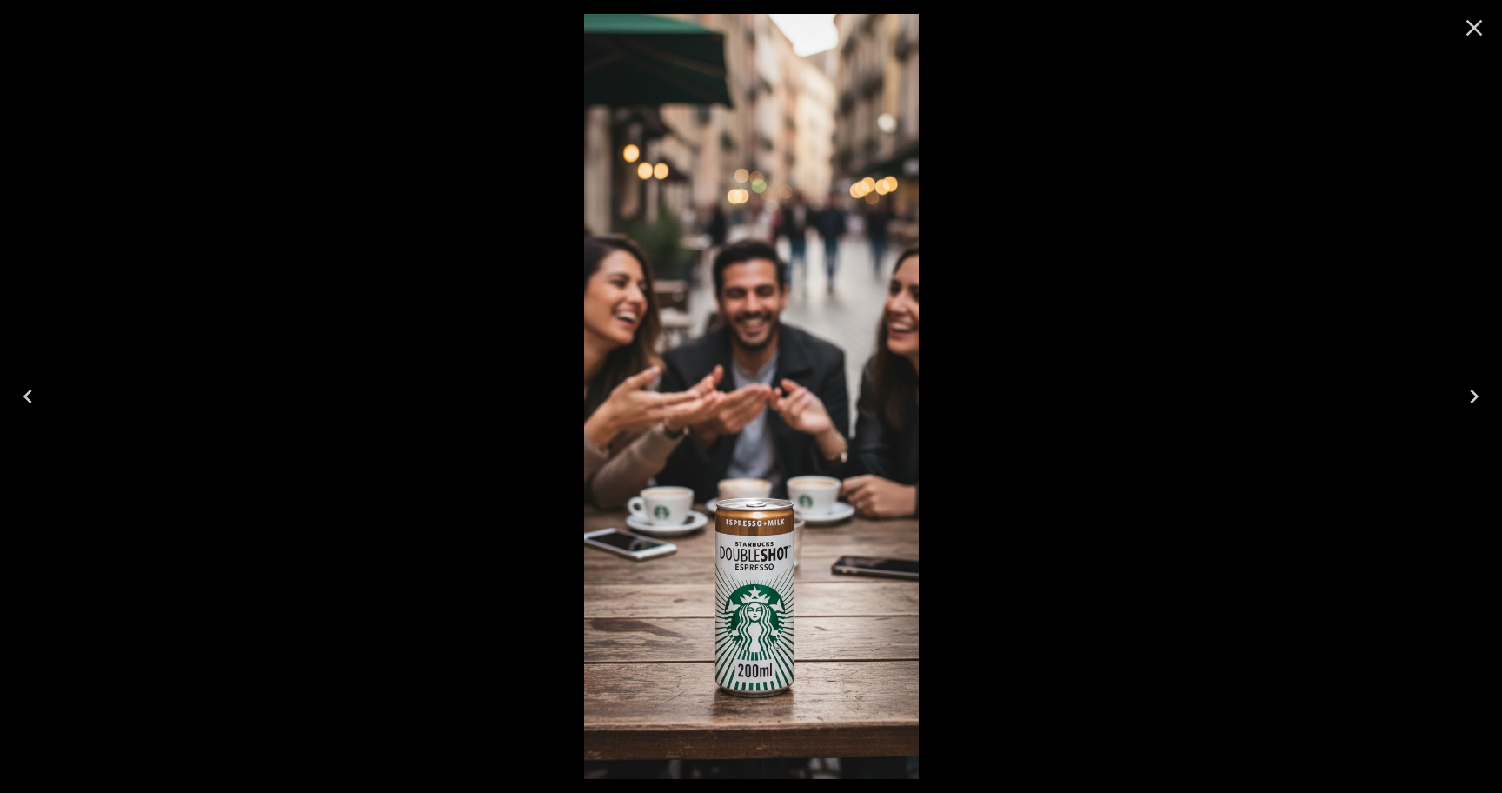
click at [1471, 32] on icon "Close" at bounding box center [1474, 28] width 28 height 28
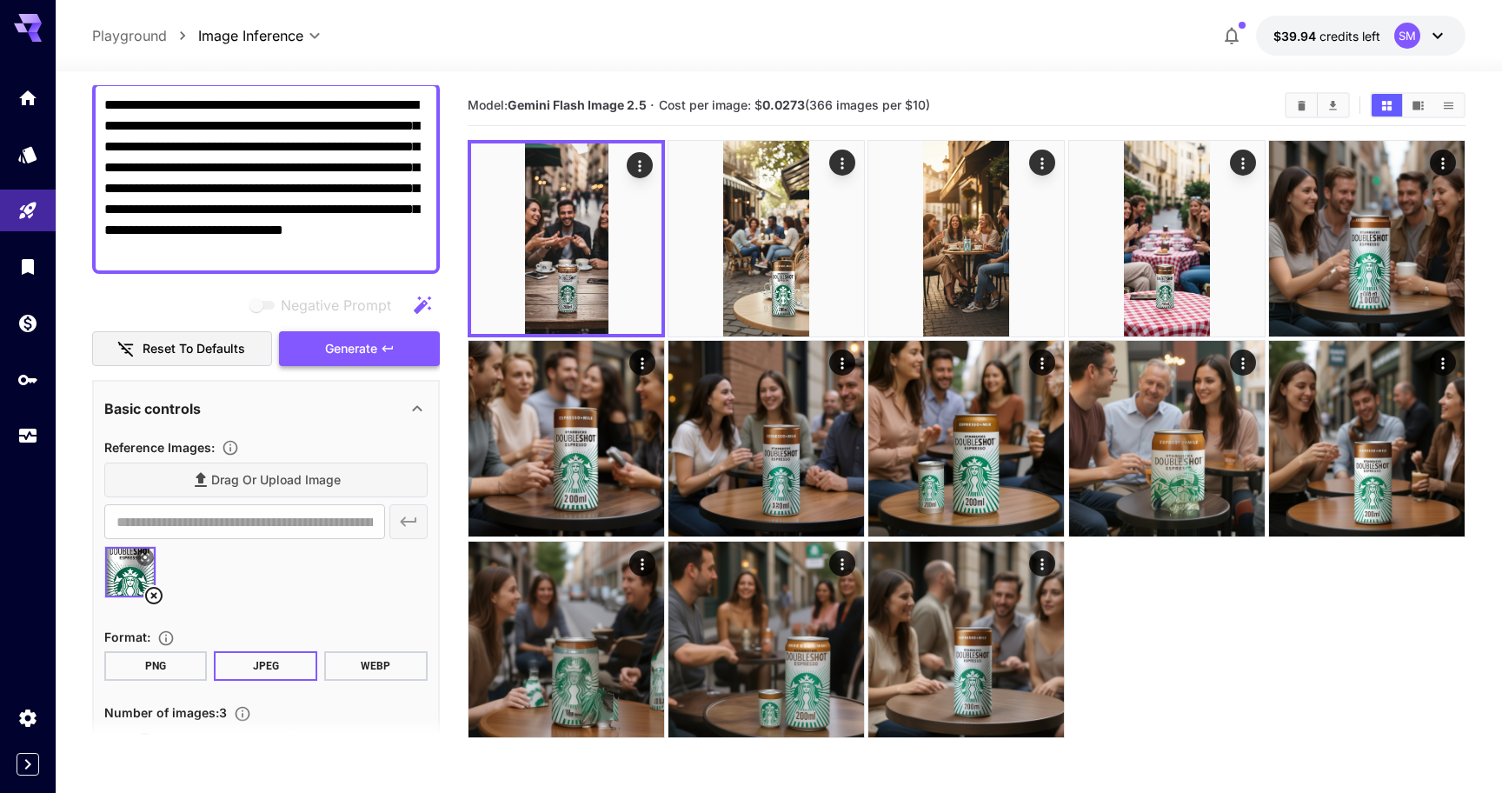
scroll to position [133, 0]
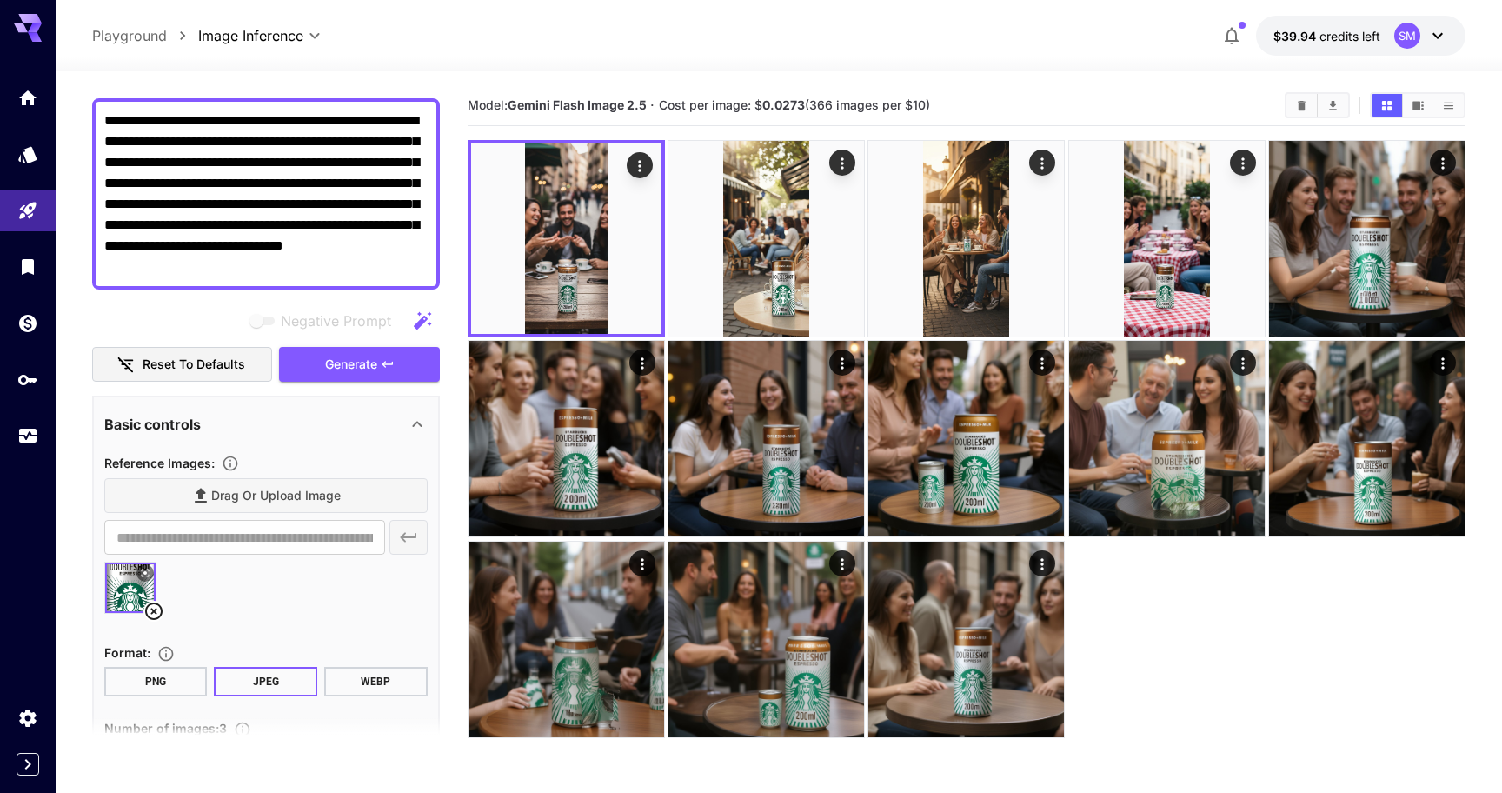
drag, startPoint x: 206, startPoint y: 202, endPoint x: 366, endPoint y: 282, distance: 179.2
click at [366, 282] on div "**********" at bounding box center [266, 193] width 348 height 191
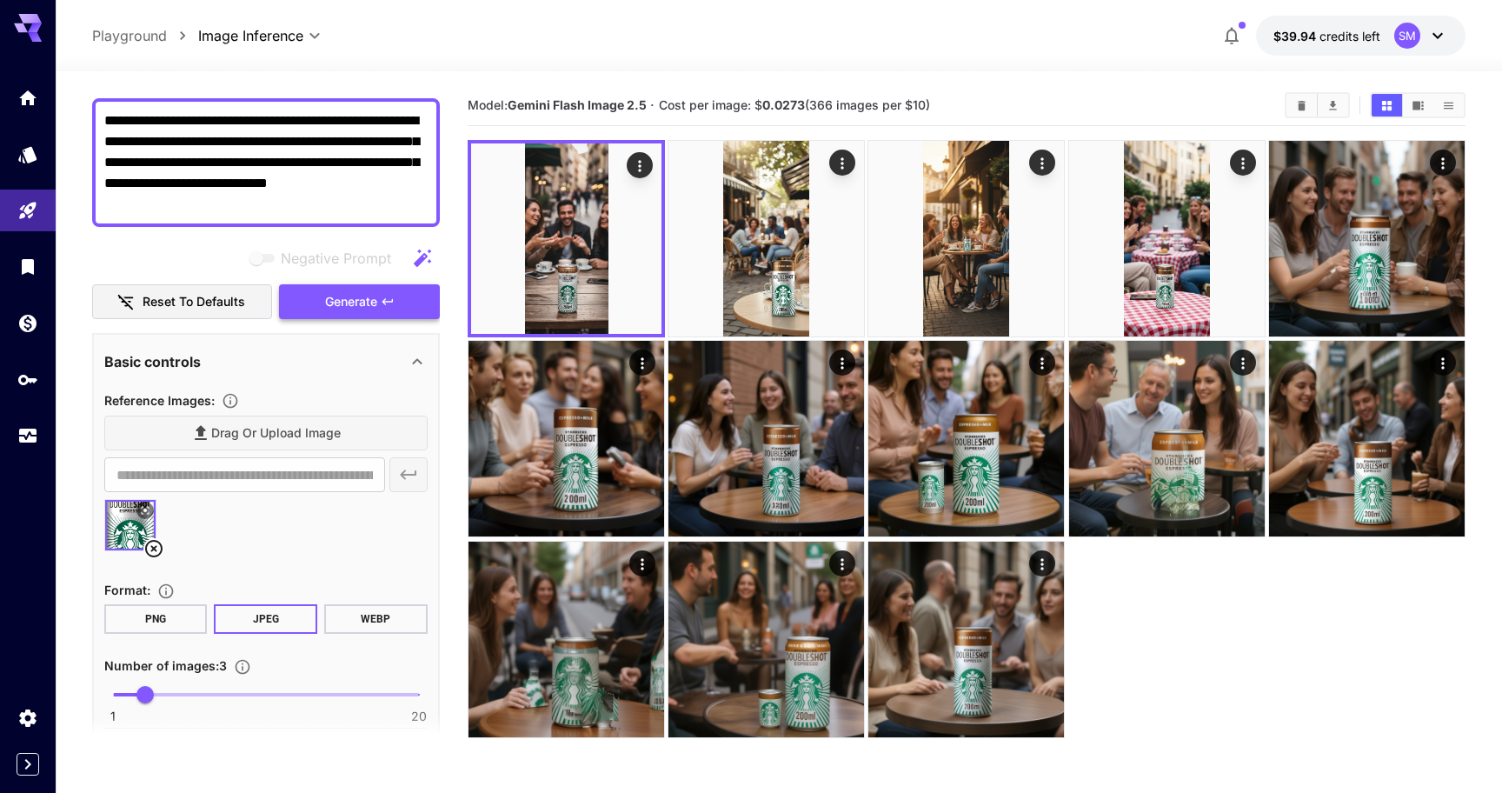
click at [357, 299] on span "Generate" at bounding box center [351, 302] width 52 height 22
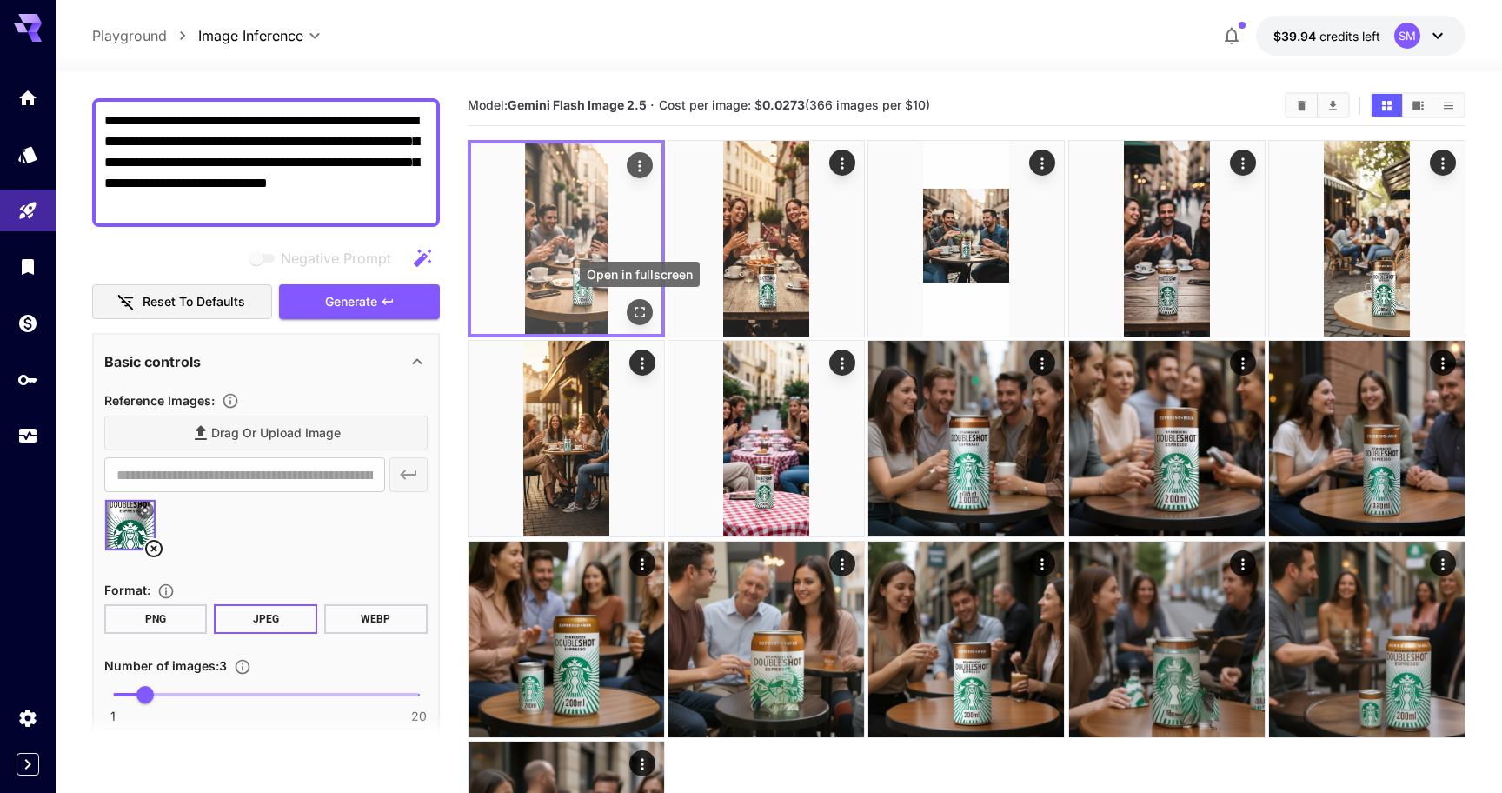
click at [645, 315] on icon "Open in fullscreen" at bounding box center [639, 311] width 17 height 17
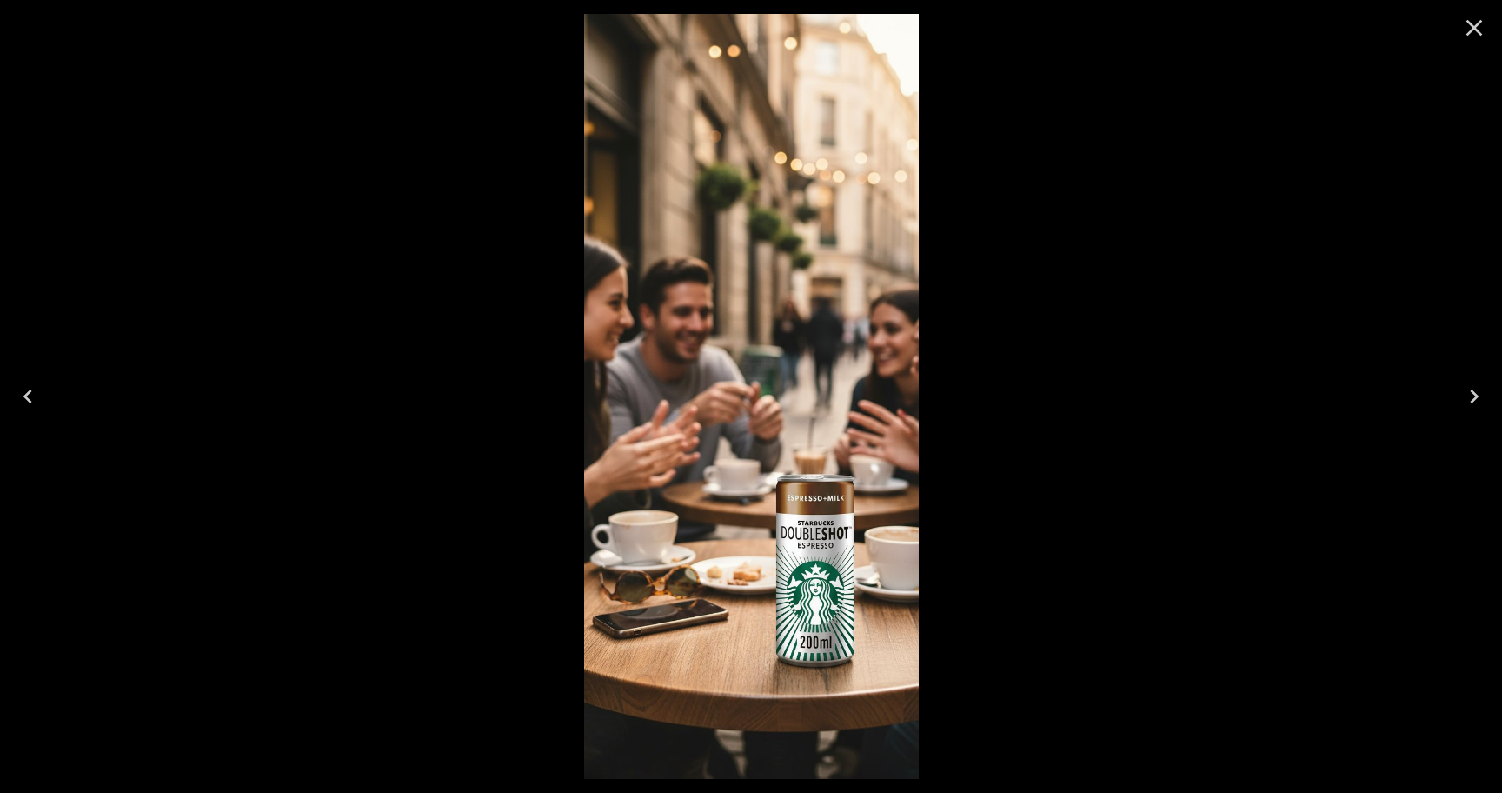
click at [1473, 392] on icon "Next" at bounding box center [1473, 396] width 9 height 14
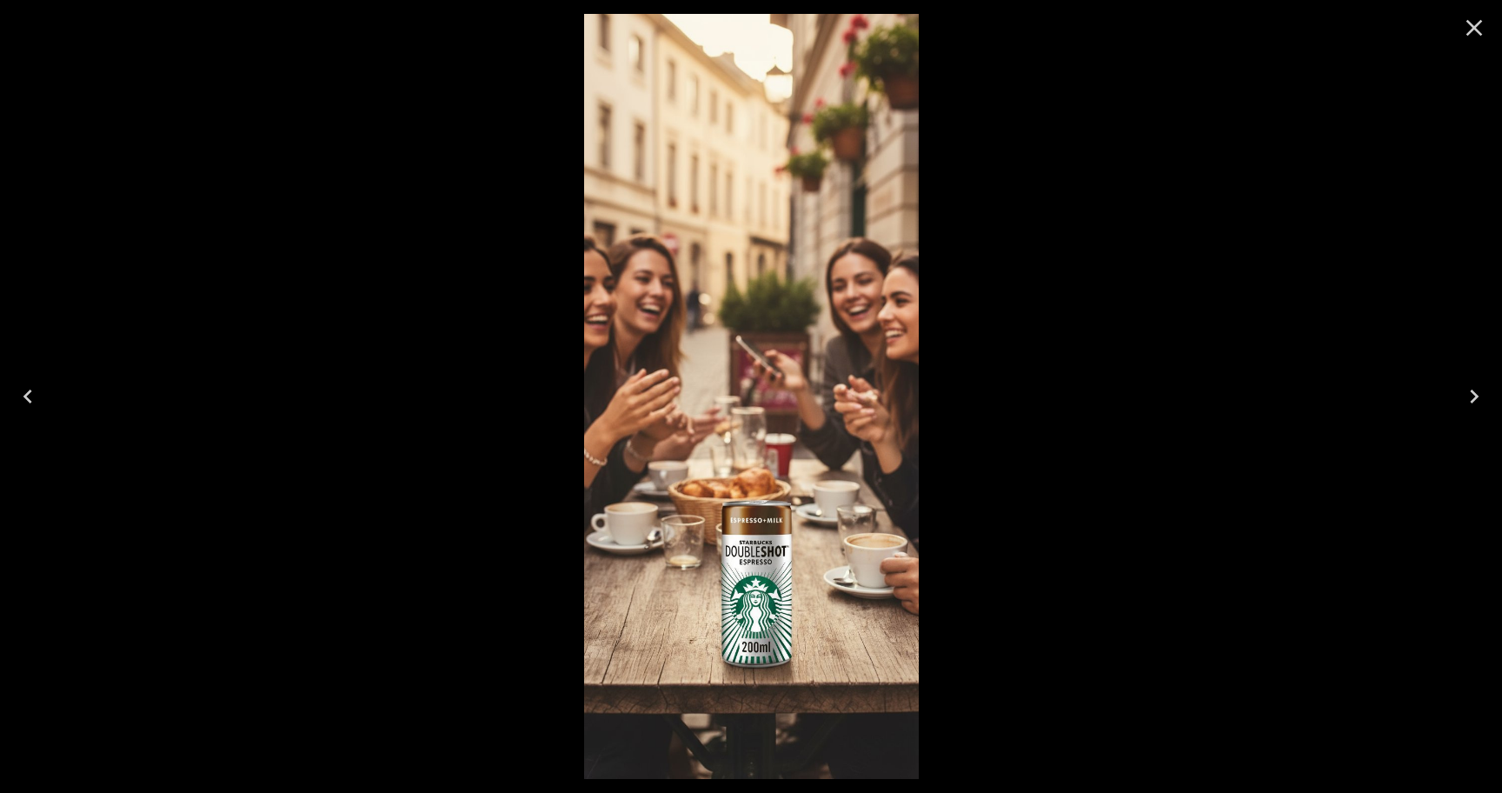
click at [1473, 392] on icon "Next" at bounding box center [1473, 396] width 9 height 14
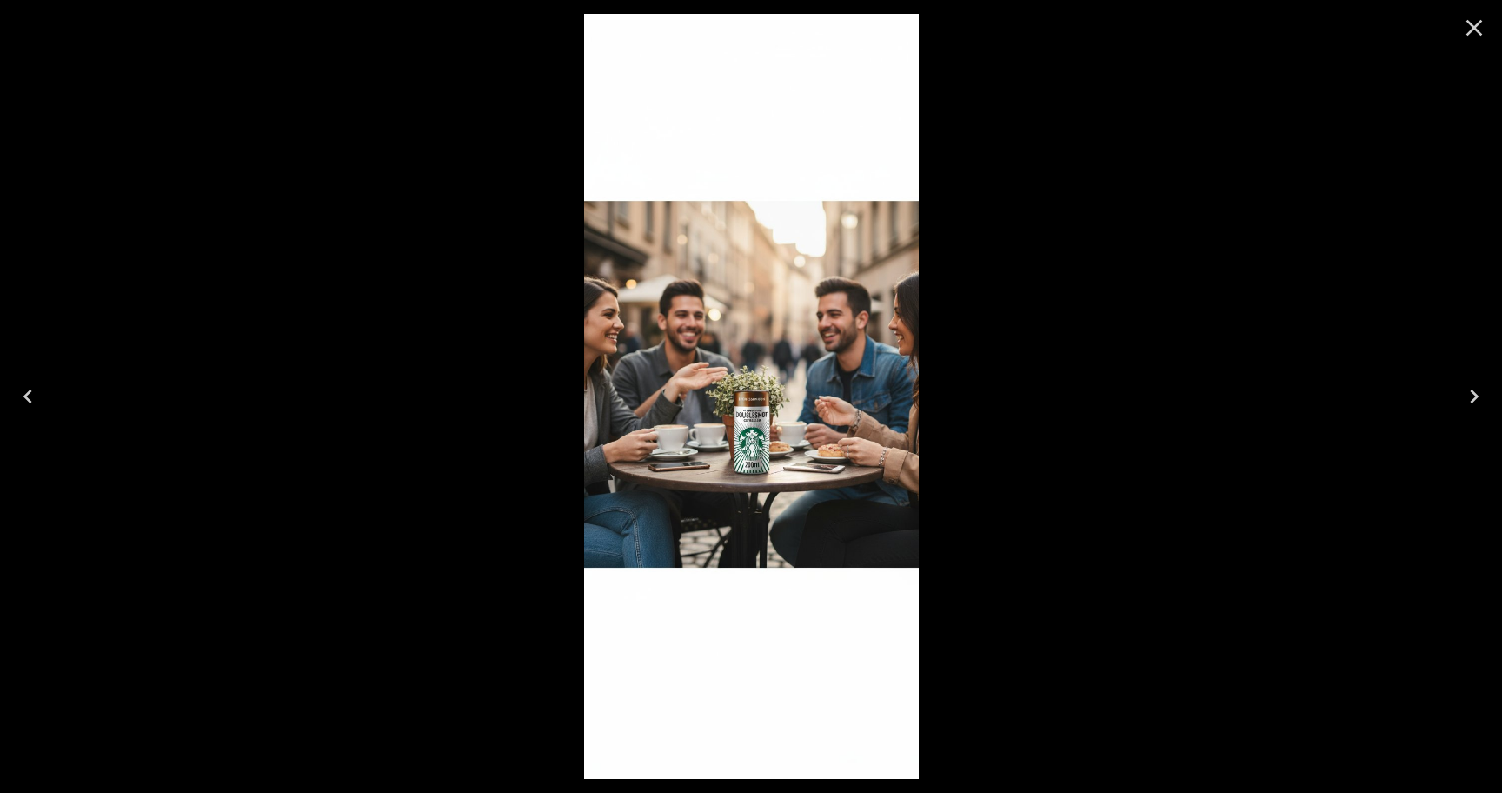
click at [1471, 29] on icon "Close" at bounding box center [1474, 28] width 17 height 17
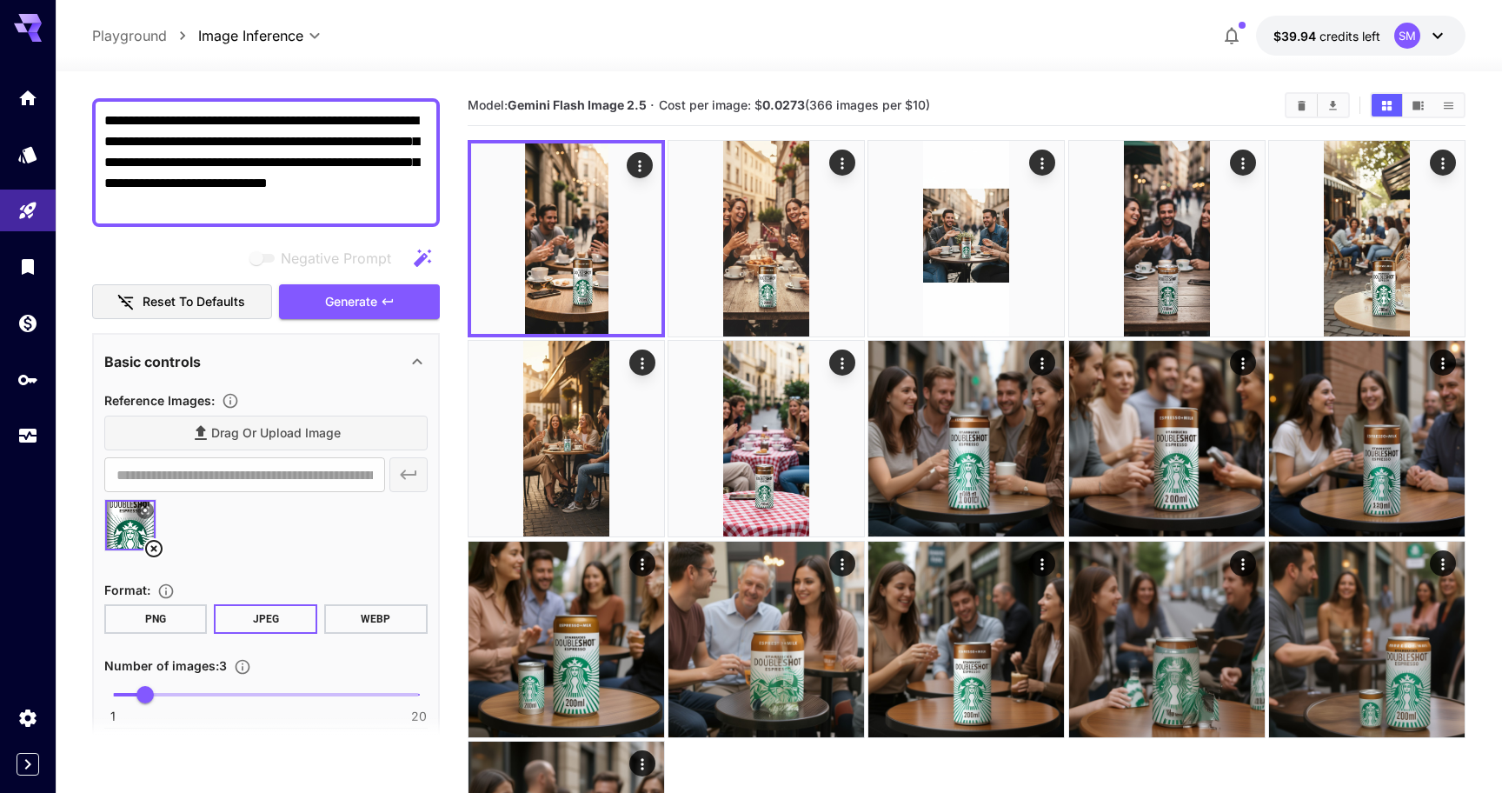
drag, startPoint x: 153, startPoint y: 143, endPoint x: 192, endPoint y: 205, distance: 73.8
click at [192, 205] on textarea "**********" at bounding box center [265, 162] width 323 height 104
click at [249, 130] on textarea "**********" at bounding box center [265, 162] width 323 height 104
drag, startPoint x: 262, startPoint y: 139, endPoint x: 318, endPoint y: 189, distance: 75.7
click at [318, 189] on textarea "**********" at bounding box center [265, 162] width 323 height 104
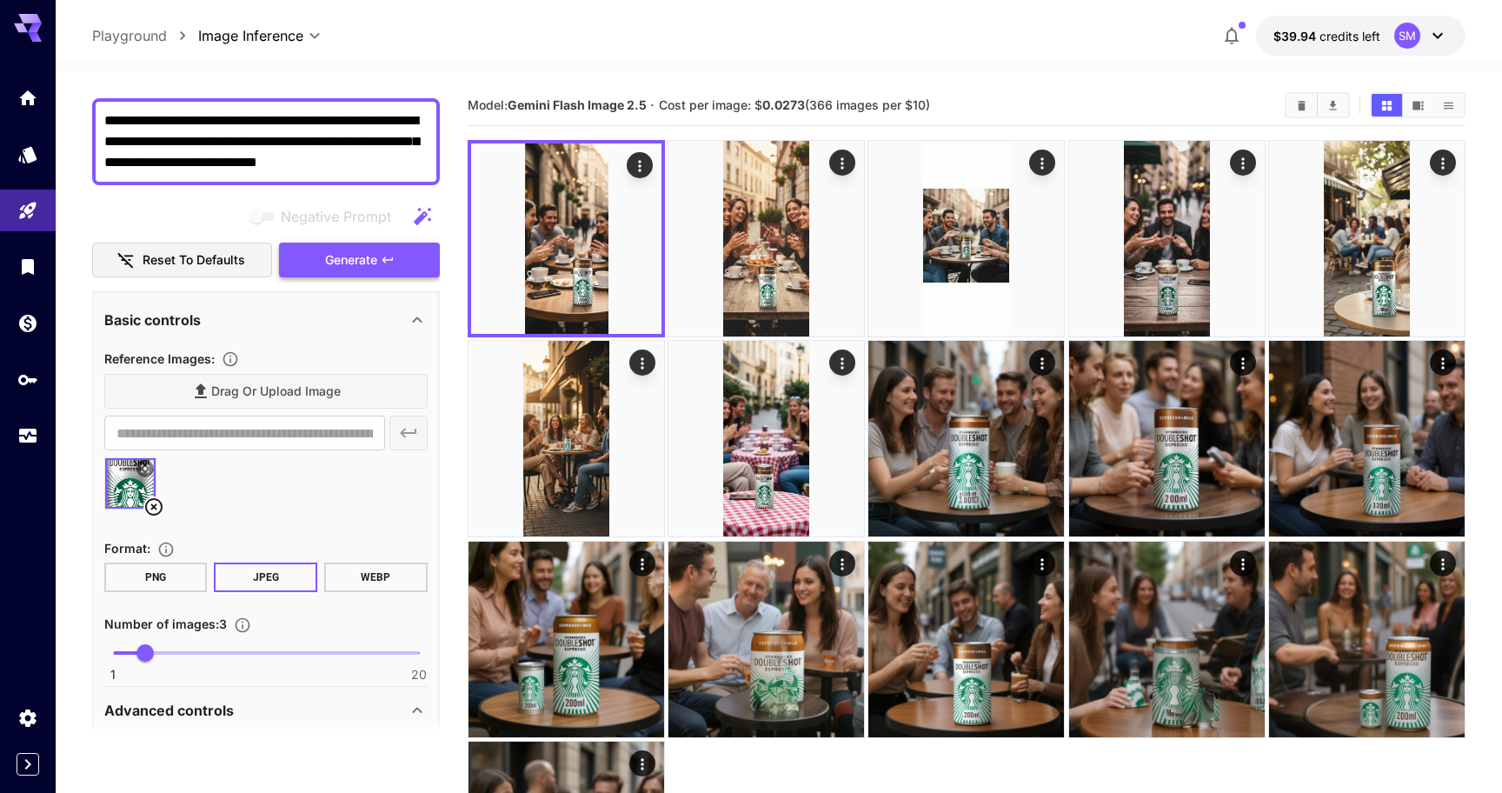
type textarea "**********"
click at [343, 264] on span "Generate" at bounding box center [351, 260] width 52 height 22
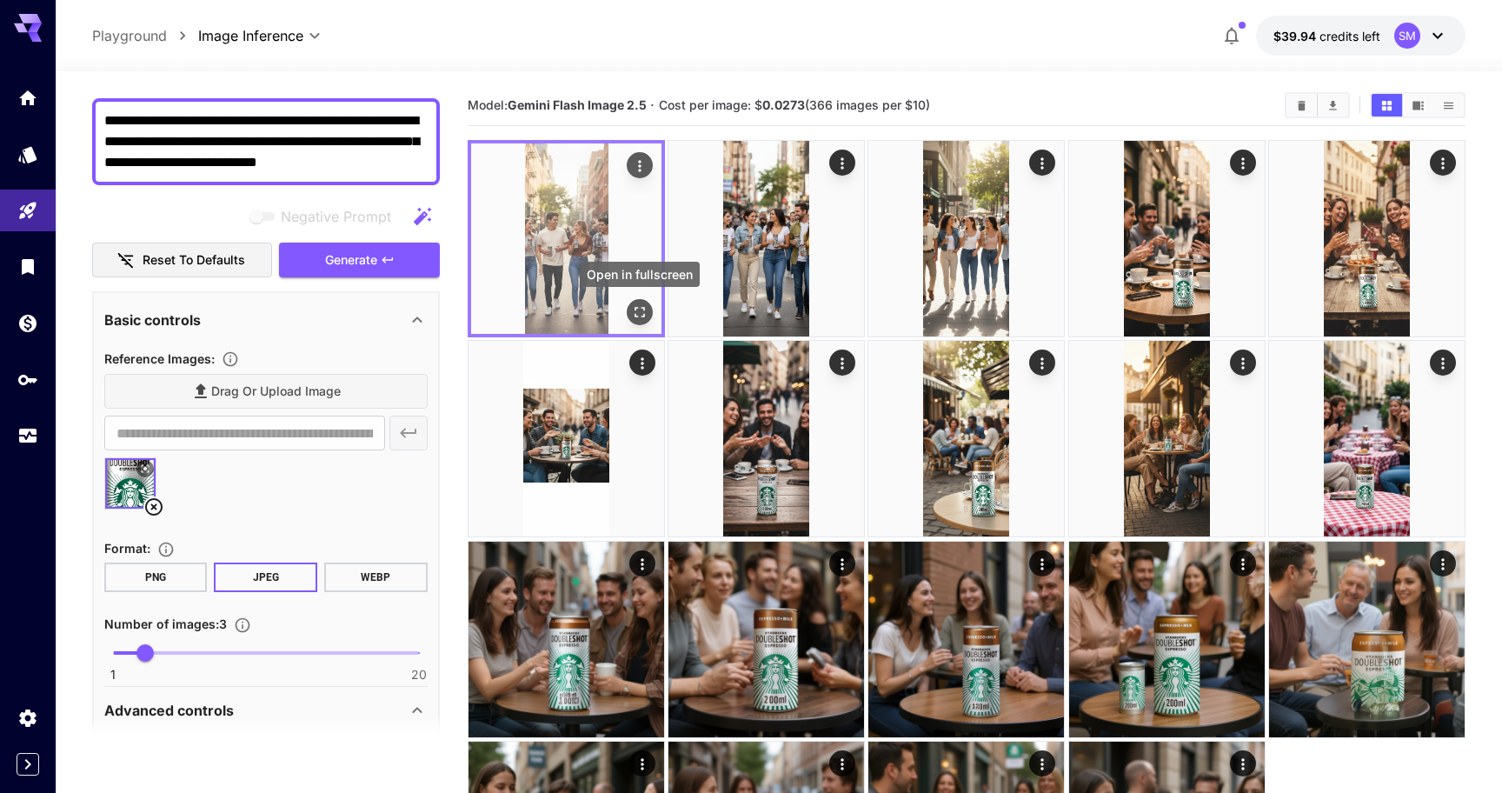
click at [644, 307] on icon "Open in fullscreen" at bounding box center [639, 312] width 10 height 10
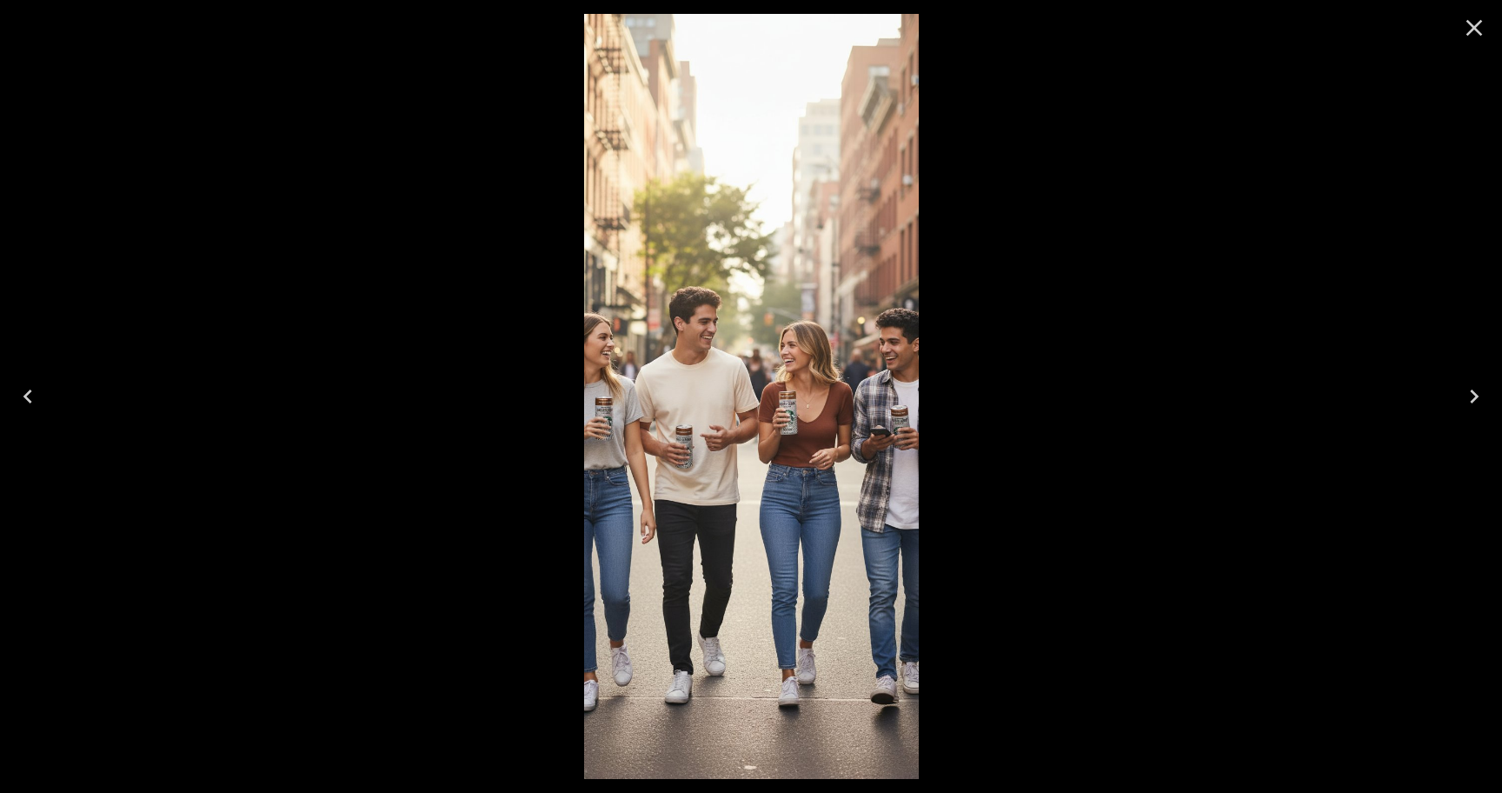
click at [601, 421] on img at bounding box center [751, 396] width 335 height 765
click at [1473, 392] on icon "Next" at bounding box center [1473, 396] width 9 height 14
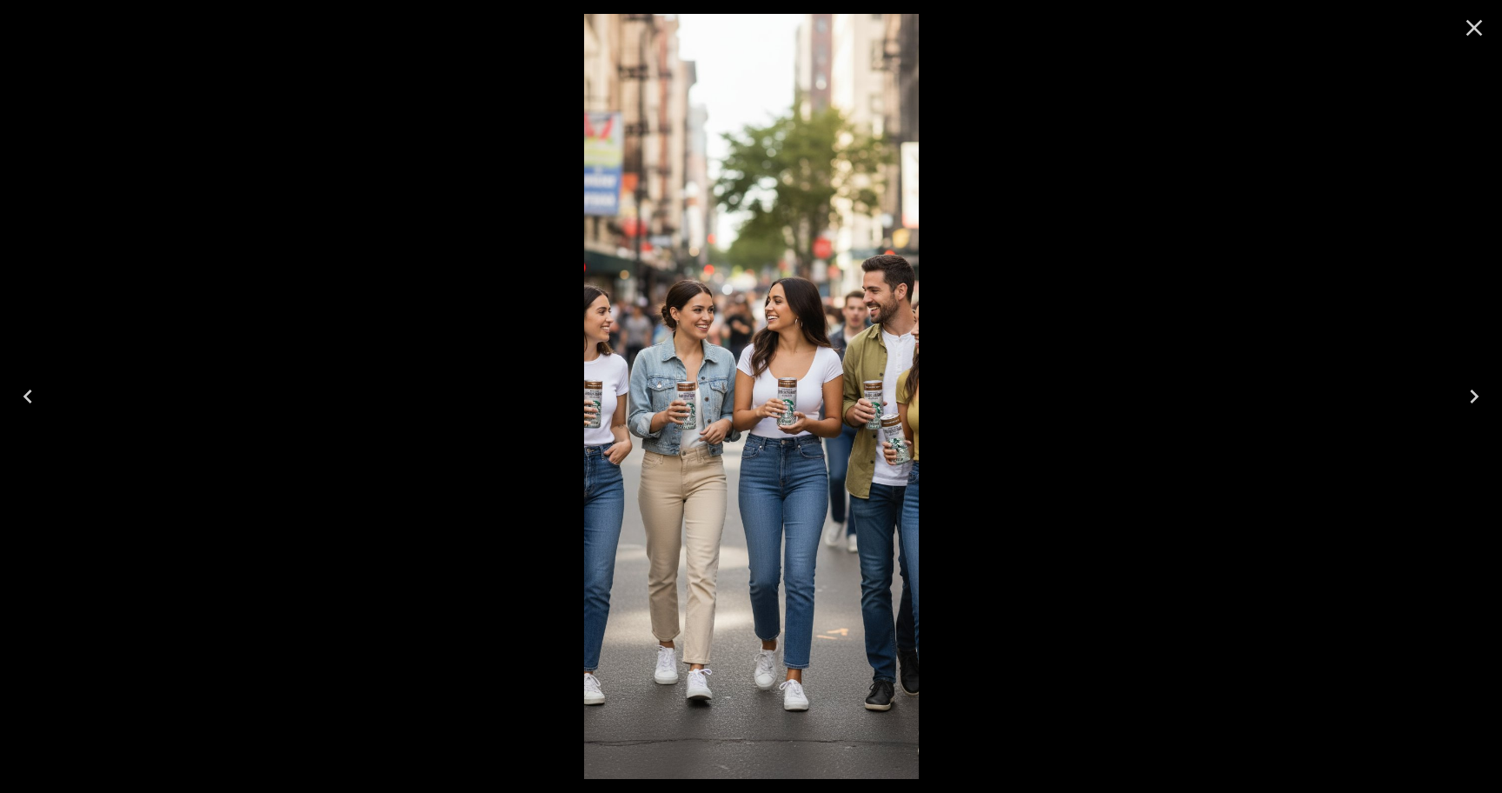
click at [794, 410] on img at bounding box center [751, 396] width 335 height 765
click at [1475, 391] on icon "Next" at bounding box center [1474, 396] width 28 height 28
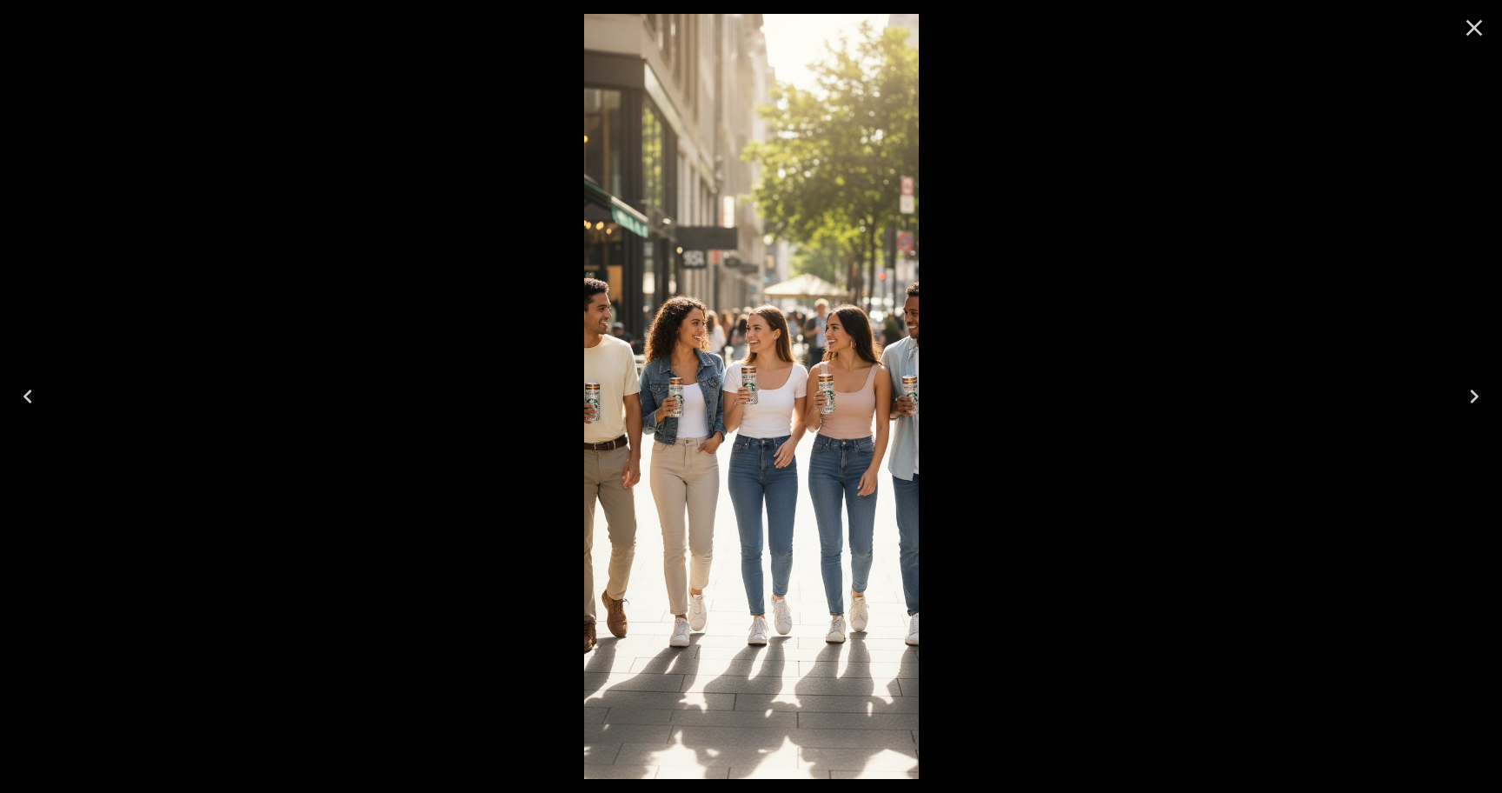
click at [34, 395] on icon "Previous" at bounding box center [28, 396] width 28 height 28
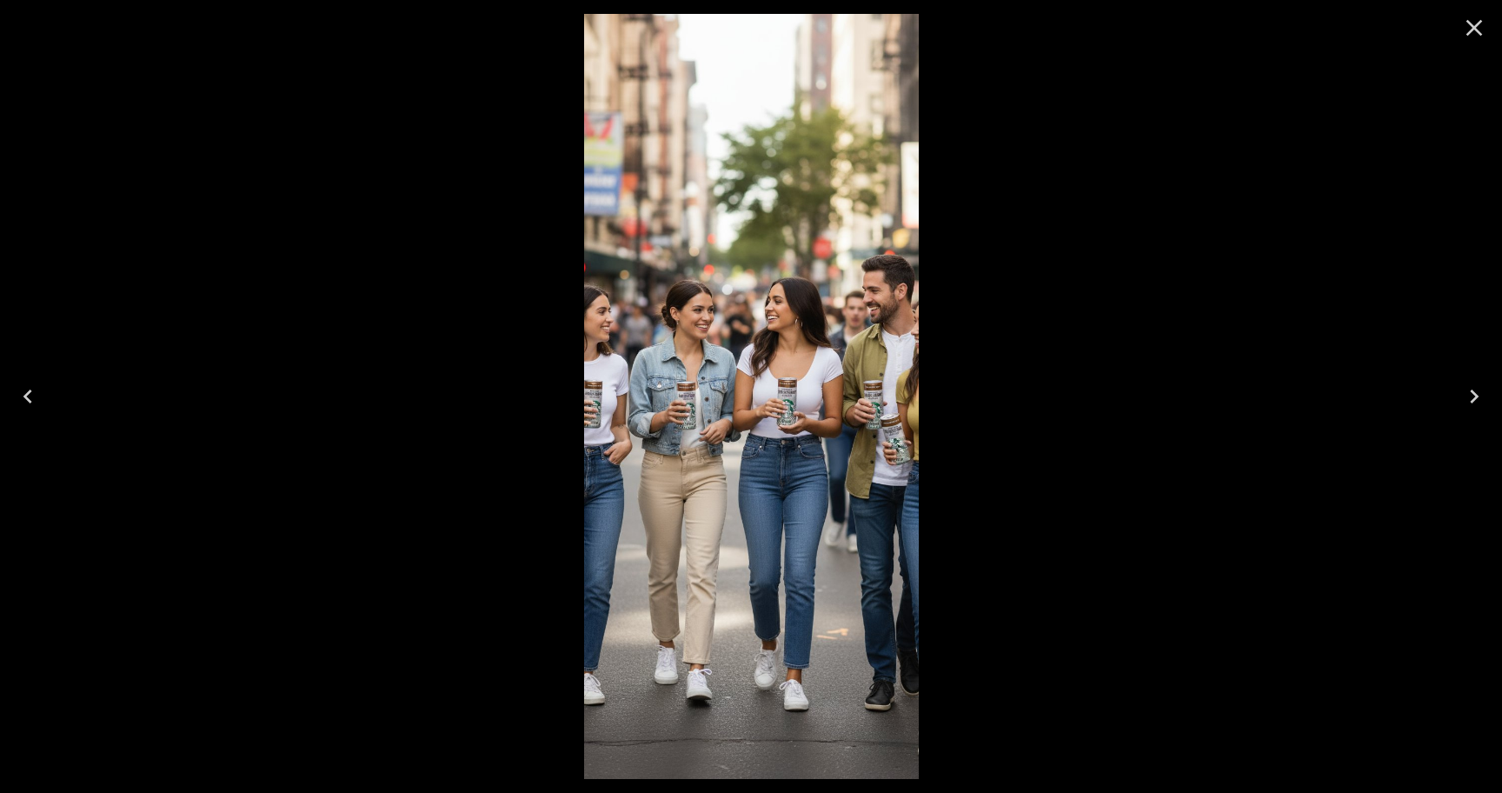
click at [39, 396] on icon "Previous" at bounding box center [28, 396] width 28 height 28
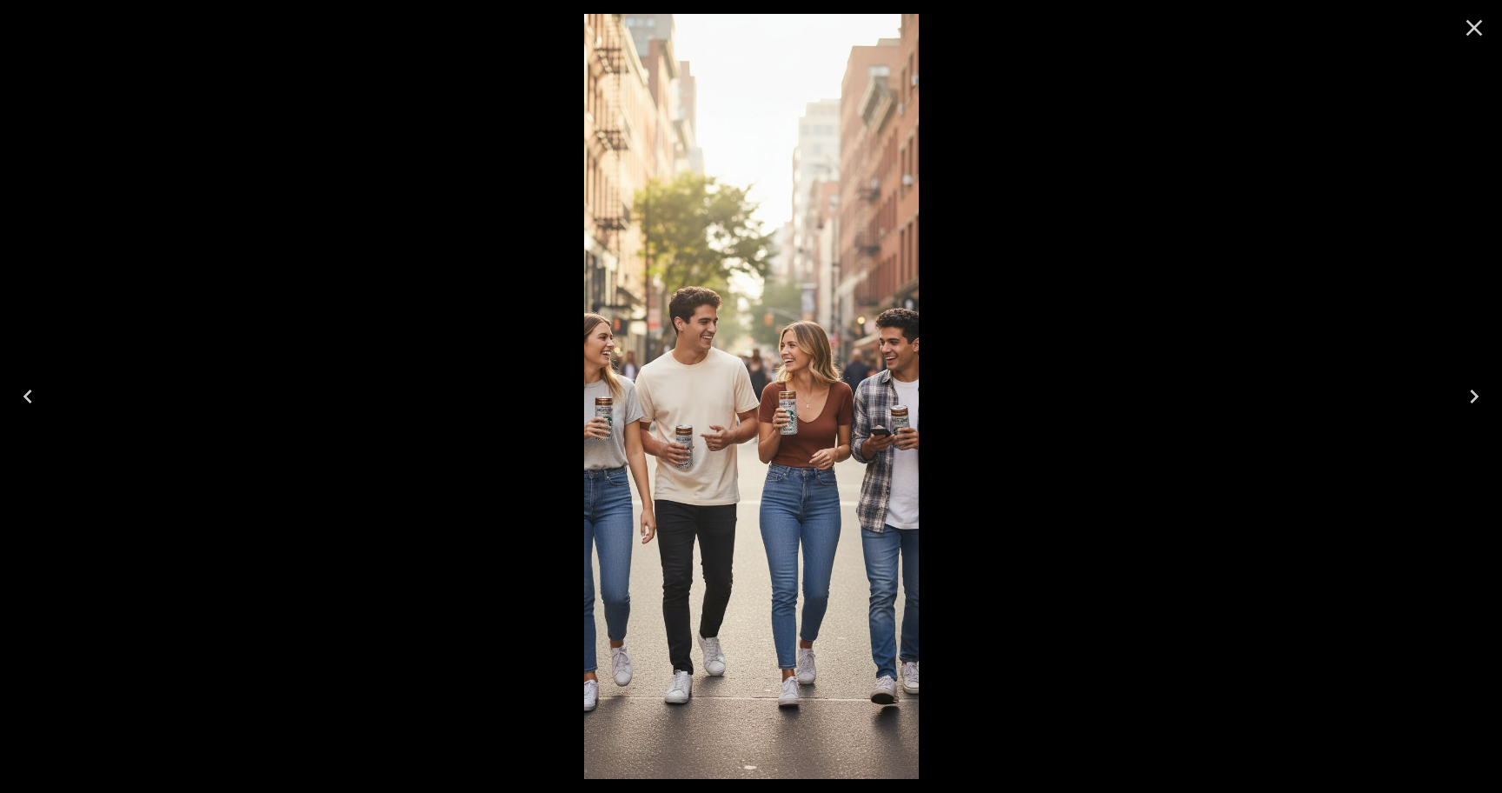
click at [759, 399] on img at bounding box center [751, 396] width 335 height 765
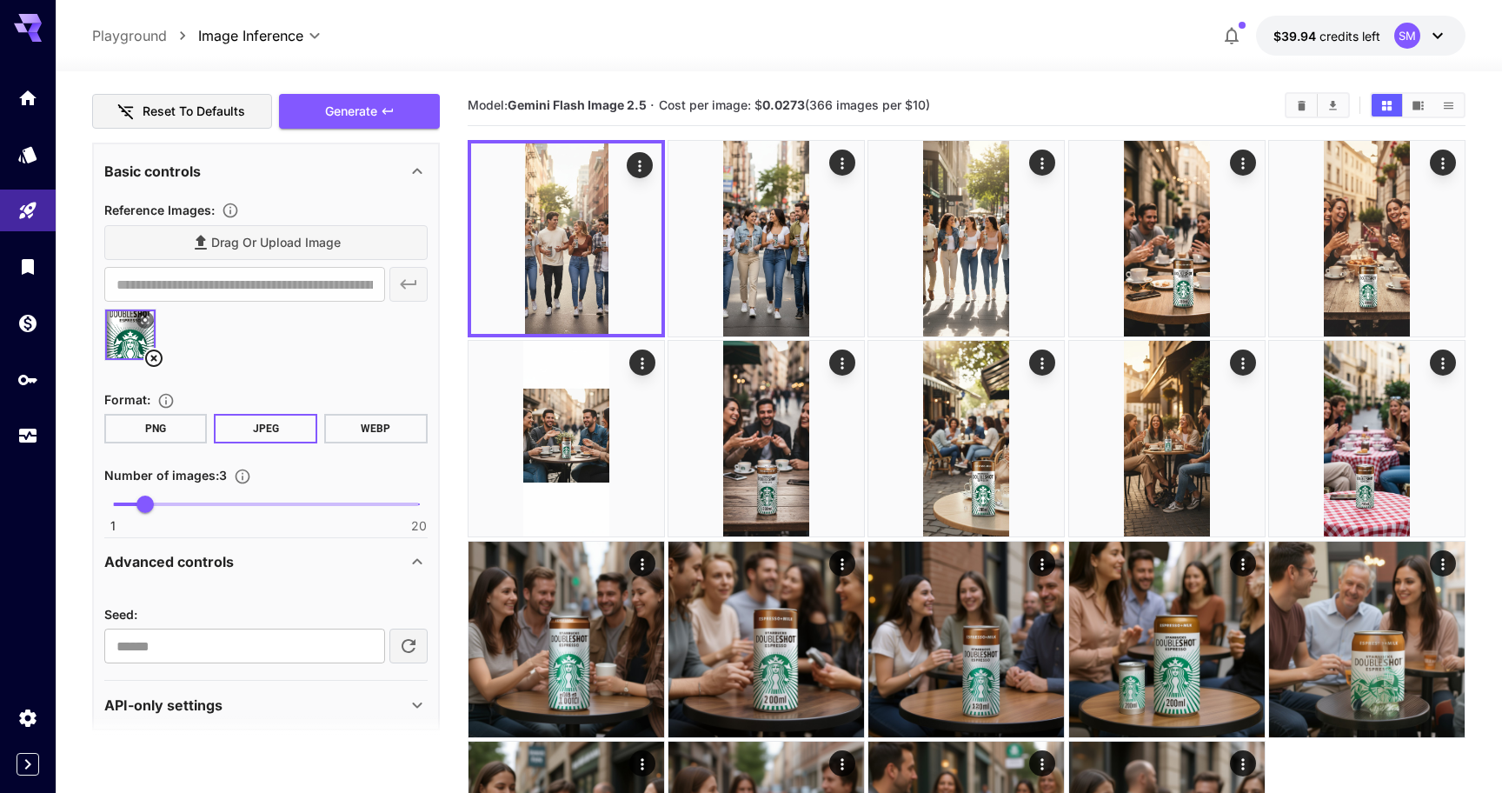
scroll to position [295, 0]
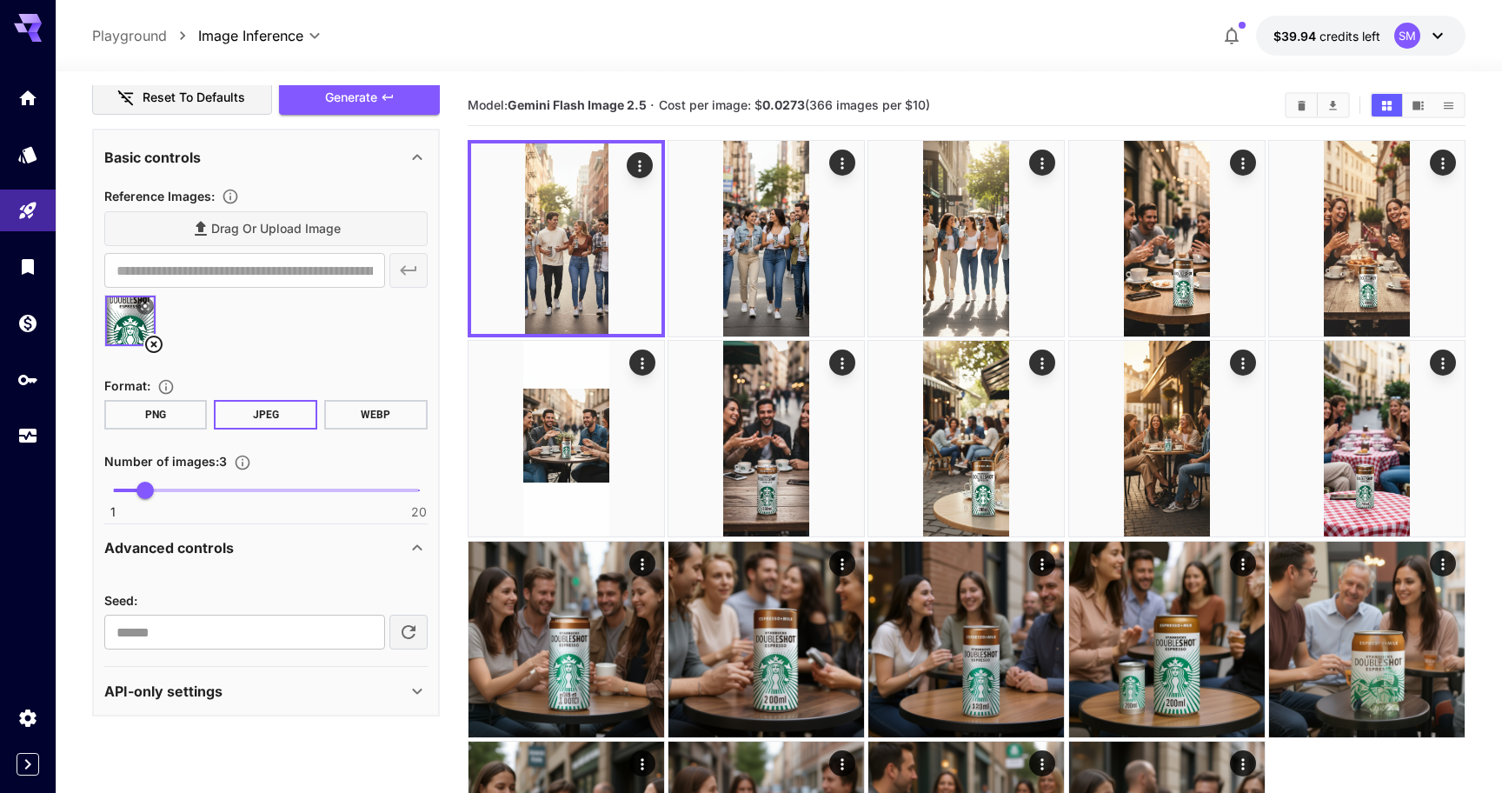
click at [240, 680] on div "API-only settings" at bounding box center [255, 690] width 302 height 21
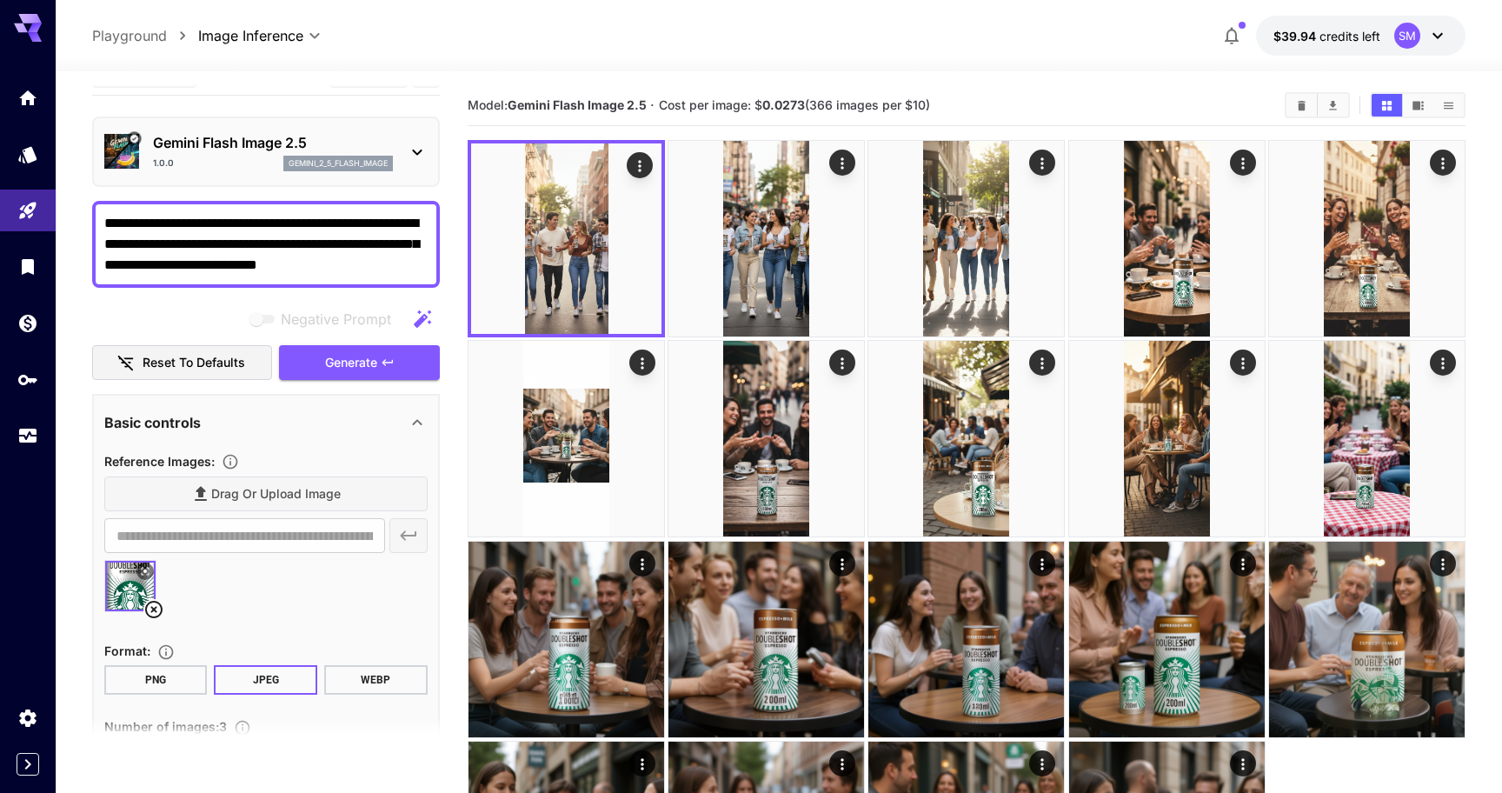
scroll to position [0, 0]
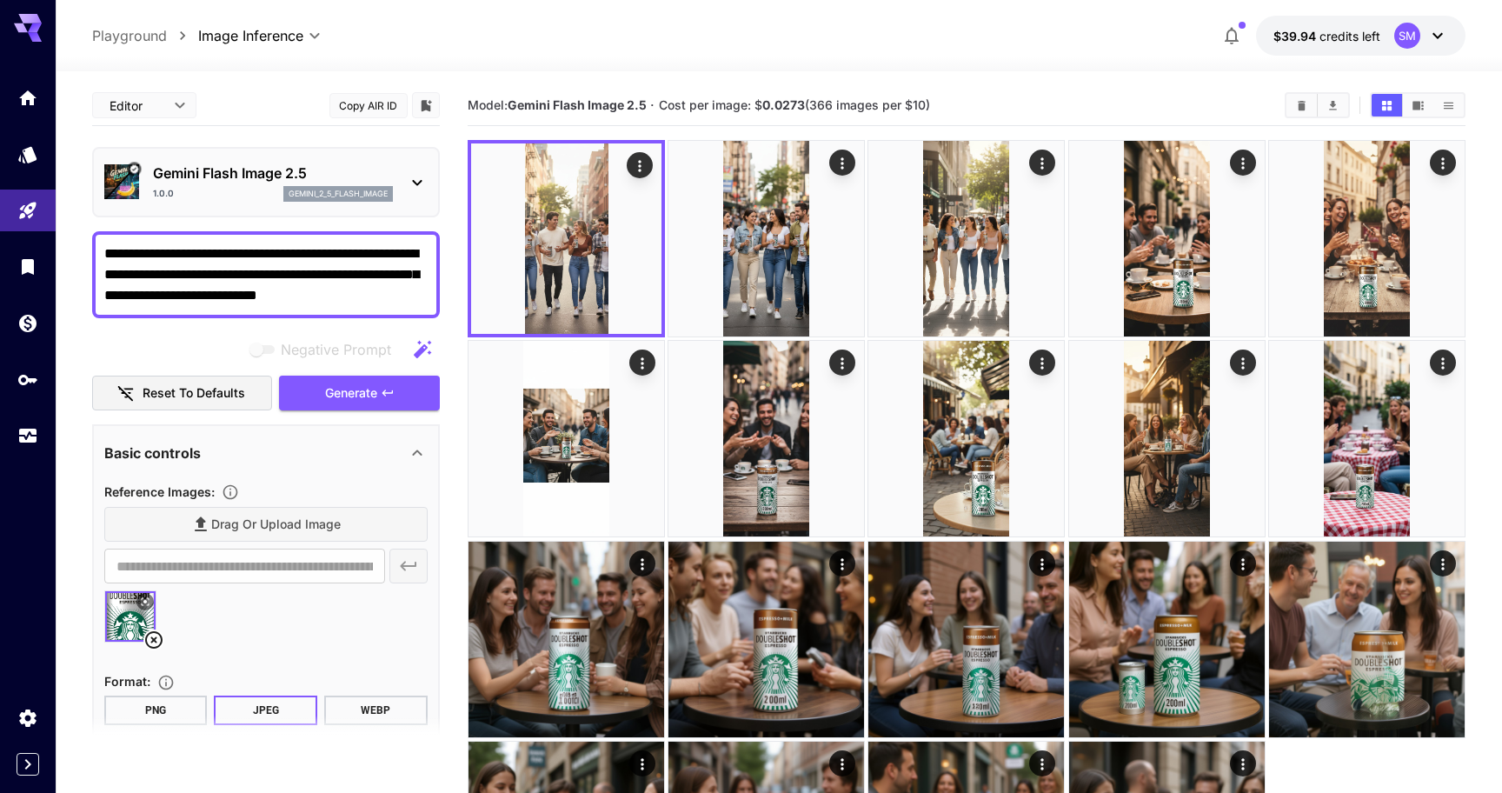
click at [295, 249] on textarea "**********" at bounding box center [265, 274] width 323 height 63
click at [398, 302] on textarea "**********" at bounding box center [265, 274] width 323 height 63
click at [362, 259] on textarea "**********" at bounding box center [265, 274] width 323 height 63
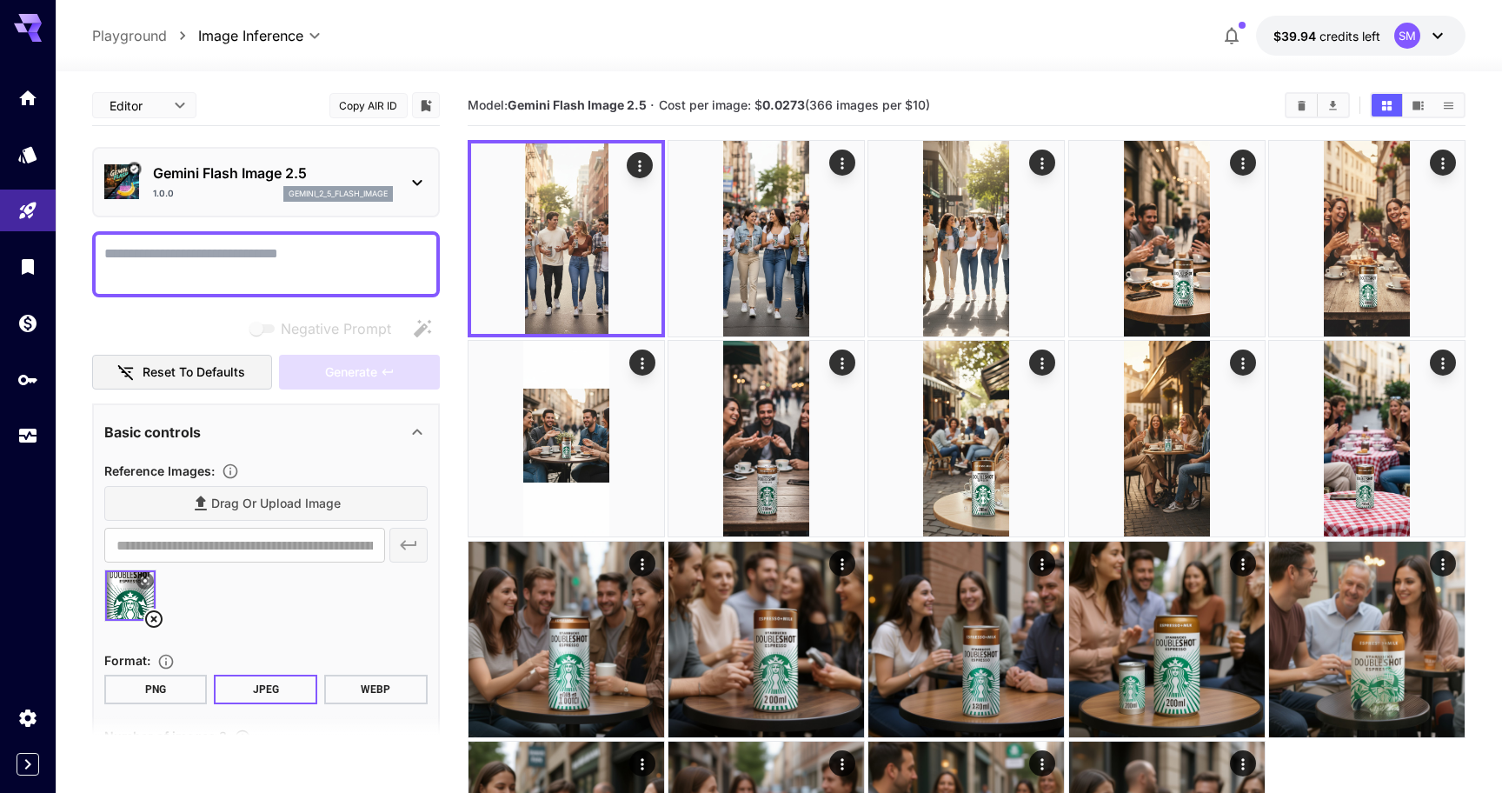
paste textarea "**********"
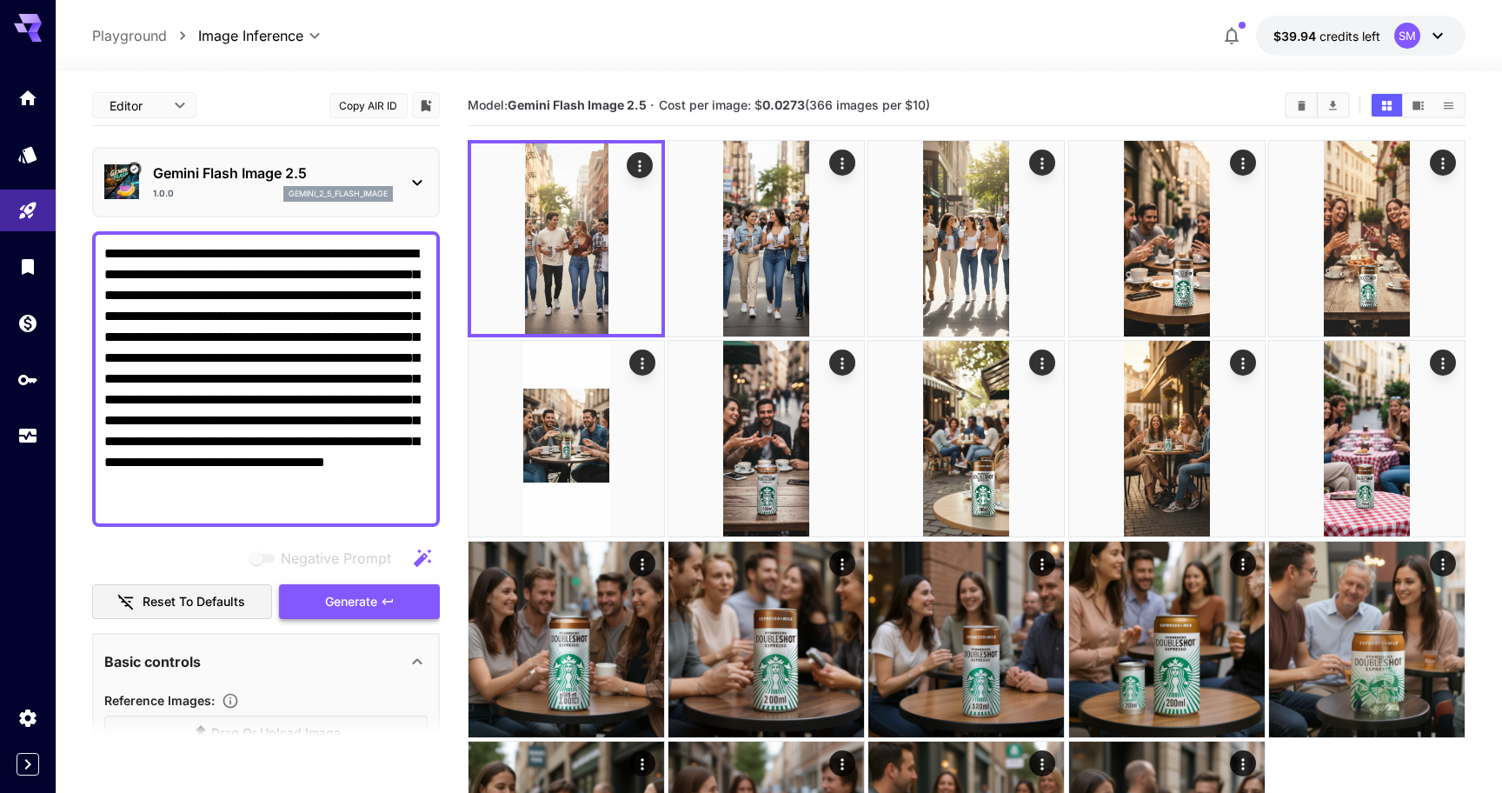
type textarea "**********"
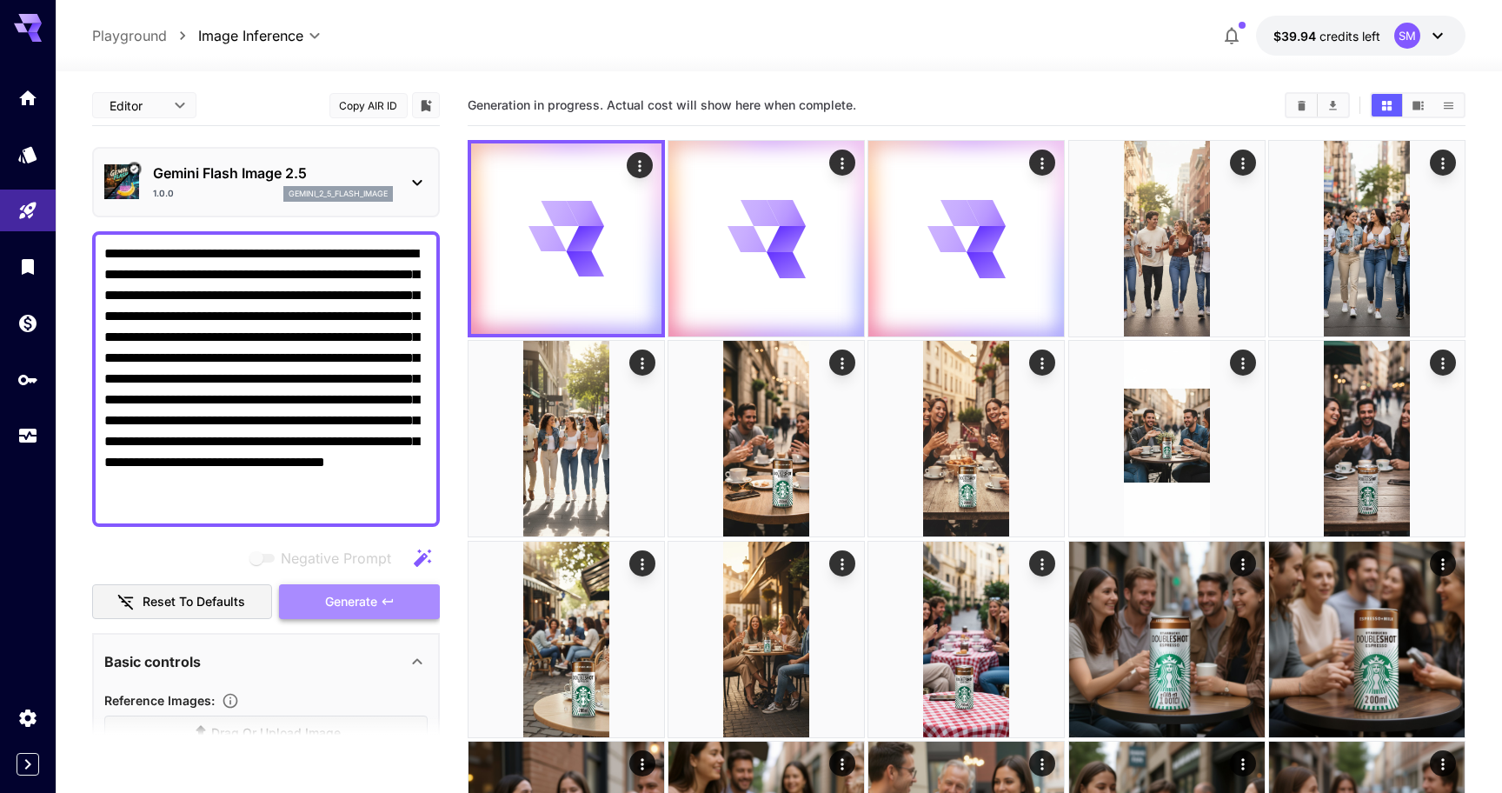
click at [357, 594] on span "Generate" at bounding box center [351, 602] width 52 height 22
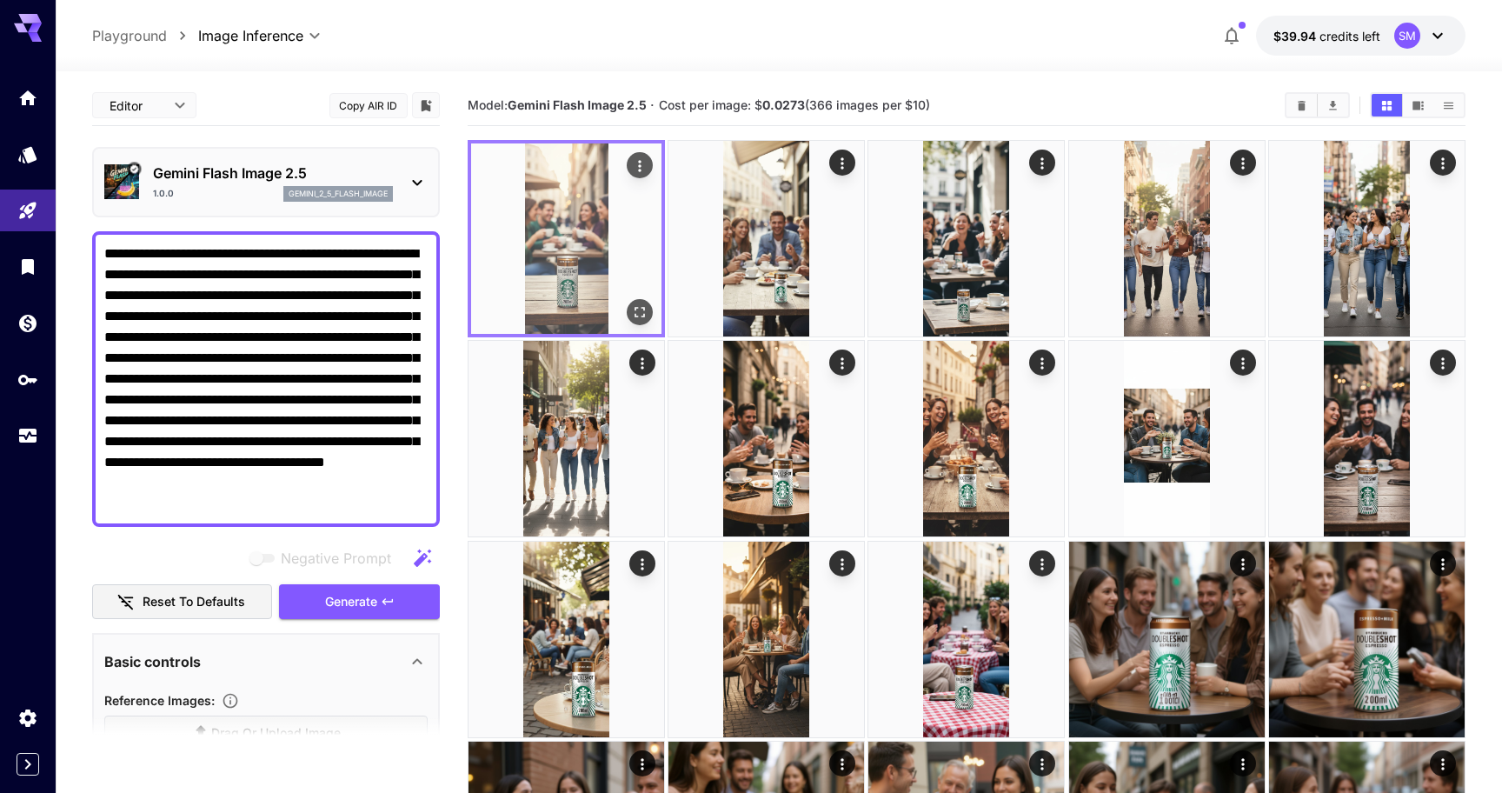
click at [647, 321] on button "Open in fullscreen" at bounding box center [640, 312] width 26 height 26
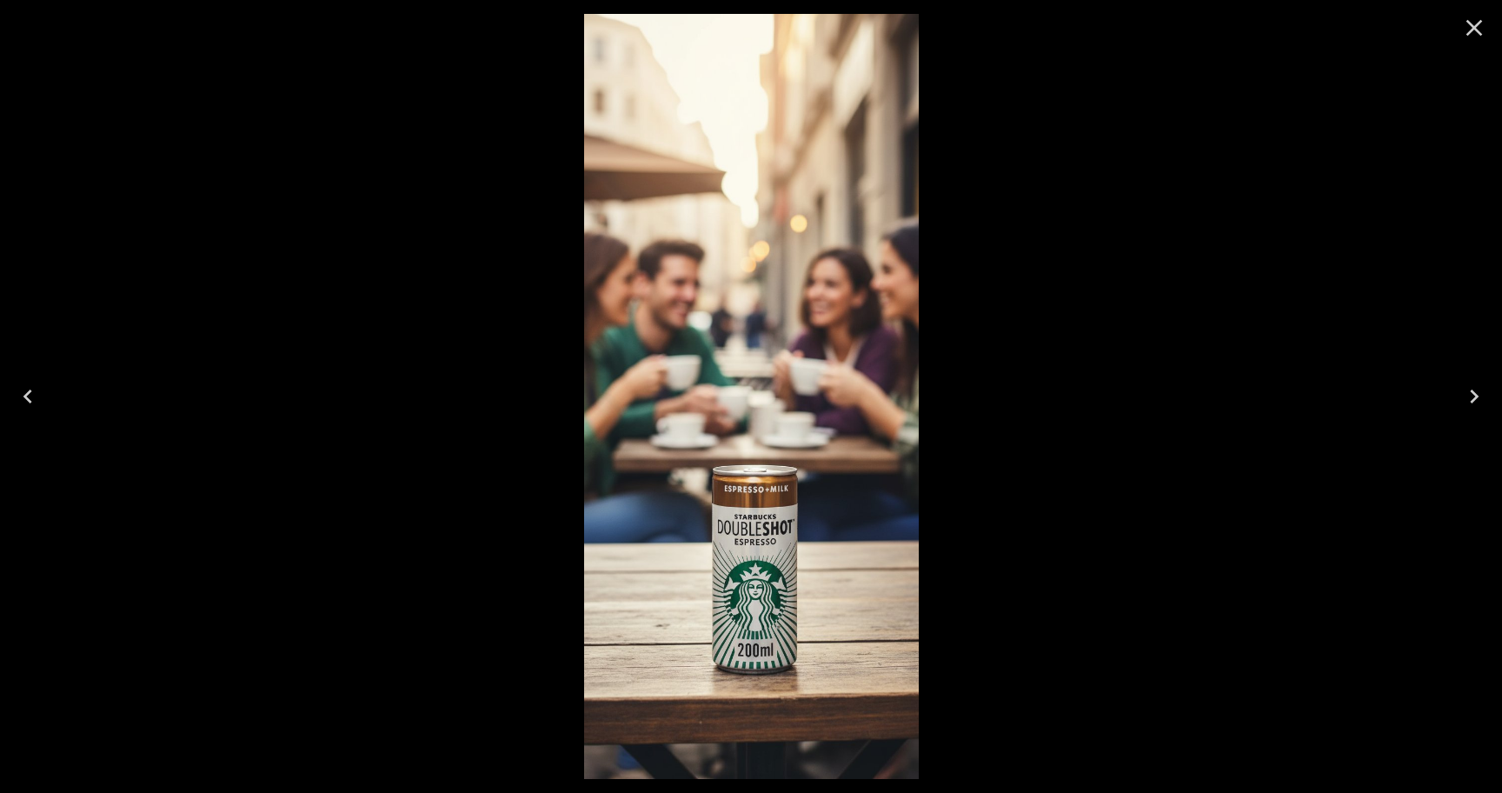
click at [1476, 396] on icon "Next" at bounding box center [1473, 396] width 9 height 14
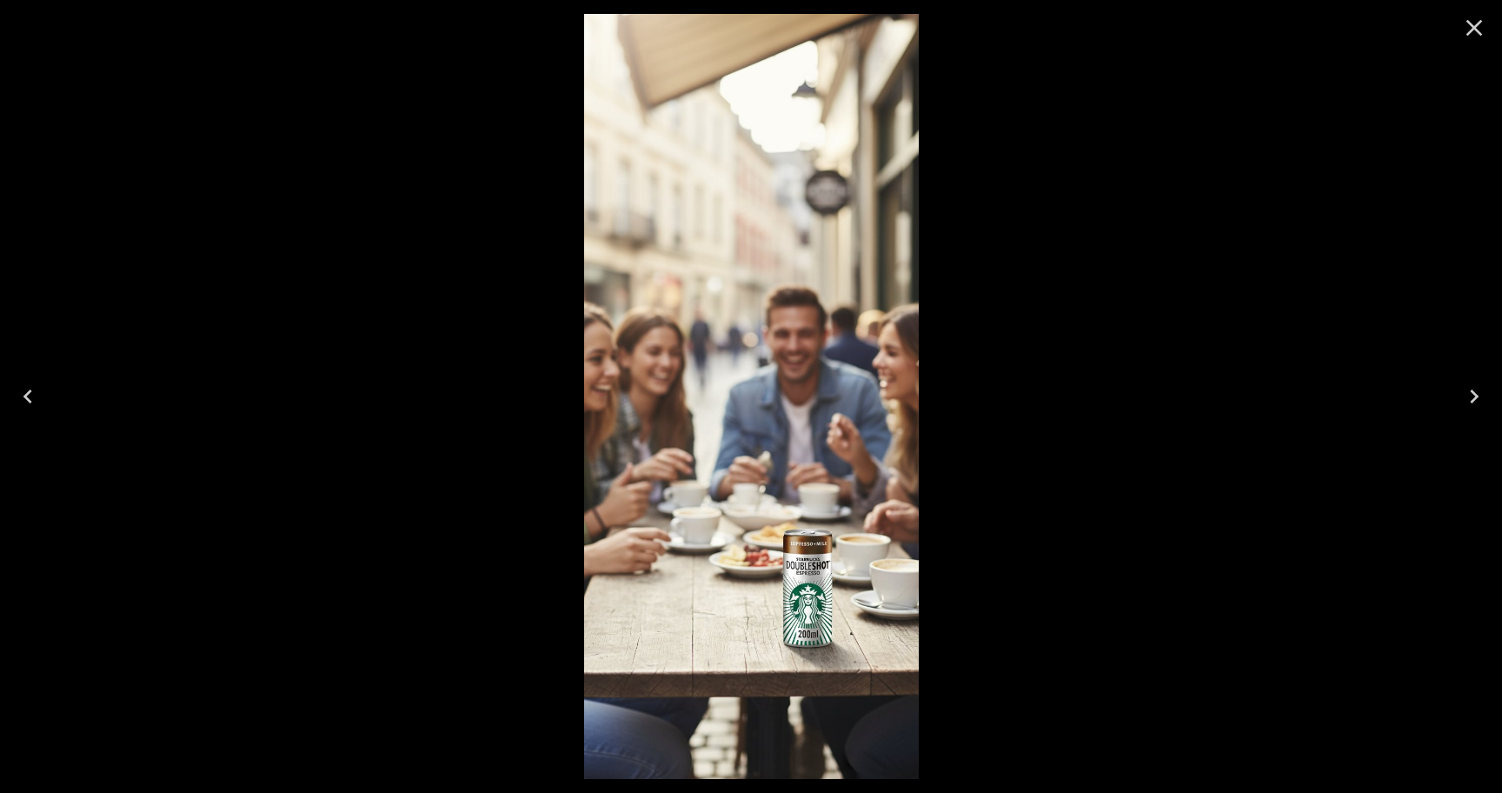
click at [1481, 408] on icon "Next" at bounding box center [1474, 396] width 28 height 28
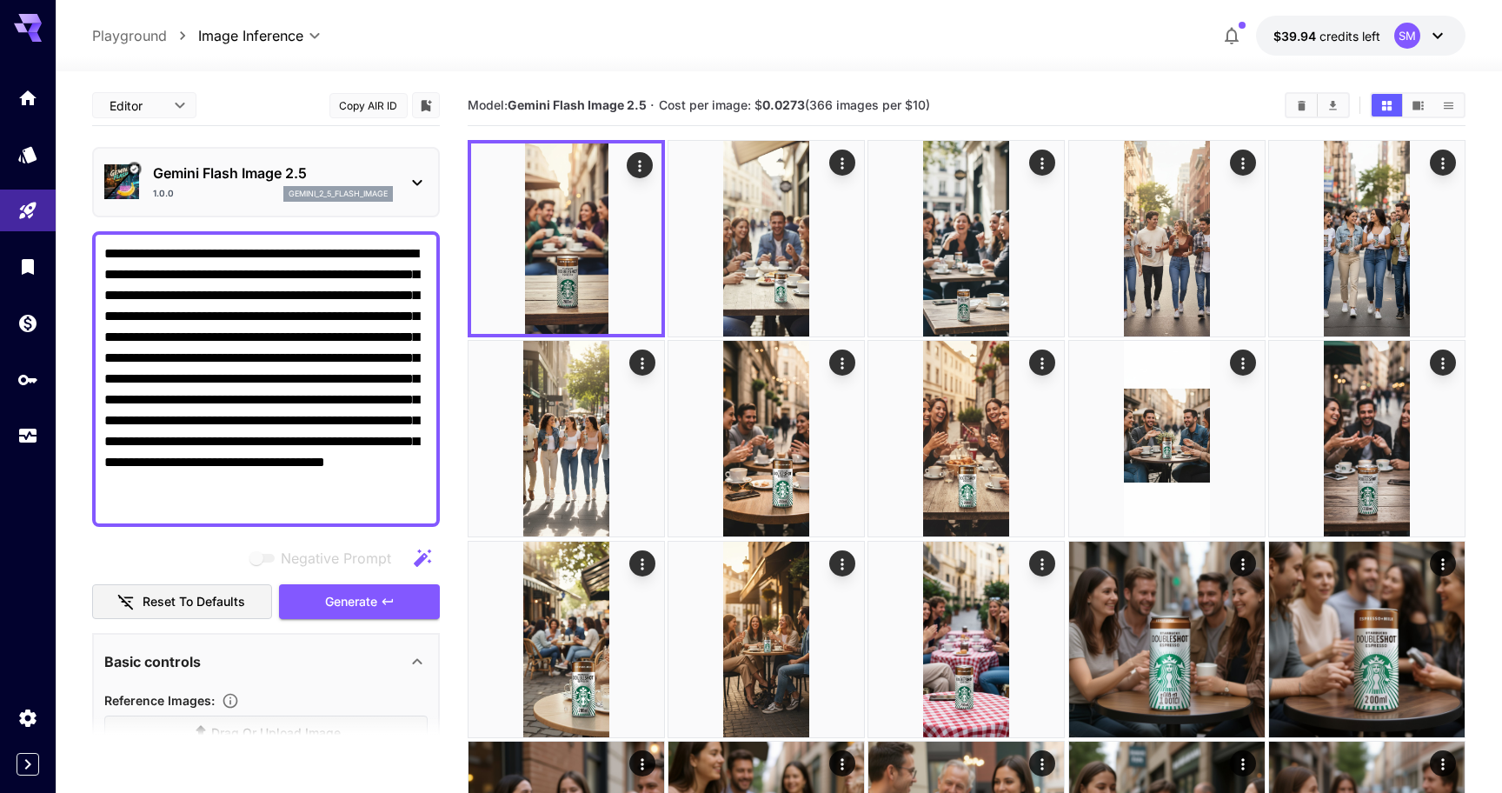
click at [282, 377] on textarea "**********" at bounding box center [265, 378] width 323 height 271
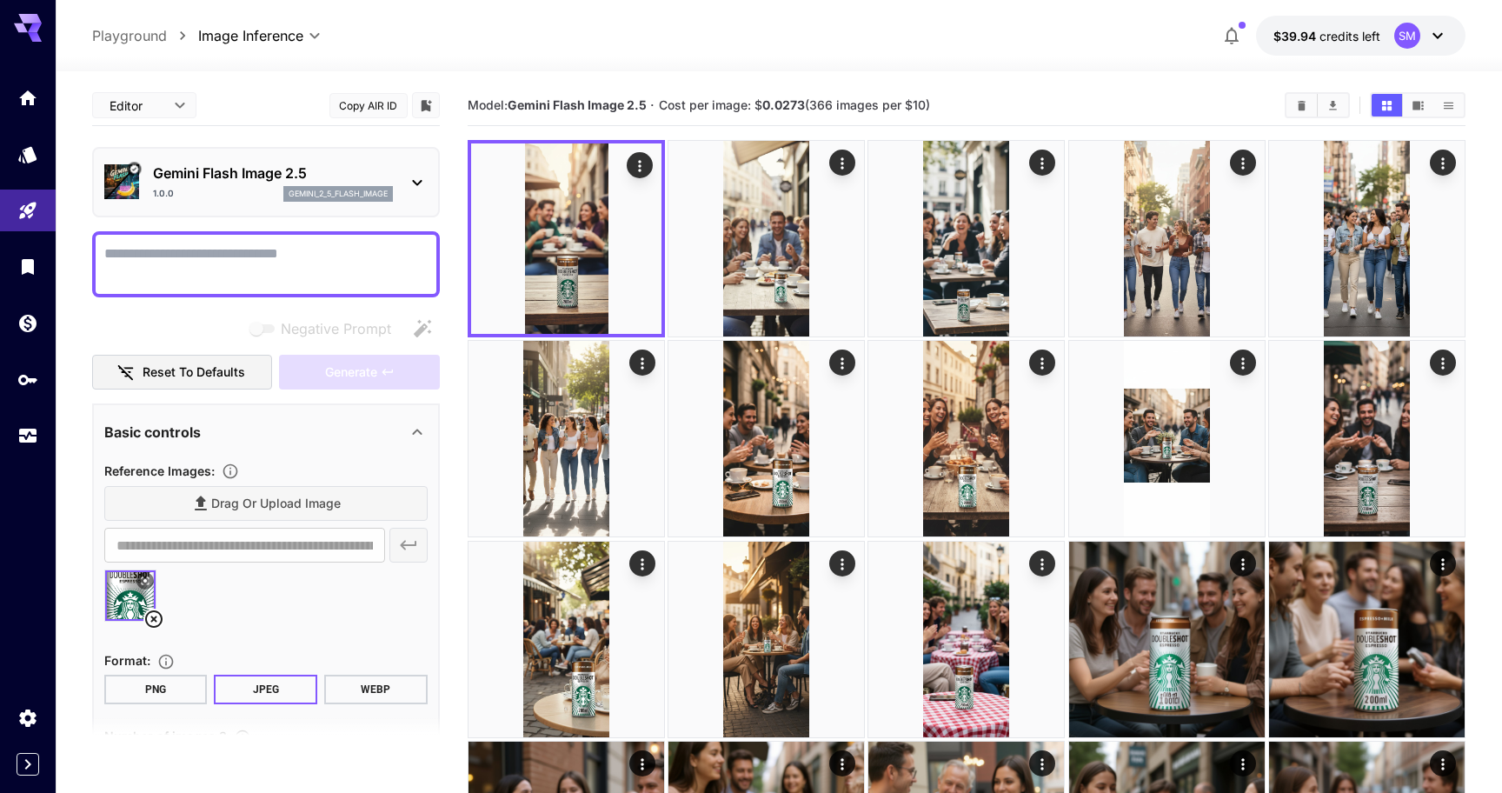
paste textarea "**********"
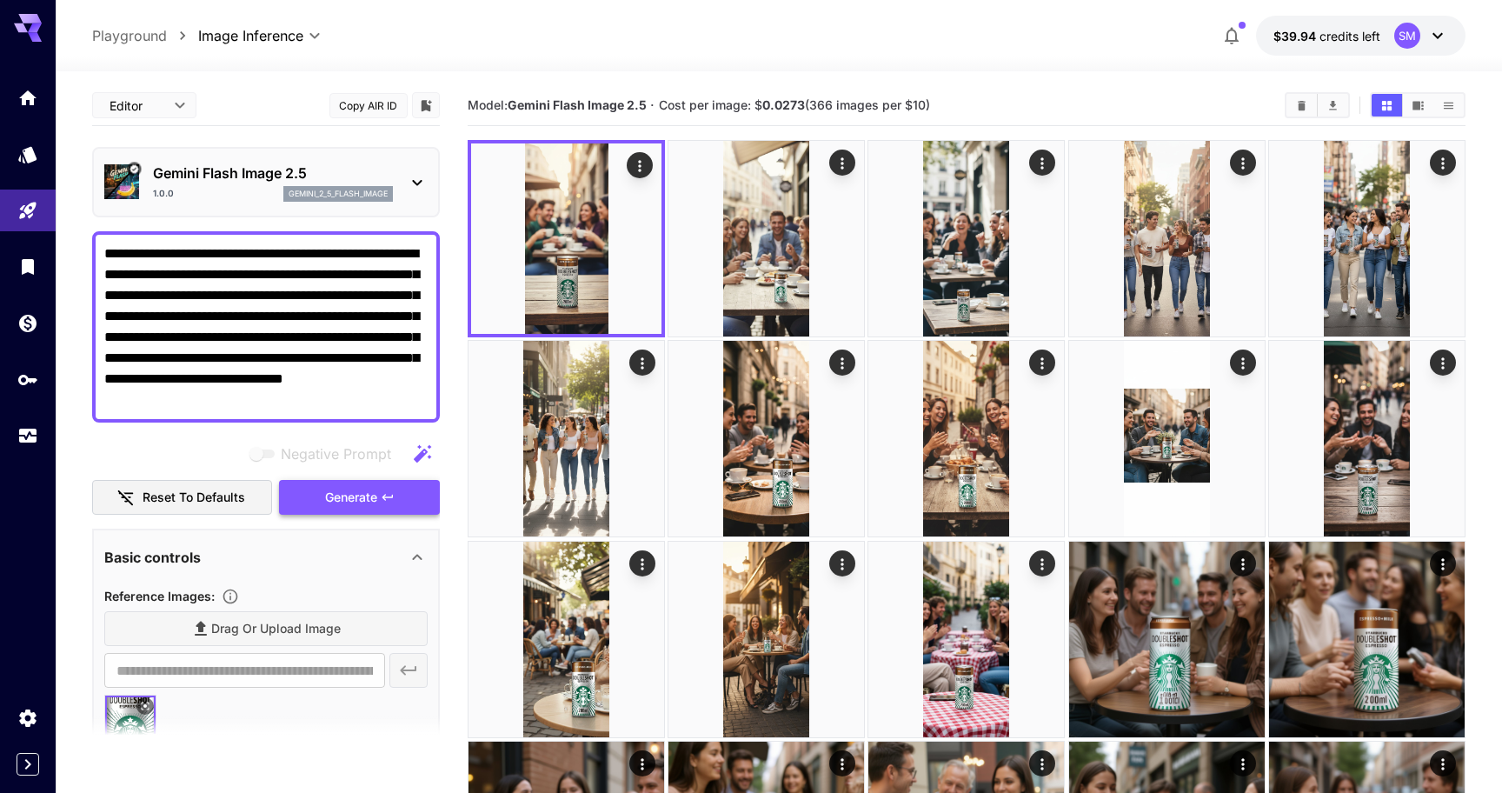
type textarea "**********"
click at [351, 492] on span "Generate" at bounding box center [351, 498] width 52 height 22
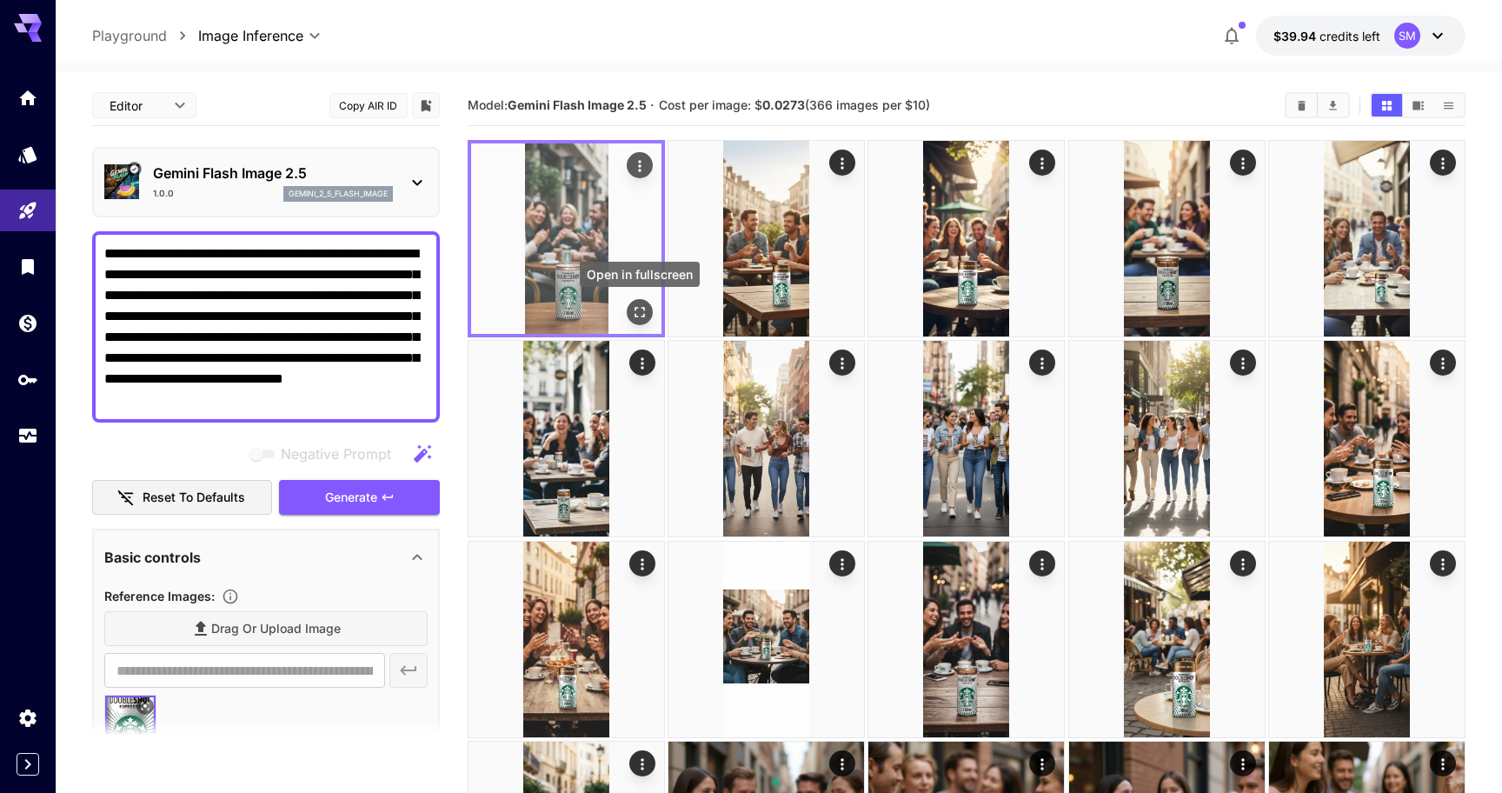
click at [644, 313] on icon "Open in fullscreen" at bounding box center [639, 311] width 17 height 17
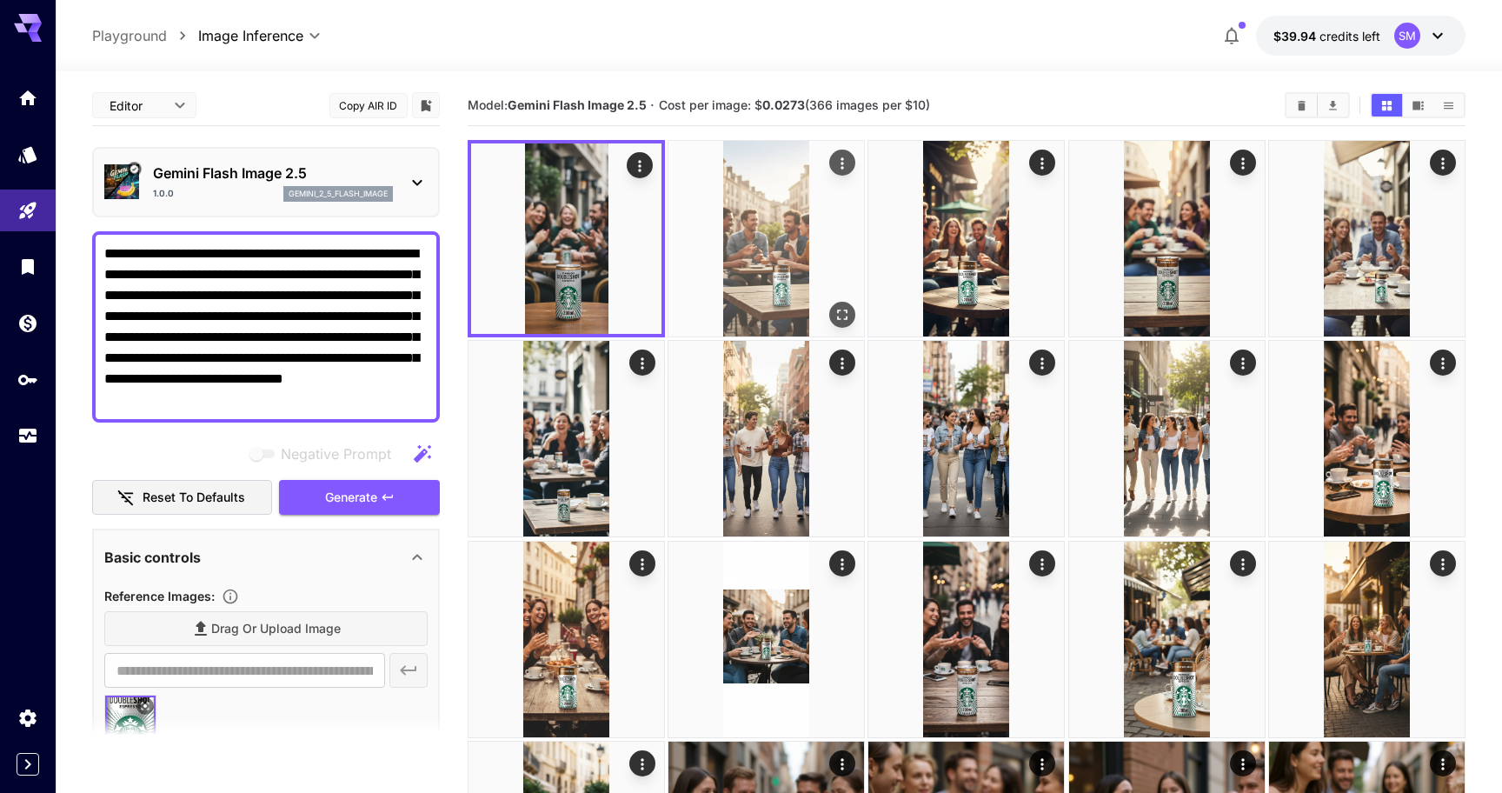
click at [836, 314] on icon "Open in fullscreen" at bounding box center [841, 314] width 17 height 17
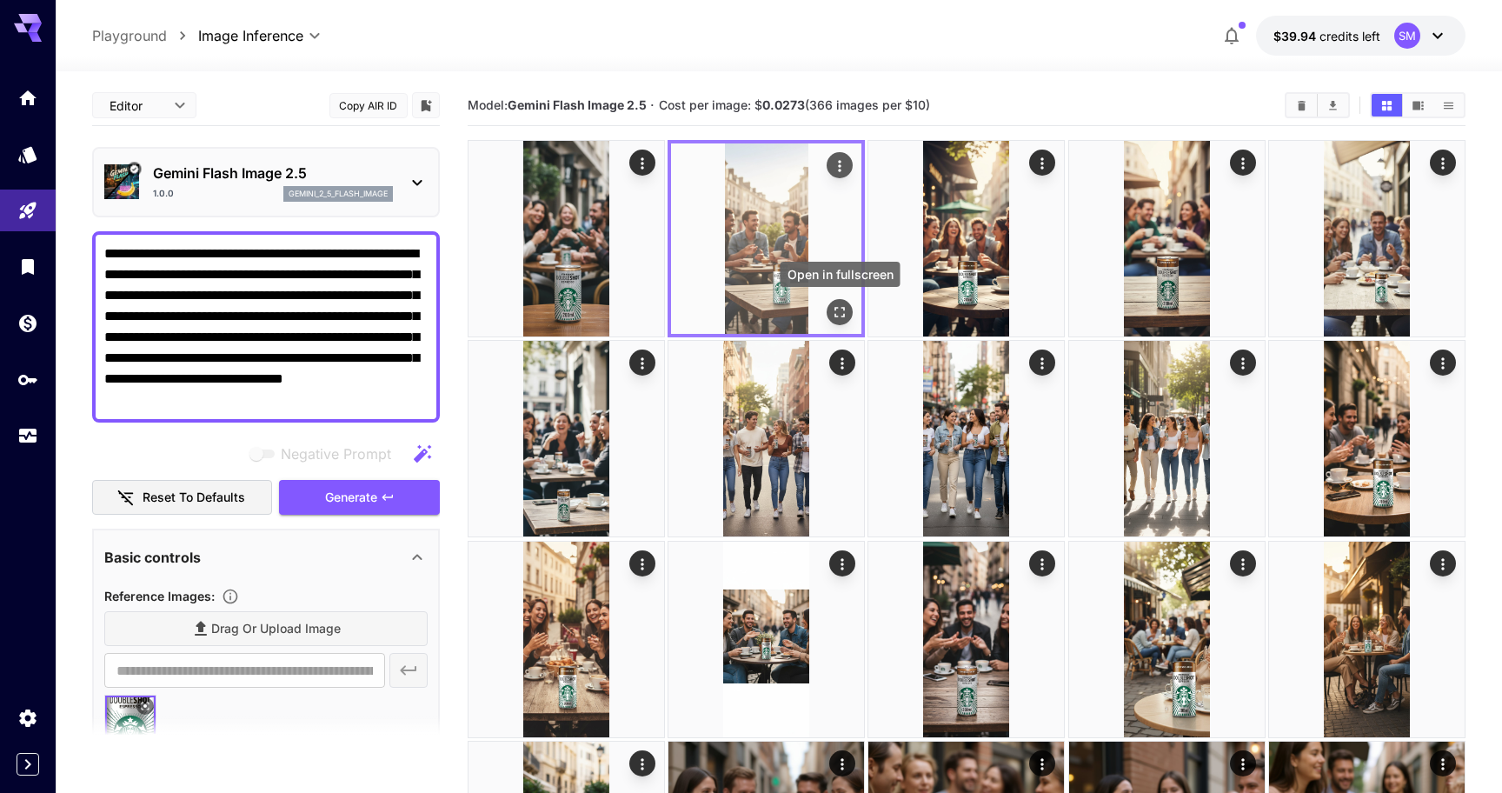
click at [844, 311] on icon "Open in fullscreen" at bounding box center [839, 311] width 17 height 17
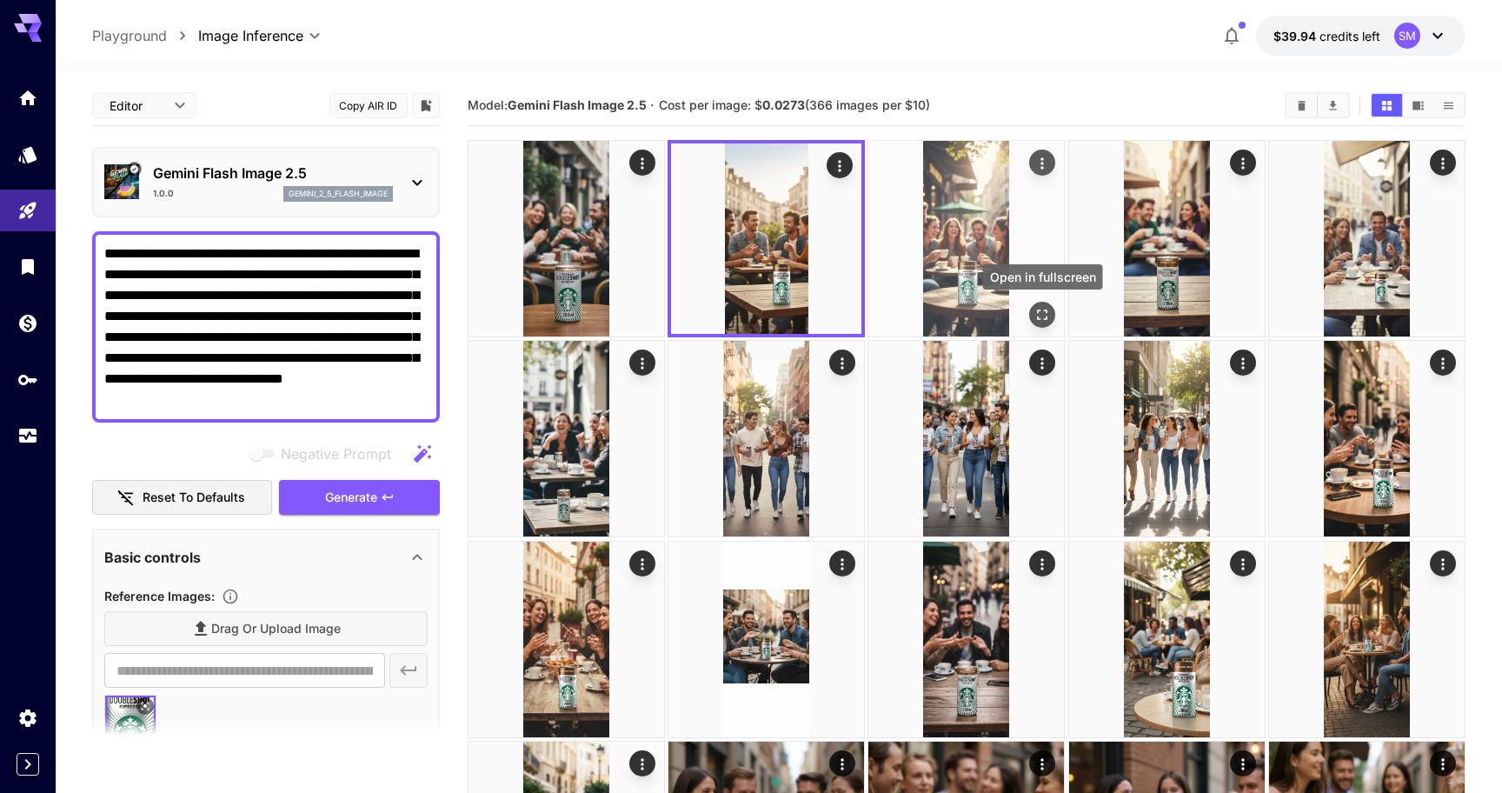
click at [1048, 308] on icon "Open in fullscreen" at bounding box center [1042, 314] width 17 height 17
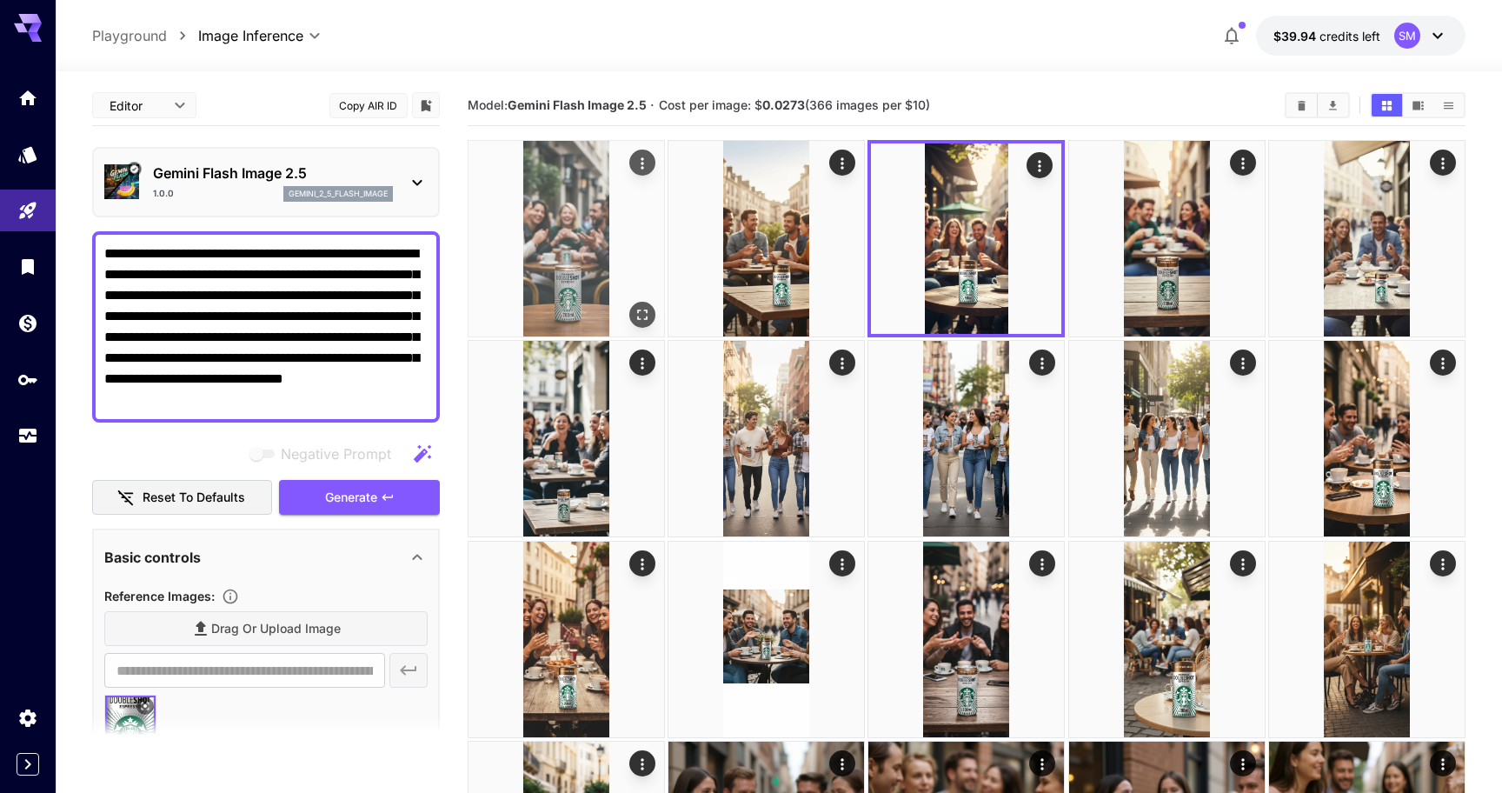
click at [645, 316] on icon "Open in fullscreen" at bounding box center [642, 314] width 17 height 17
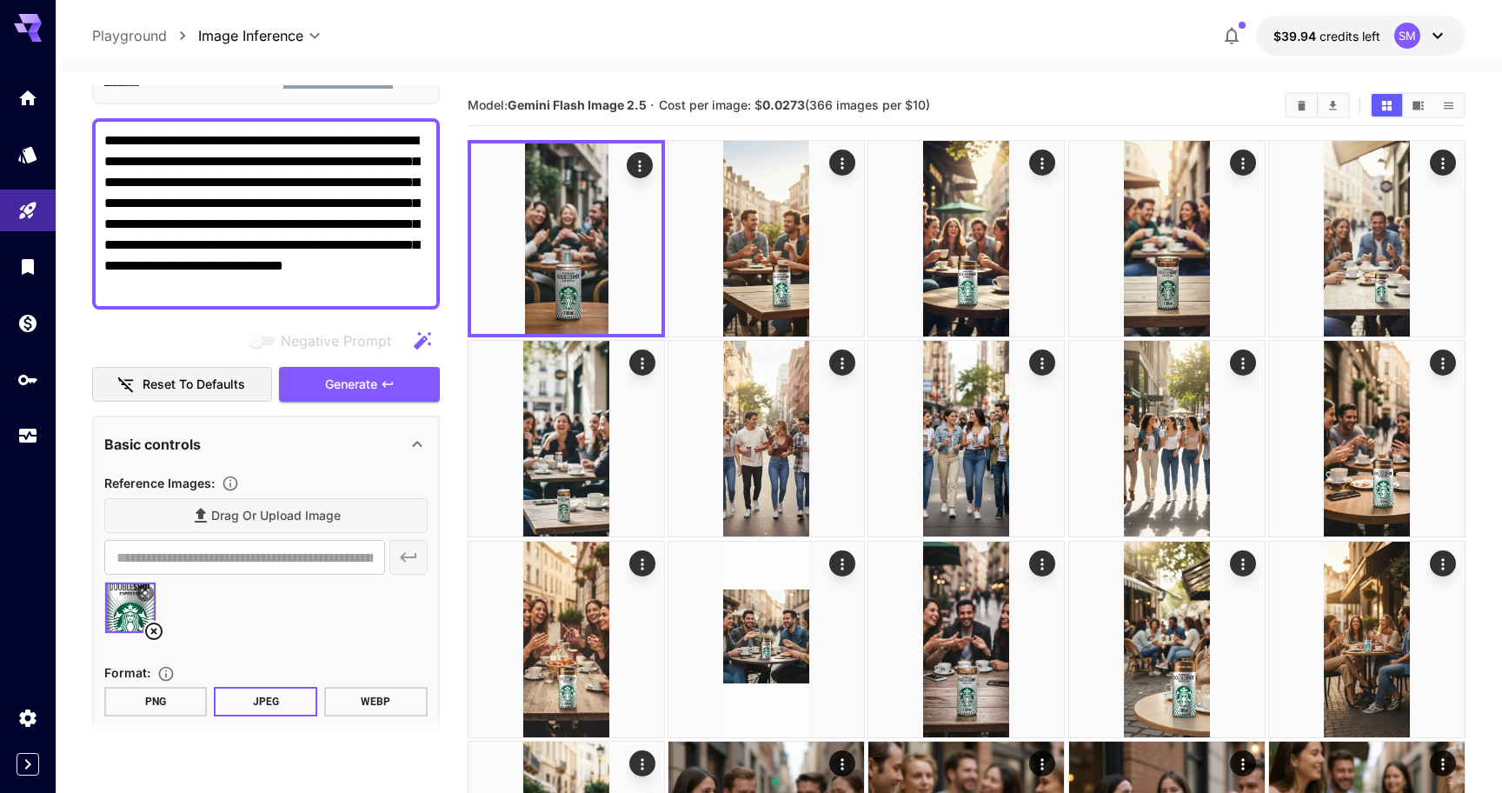
scroll to position [137, 0]
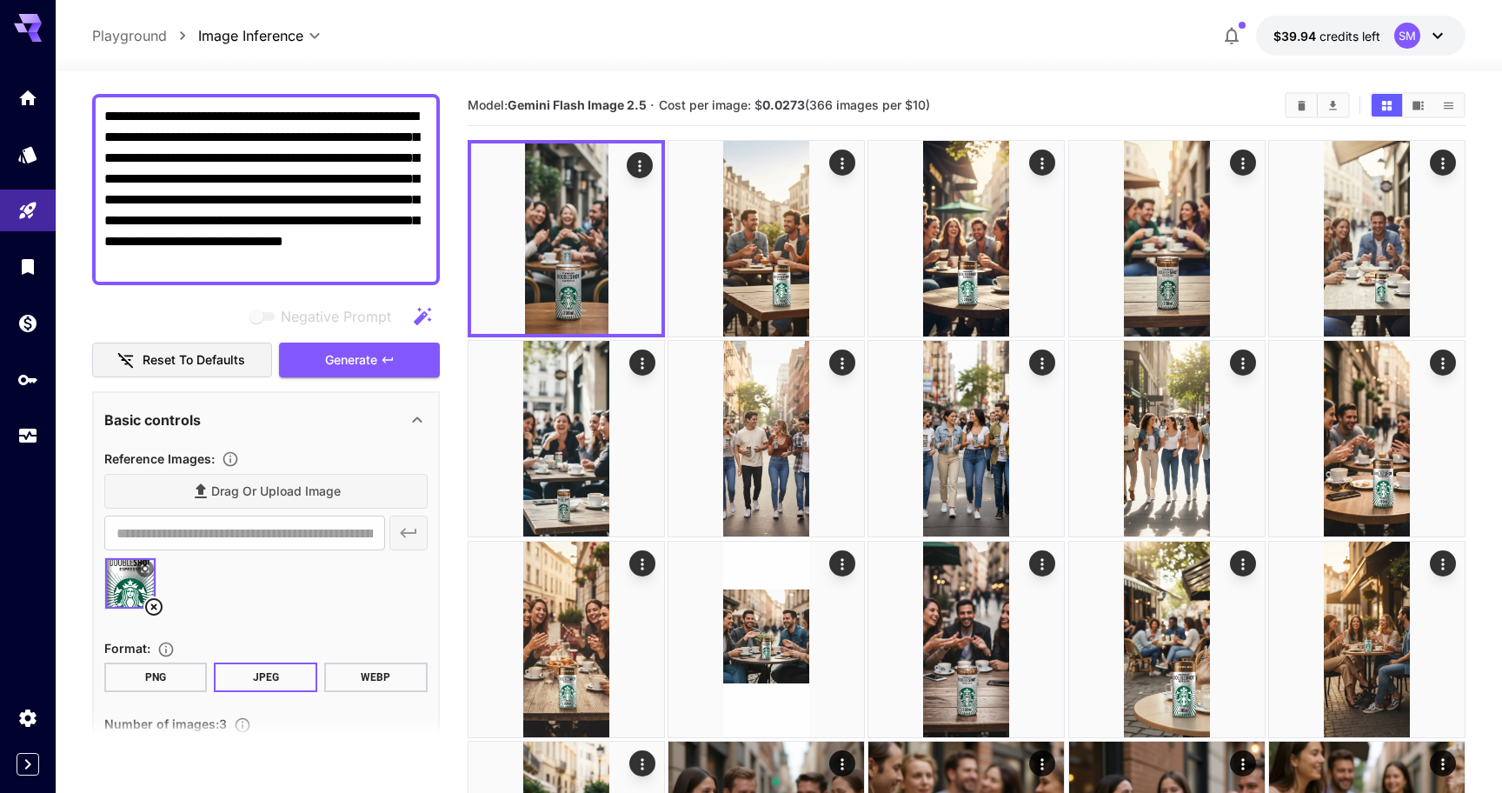
click at [302, 490] on div "Drag or upload image" at bounding box center [265, 492] width 323 height 36
click at [156, 605] on icon at bounding box center [153, 606] width 21 height 21
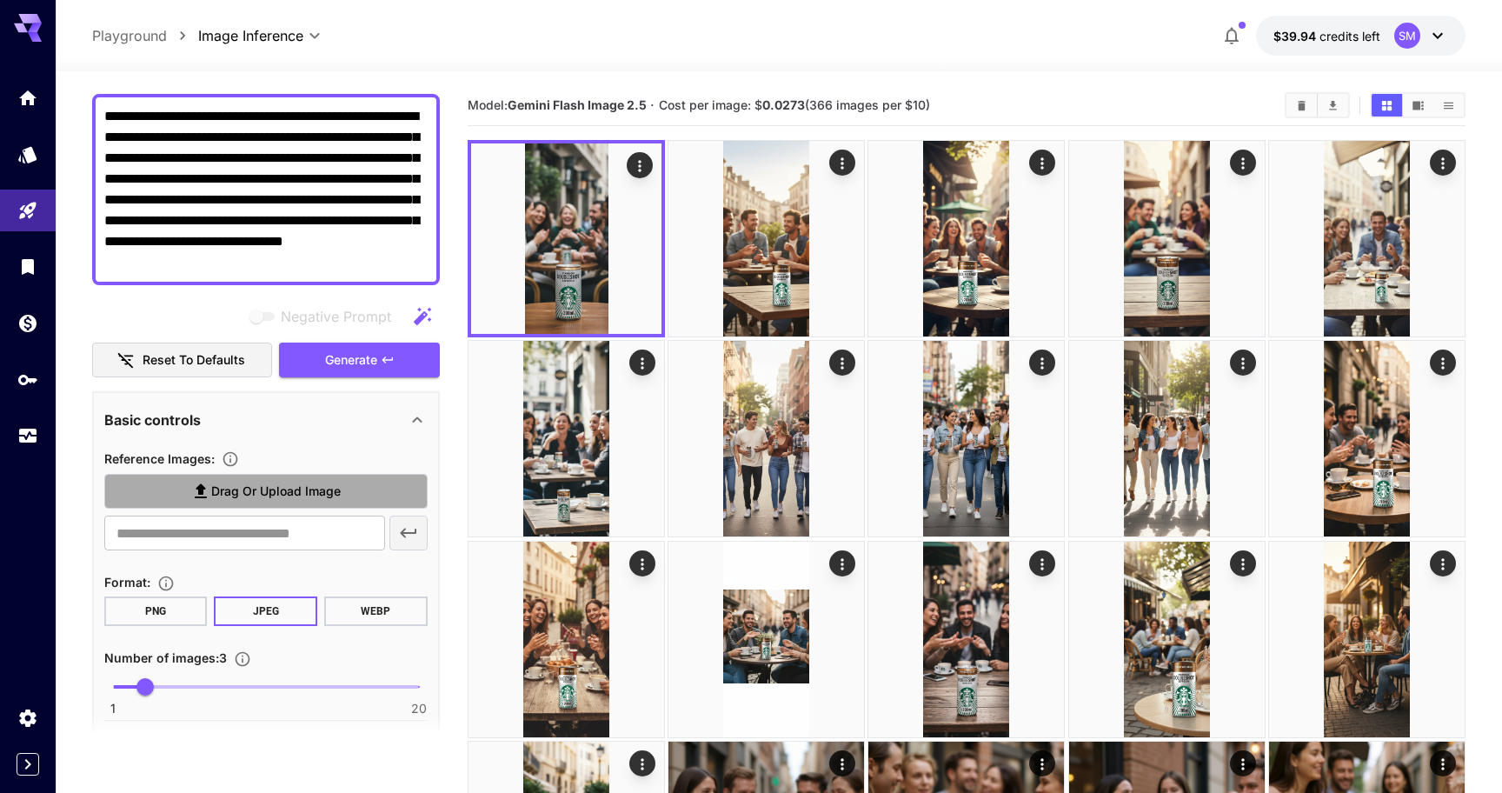
click at [313, 488] on span "Drag or upload image" at bounding box center [275, 492] width 129 height 22
click at [0, 0] on input "Drag or upload image" at bounding box center [0, 0] width 0 height 0
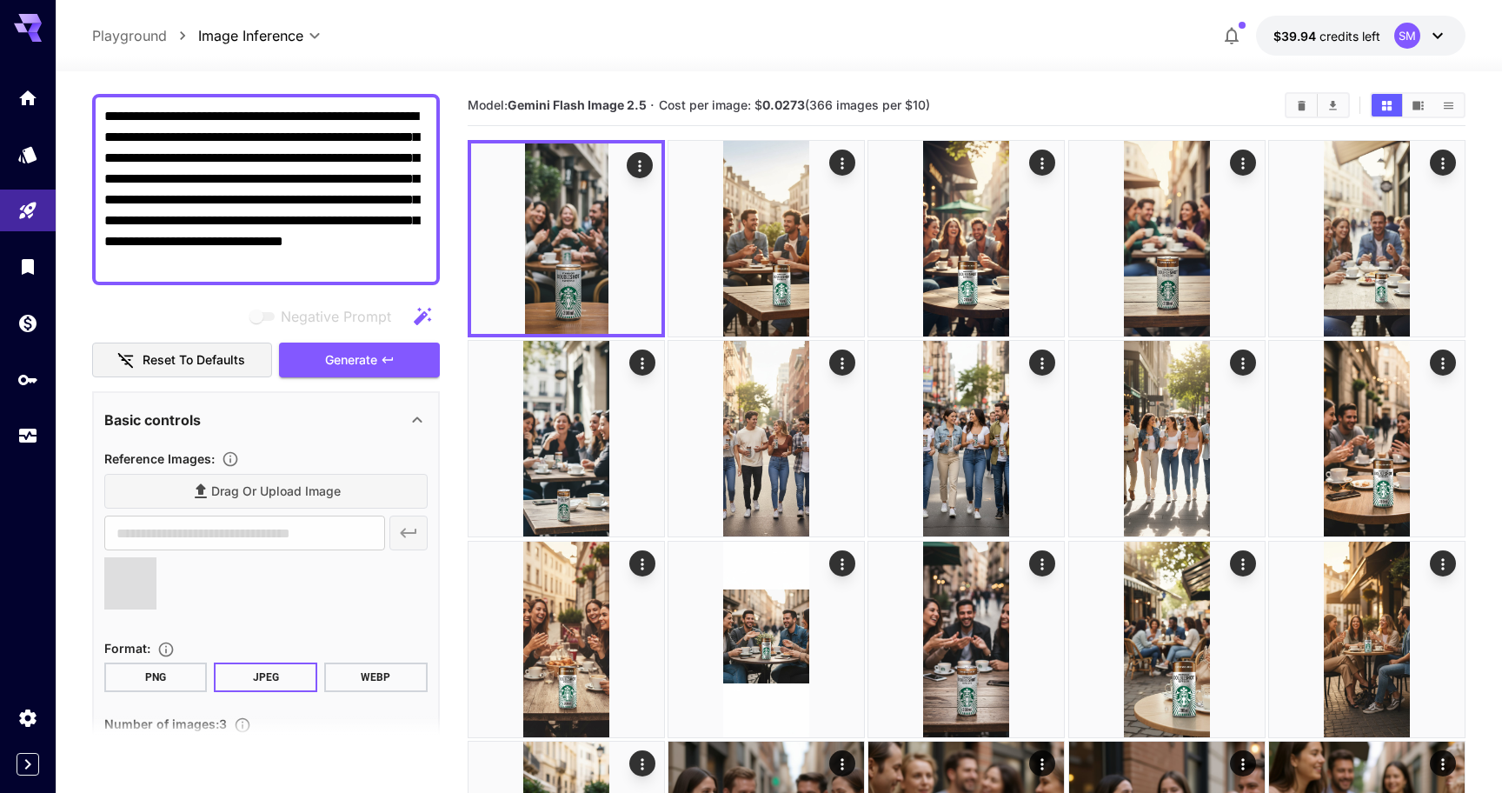
scroll to position [0, 0]
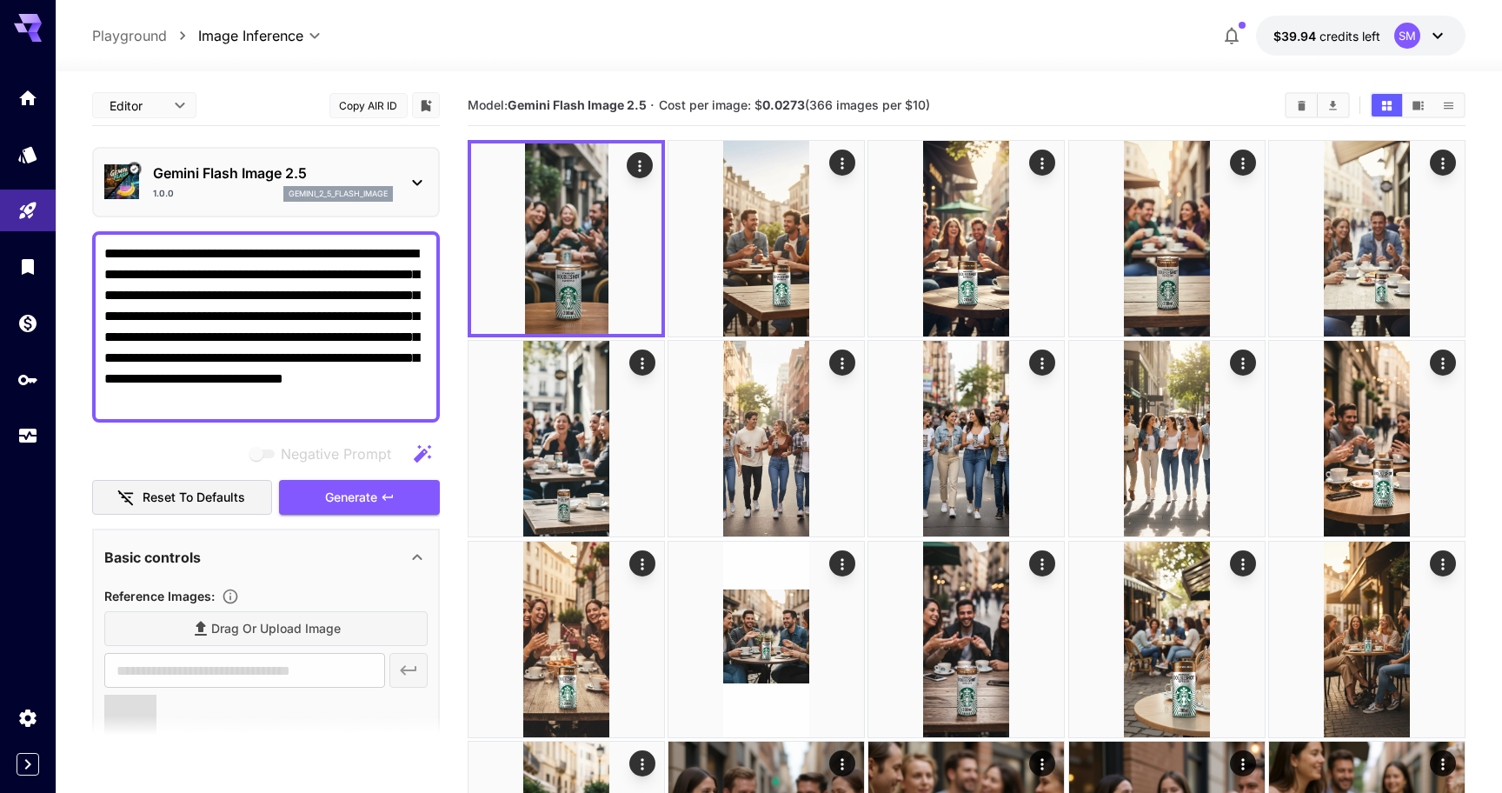
drag, startPoint x: 364, startPoint y: 264, endPoint x: 63, endPoint y: 40, distance: 375.1
click at [63, 40] on div "**********" at bounding box center [779, 595] width 1446 height 1191
paste textarea
type textarea "**********"
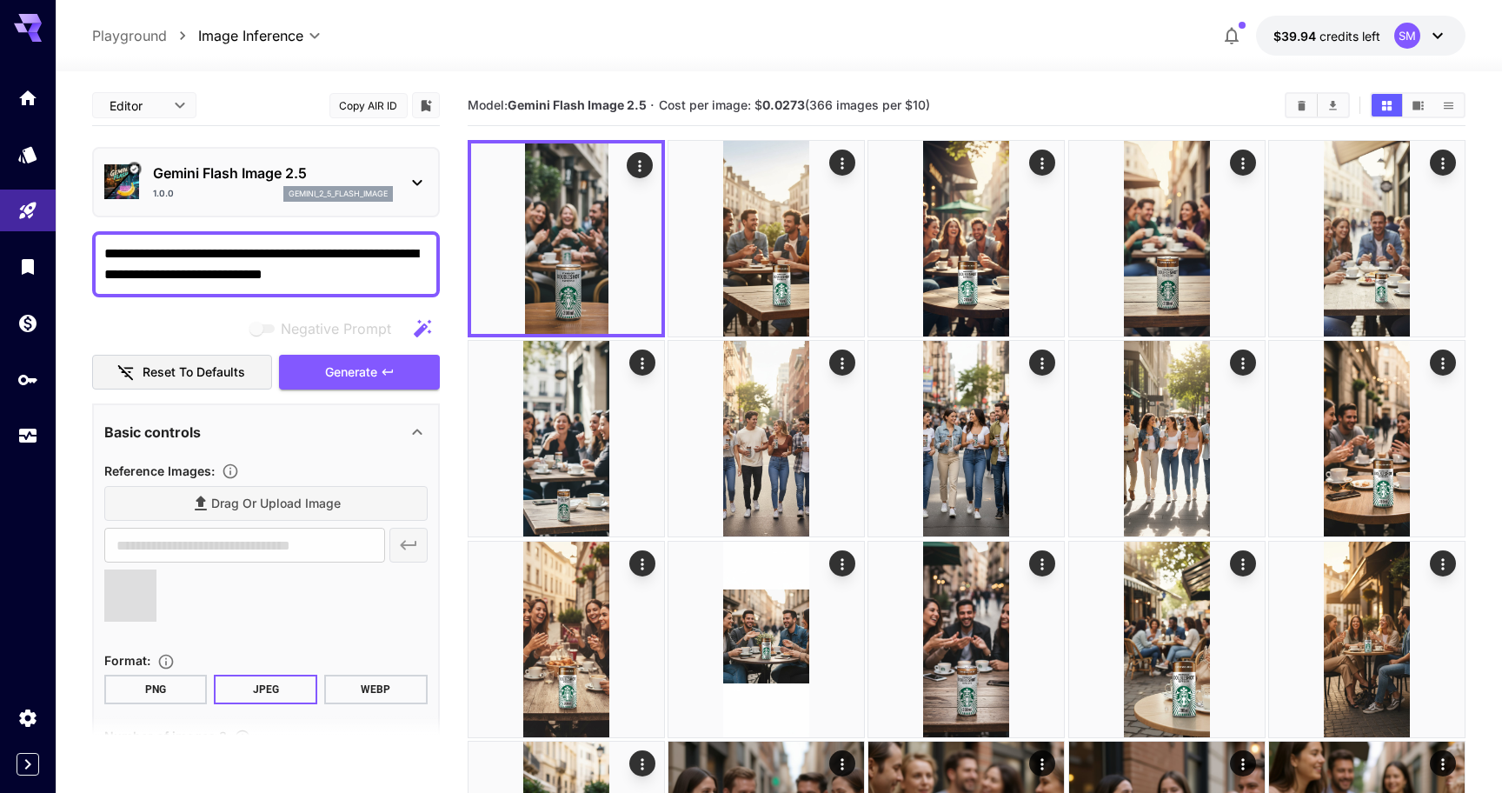
type input "**********"
type textarea "**********"
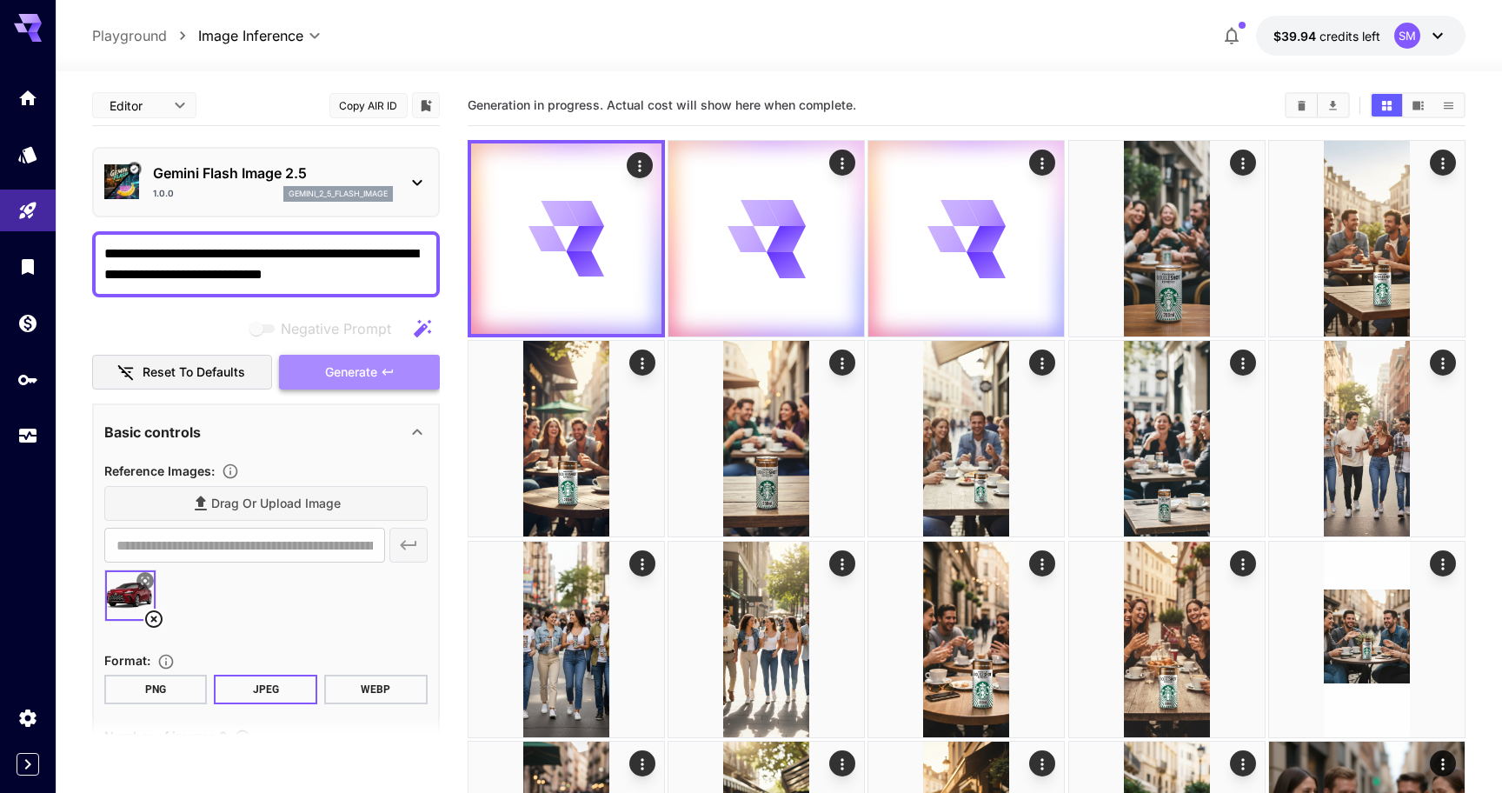
click at [374, 377] on span "Generate" at bounding box center [351, 373] width 52 height 22
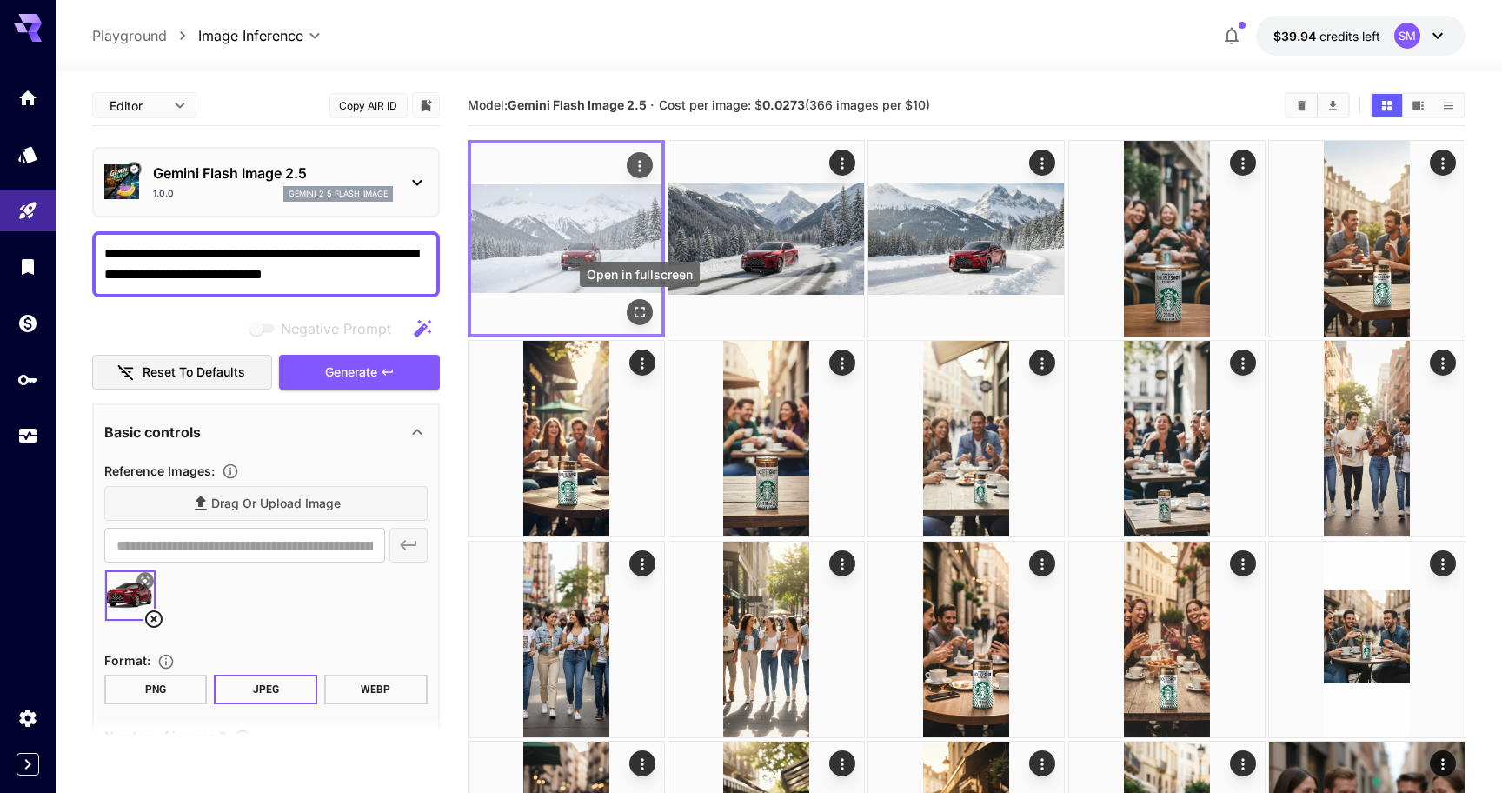
click at [639, 310] on icon "Open in fullscreen" at bounding box center [639, 311] width 17 height 17
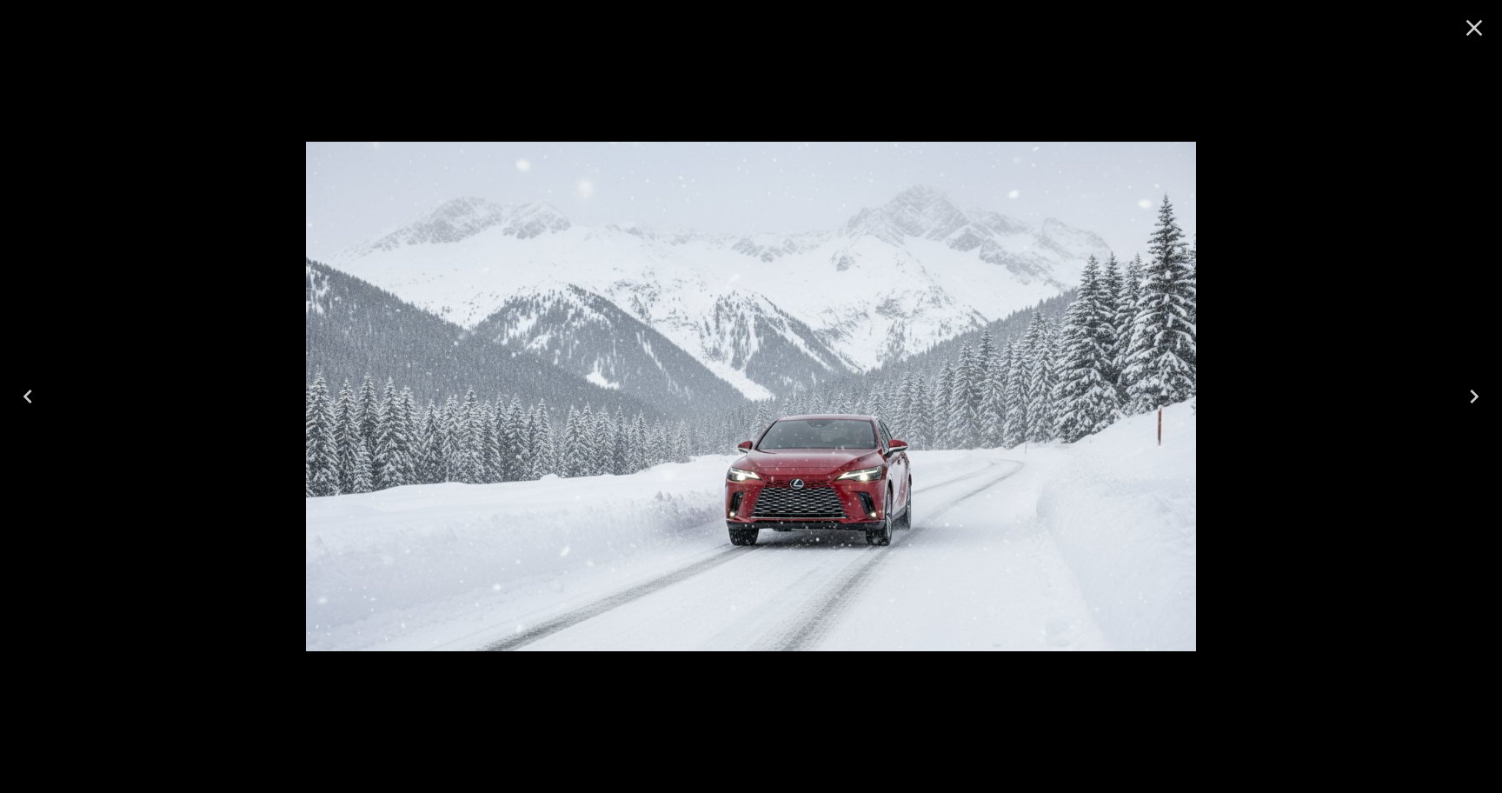
click at [1468, 398] on icon "Next" at bounding box center [1474, 396] width 28 height 28
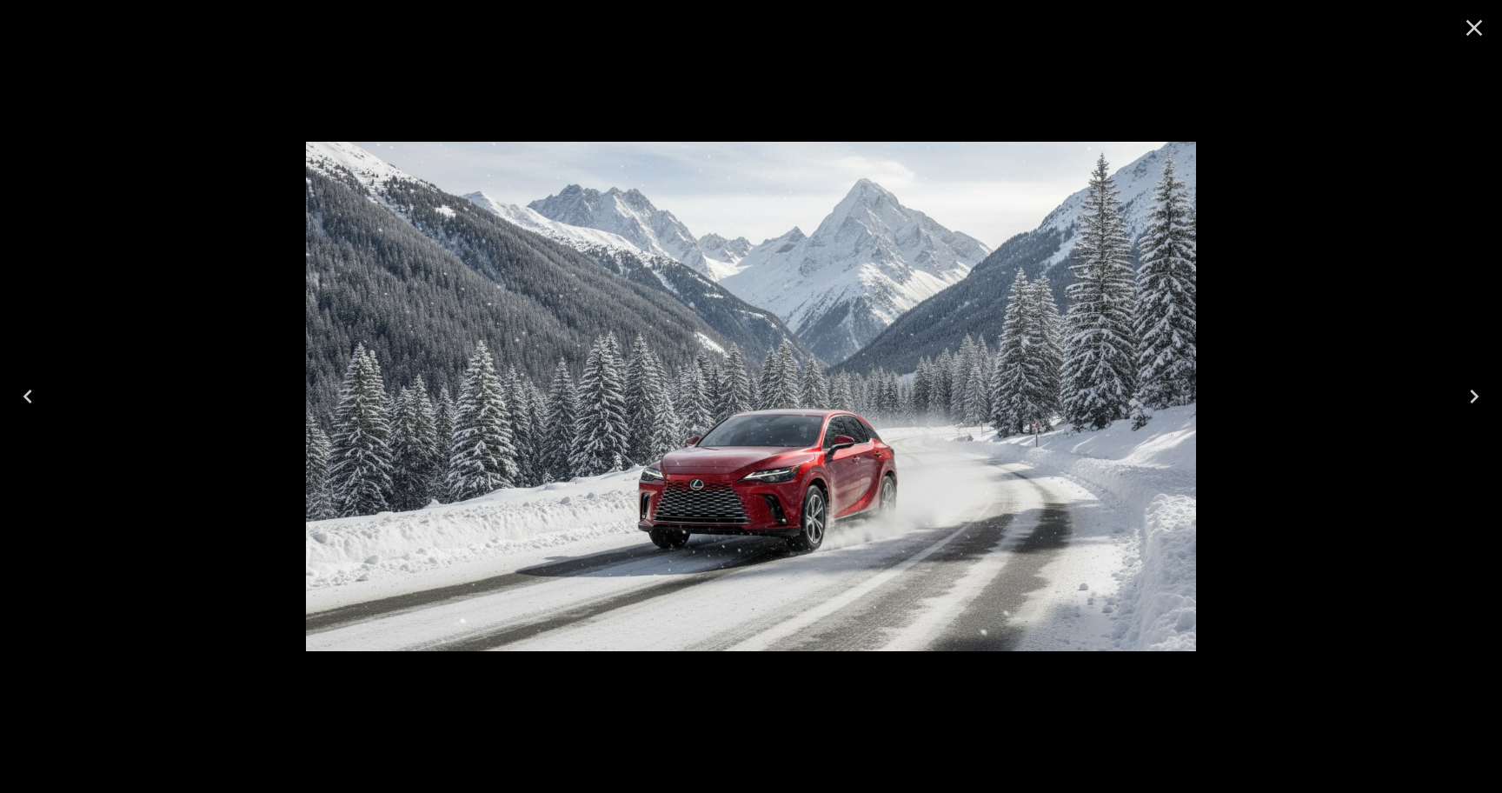
click at [1468, 398] on icon "Next" at bounding box center [1474, 396] width 28 height 28
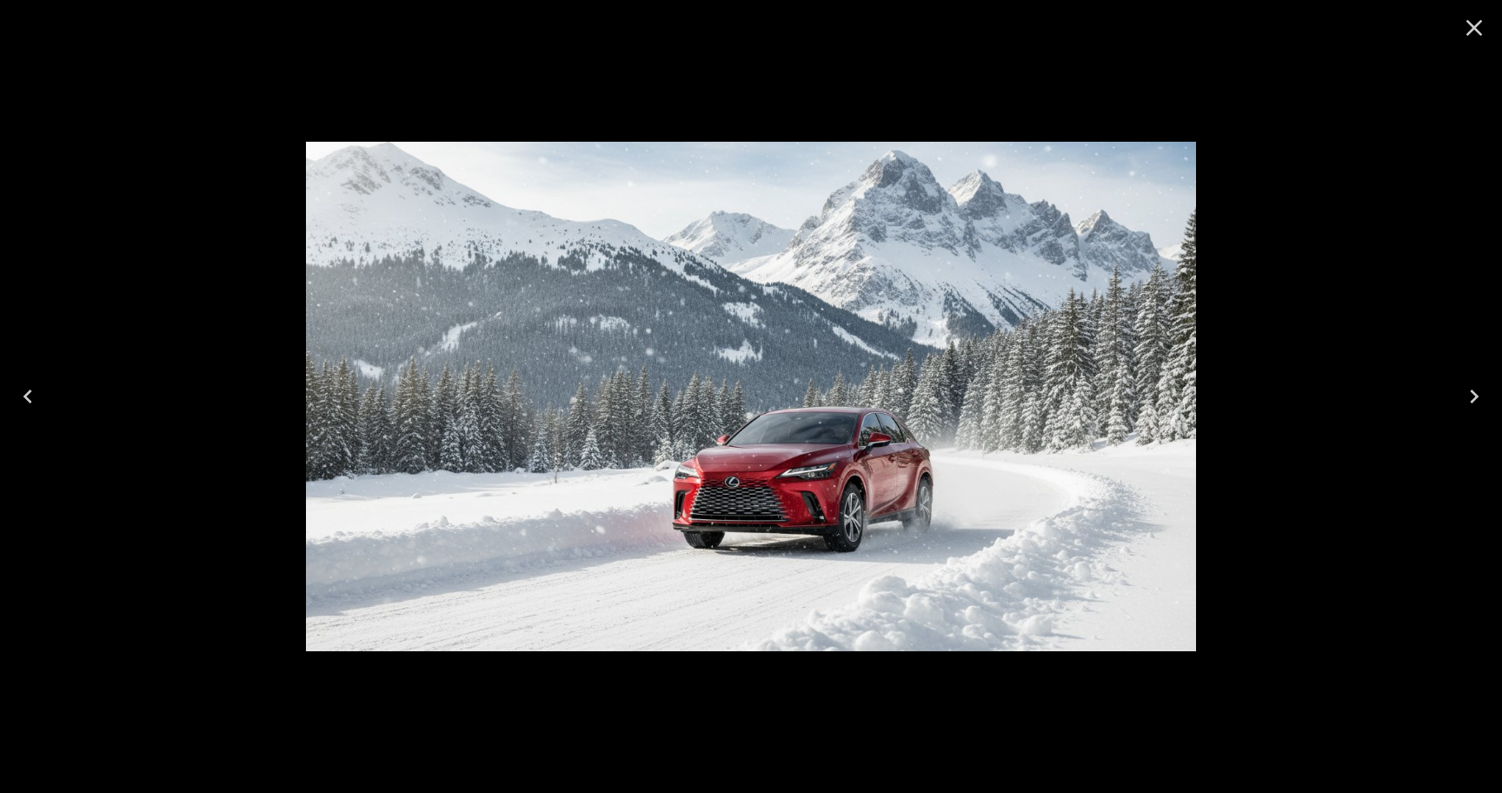
click at [1459, 30] on button "Close" at bounding box center [1474, 28] width 42 height 42
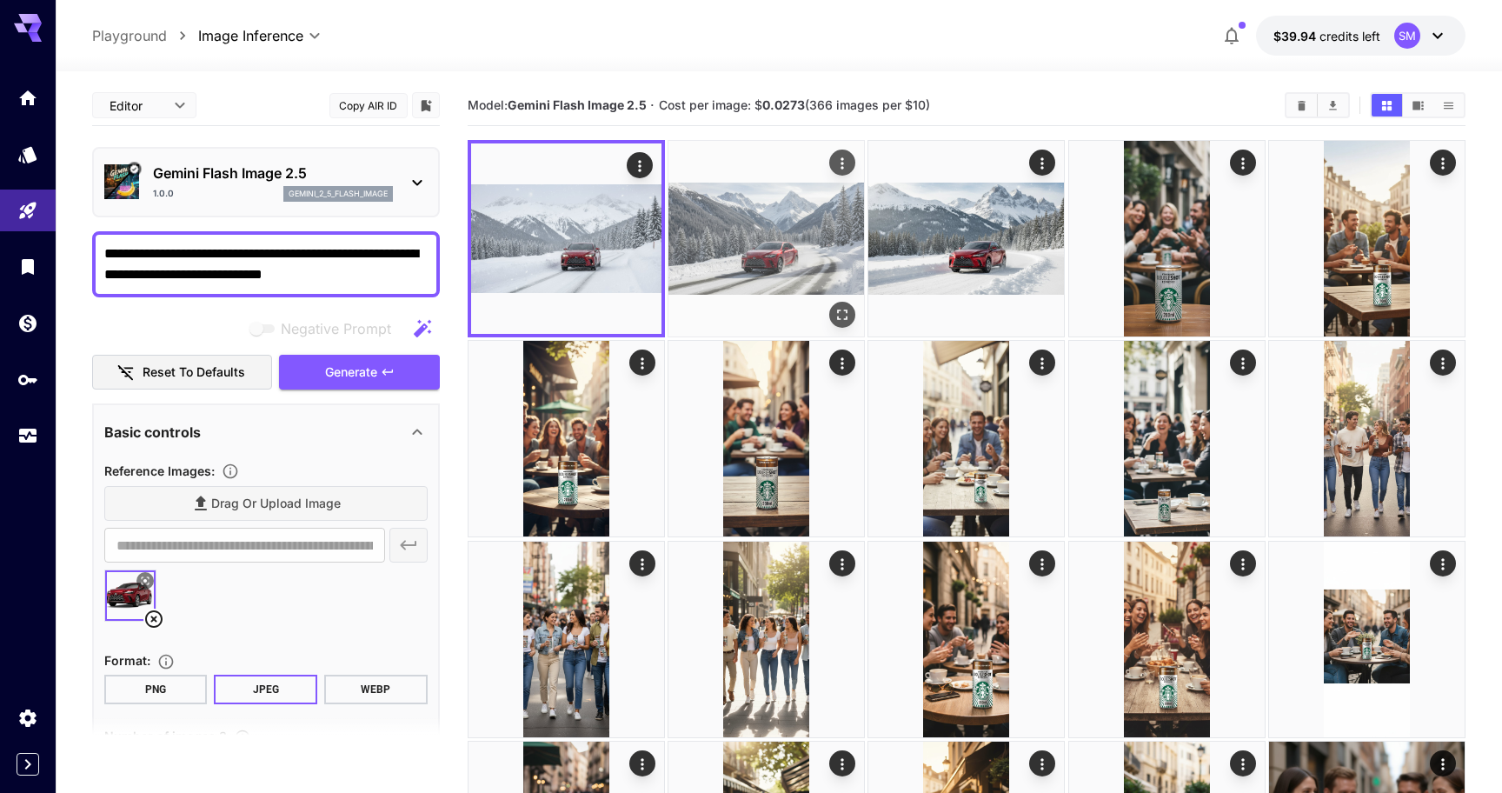
click at [838, 308] on icon "Open in fullscreen" at bounding box center [841, 314] width 17 height 17
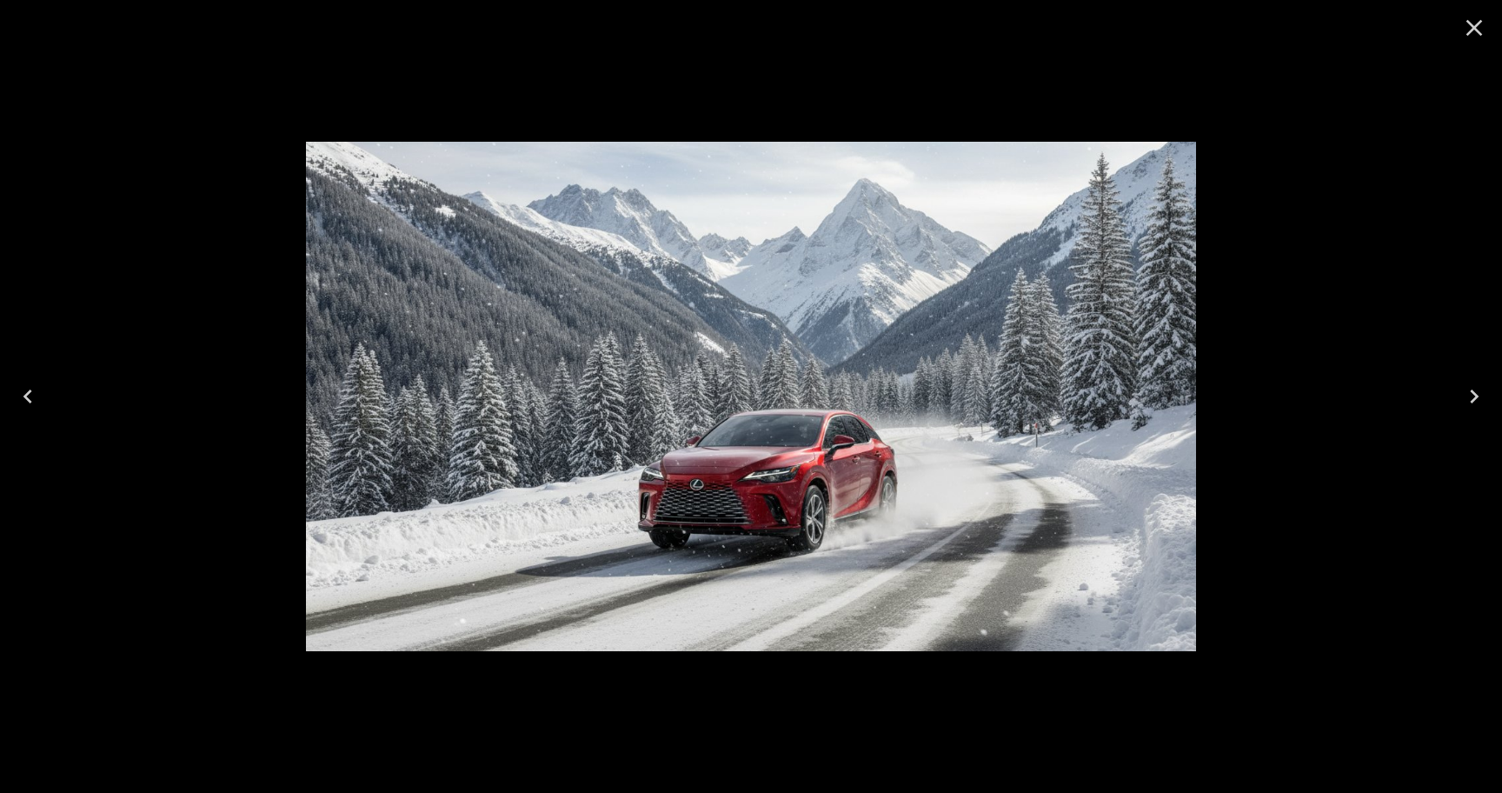
click at [1469, 399] on icon "Next" at bounding box center [1474, 396] width 28 height 28
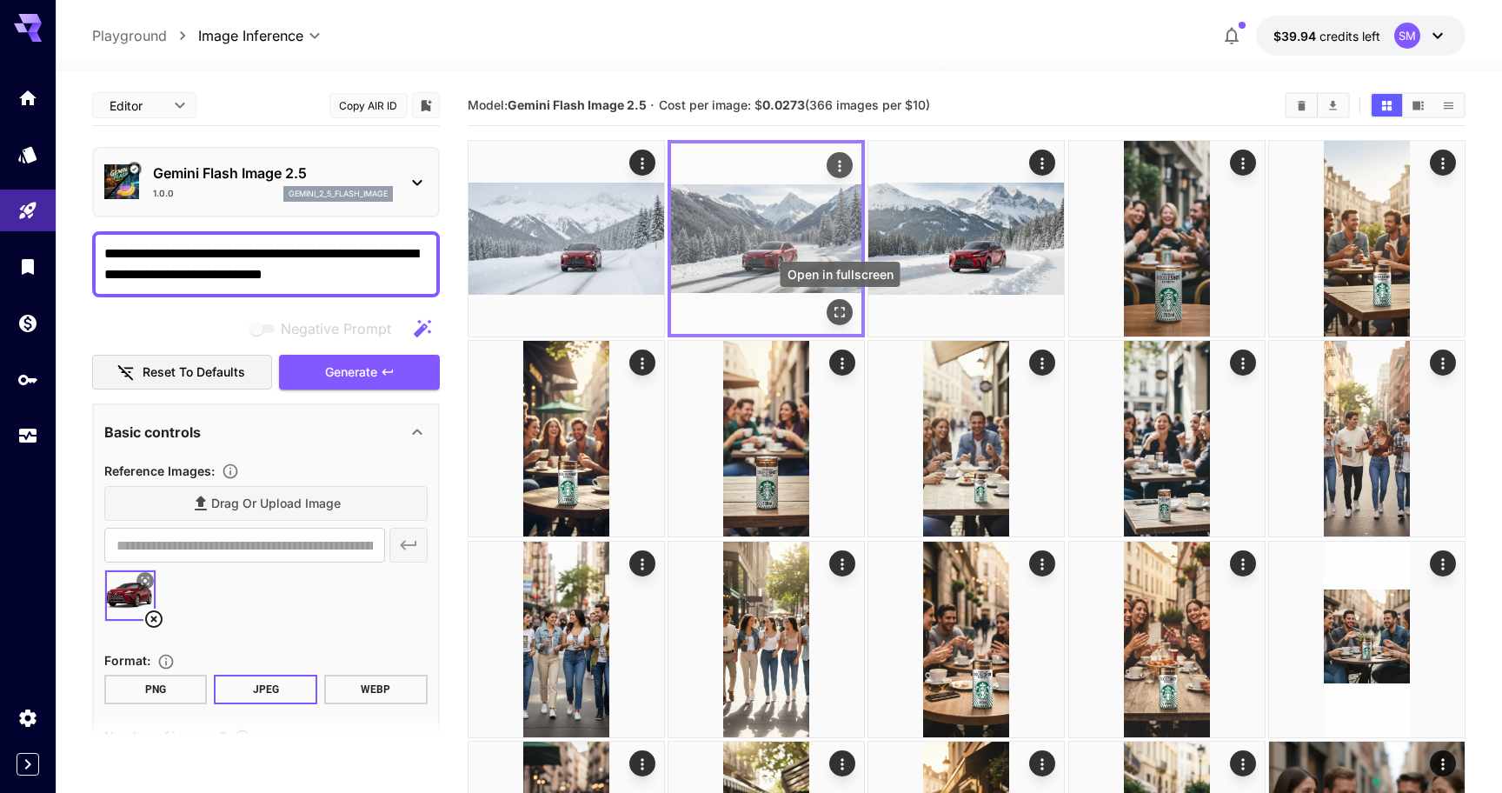
click at [836, 316] on icon "Open in fullscreen" at bounding box center [839, 312] width 10 height 10
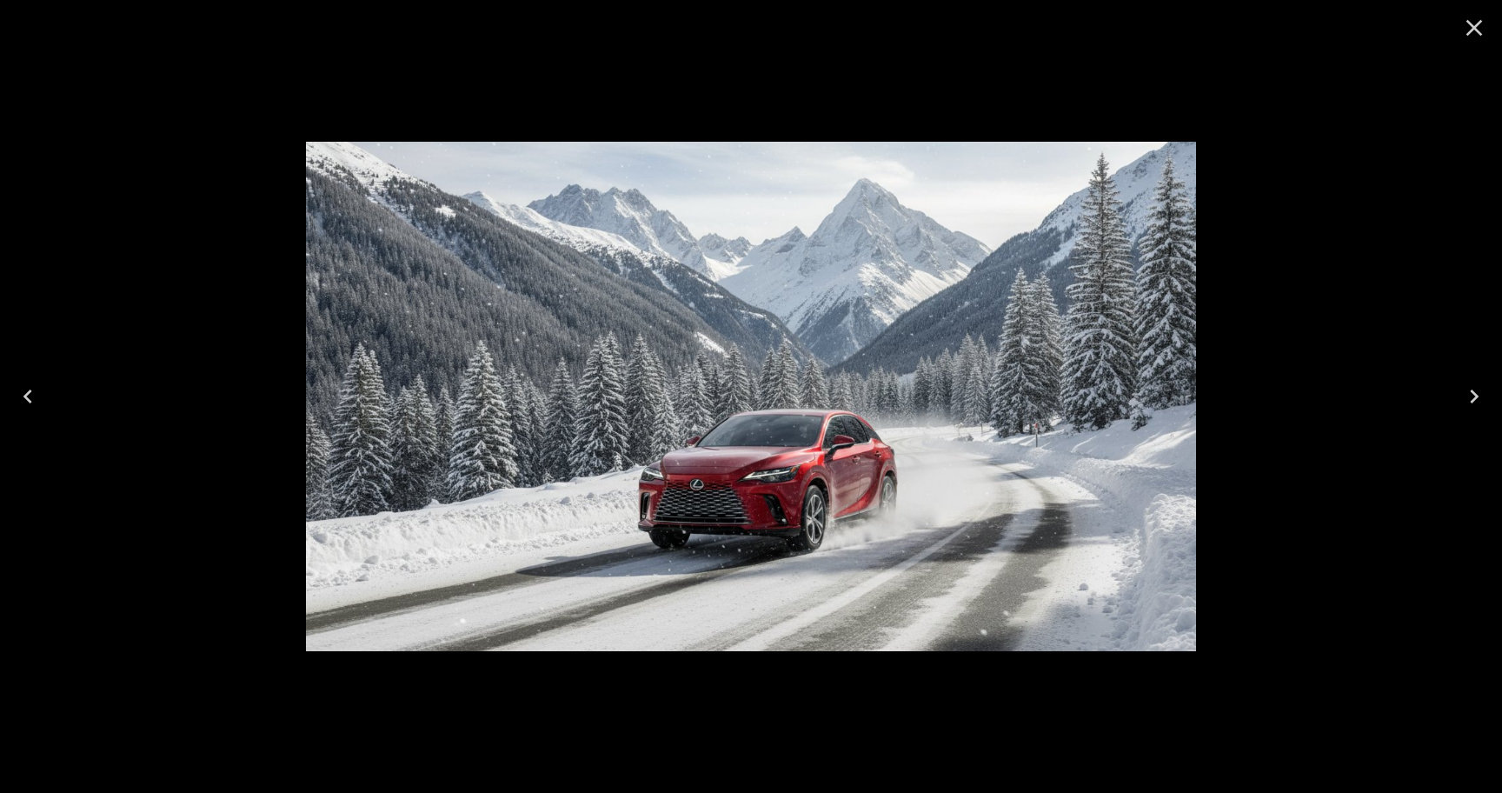
click at [1483, 409] on icon "Next" at bounding box center [1474, 396] width 28 height 28
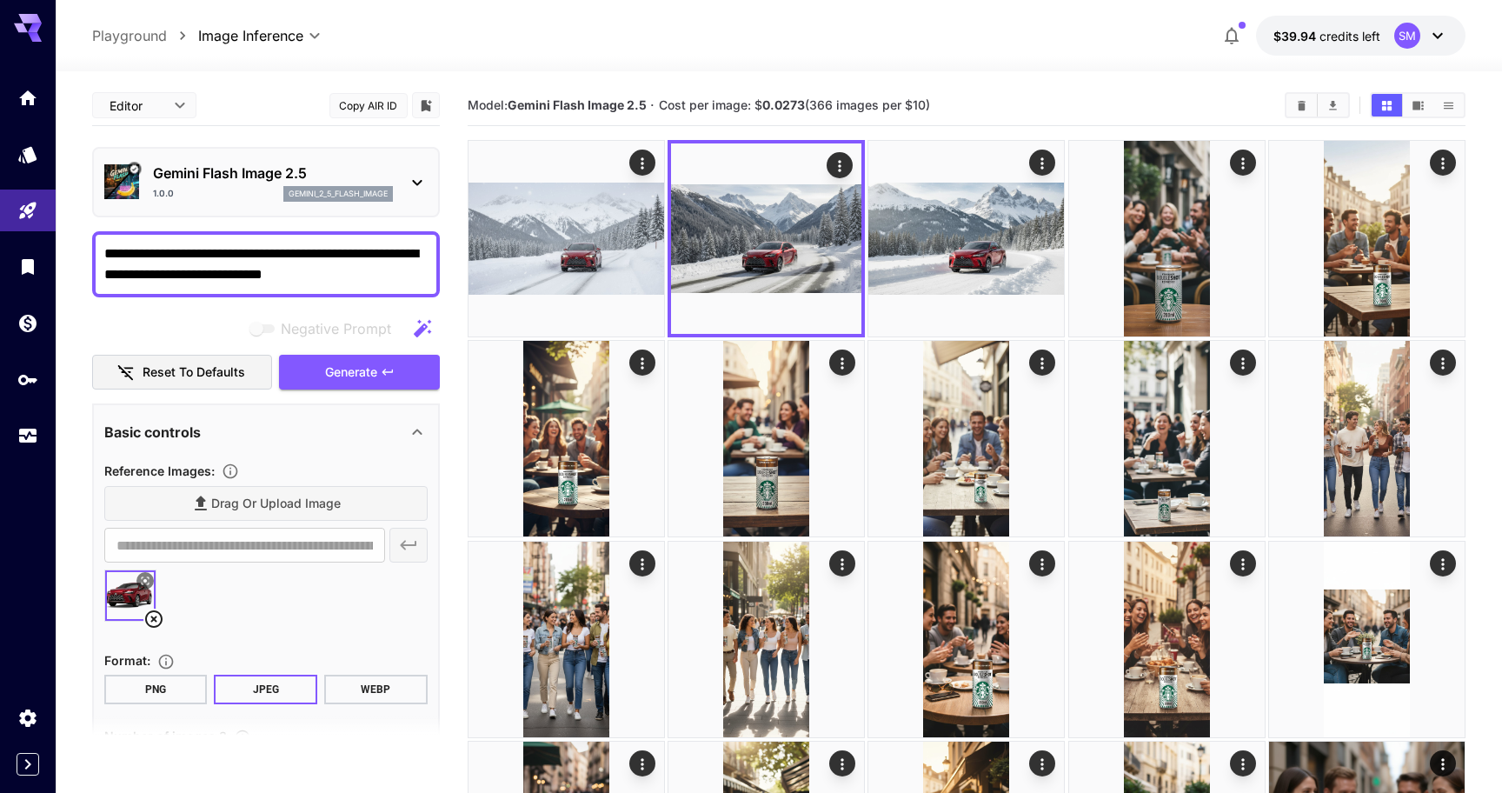
click at [324, 266] on textarea "**********" at bounding box center [265, 264] width 323 height 42
